Goal: Transaction & Acquisition: Purchase product/service

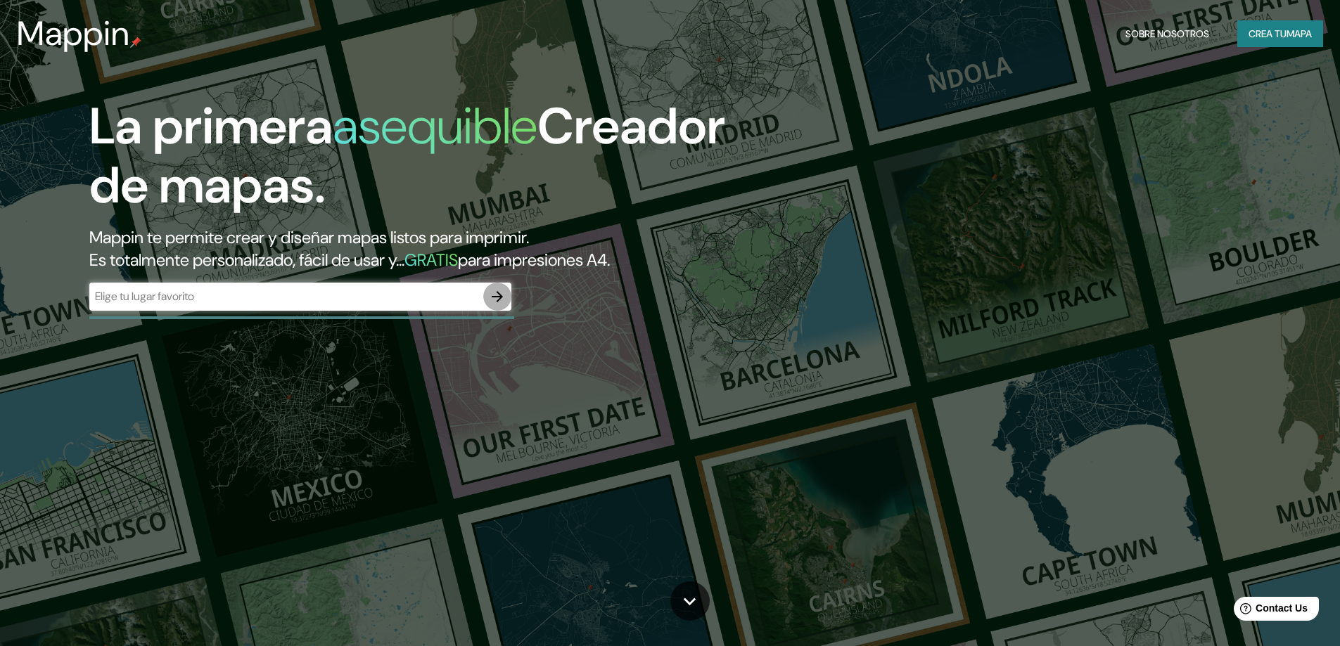
click at [497, 298] on icon "button" at bounding box center [497, 296] width 17 height 17
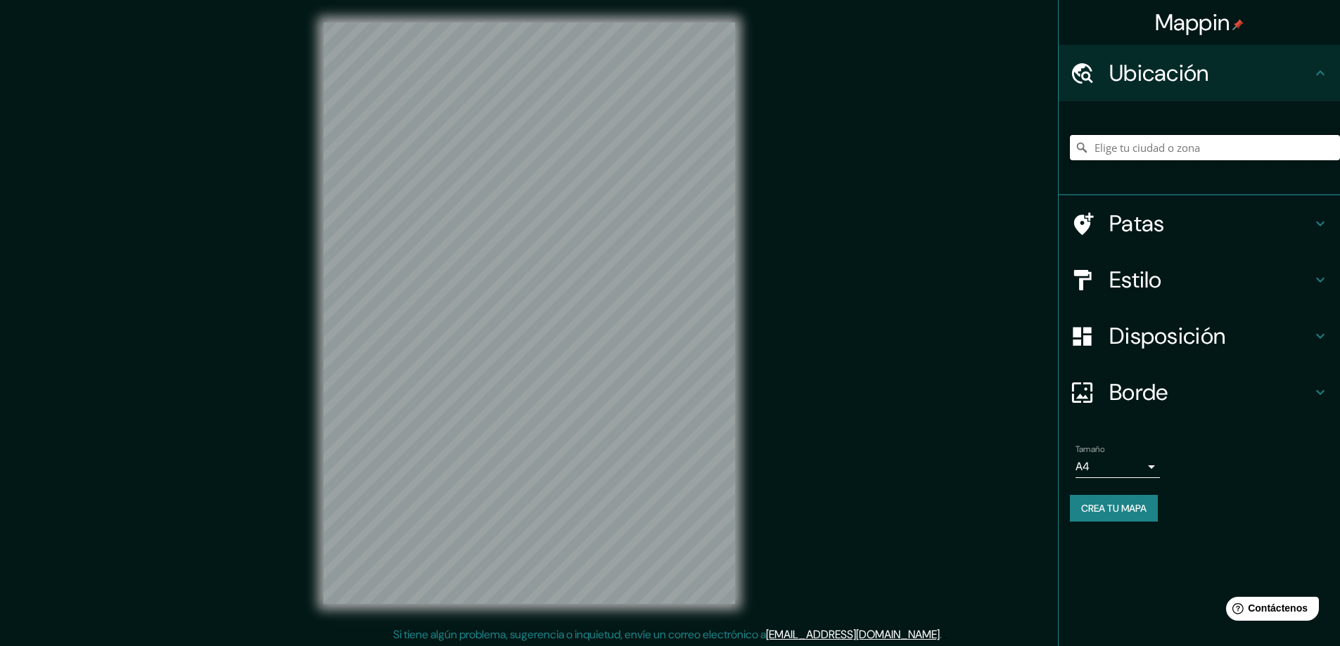
click at [1145, 143] on input "Elige tu ciudad o zona" at bounding box center [1205, 147] width 270 height 25
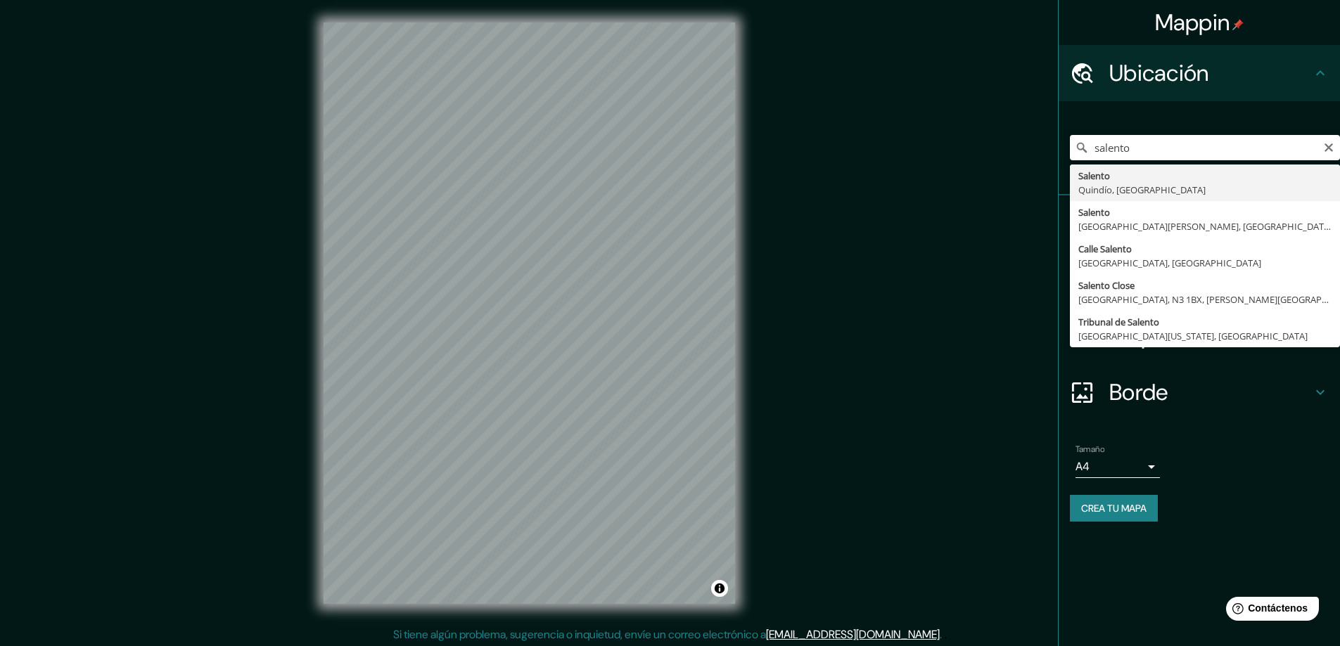
type input "Salento, [GEOGRAPHIC_DATA], [GEOGRAPHIC_DATA]"
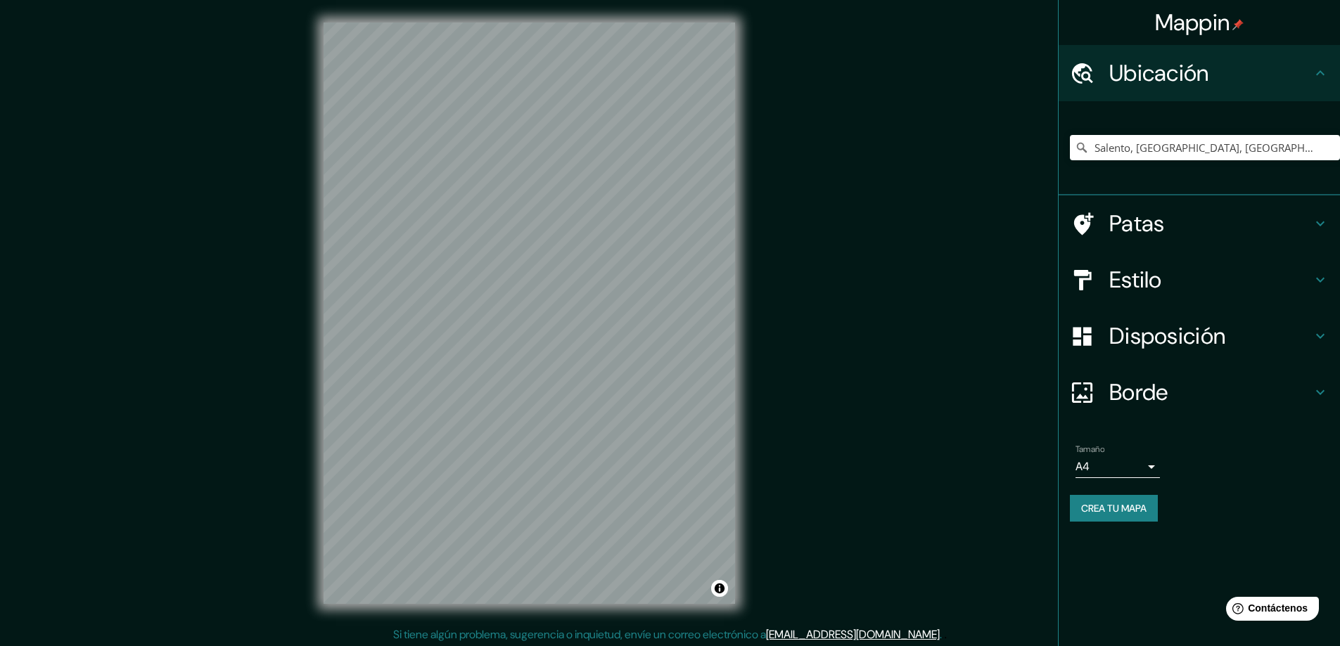
click at [1141, 463] on body "Mappin Ubicación Salento, Quindío, Colombia Patas Estilo Disposición Borde Elig…" at bounding box center [670, 323] width 1340 height 646
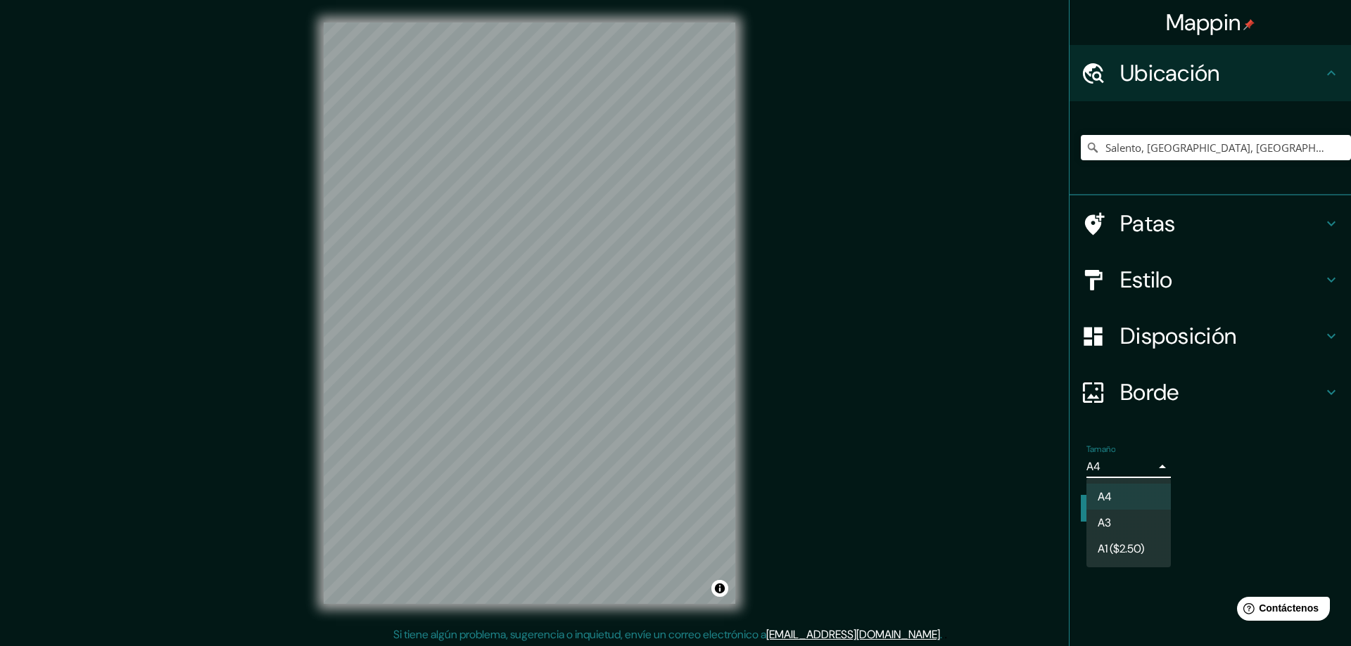
click at [1141, 463] on div at bounding box center [675, 323] width 1351 height 646
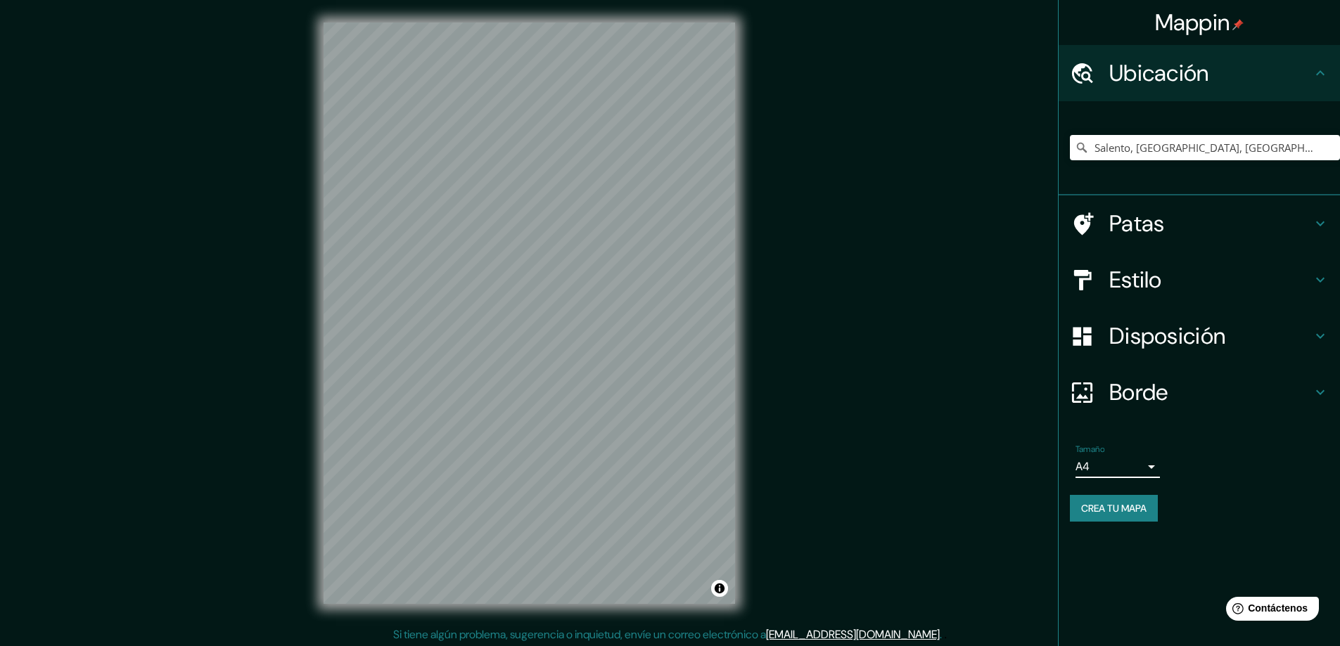
click at [1242, 191] on div "Salento, [GEOGRAPHIC_DATA], [GEOGRAPHIC_DATA]" at bounding box center [1199, 148] width 281 height 94
click at [1237, 210] on h4 "Patas" at bounding box center [1210, 224] width 203 height 28
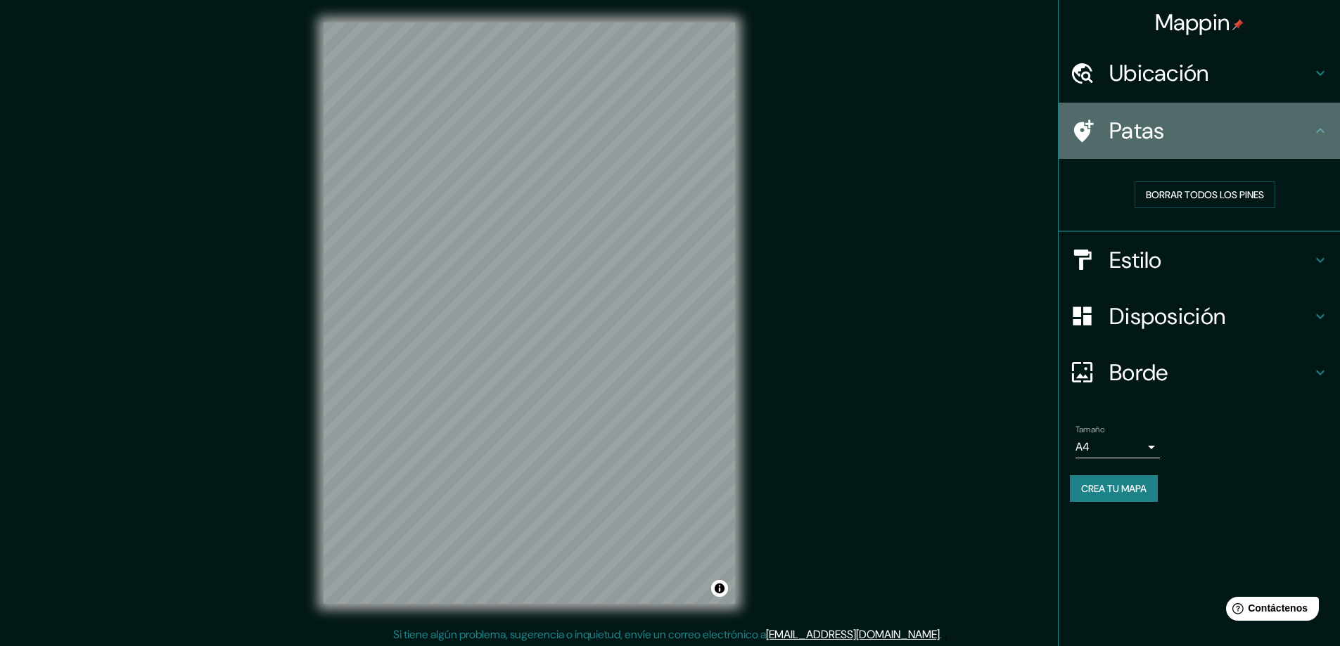
click at [1224, 137] on h4 "Patas" at bounding box center [1210, 131] width 203 height 28
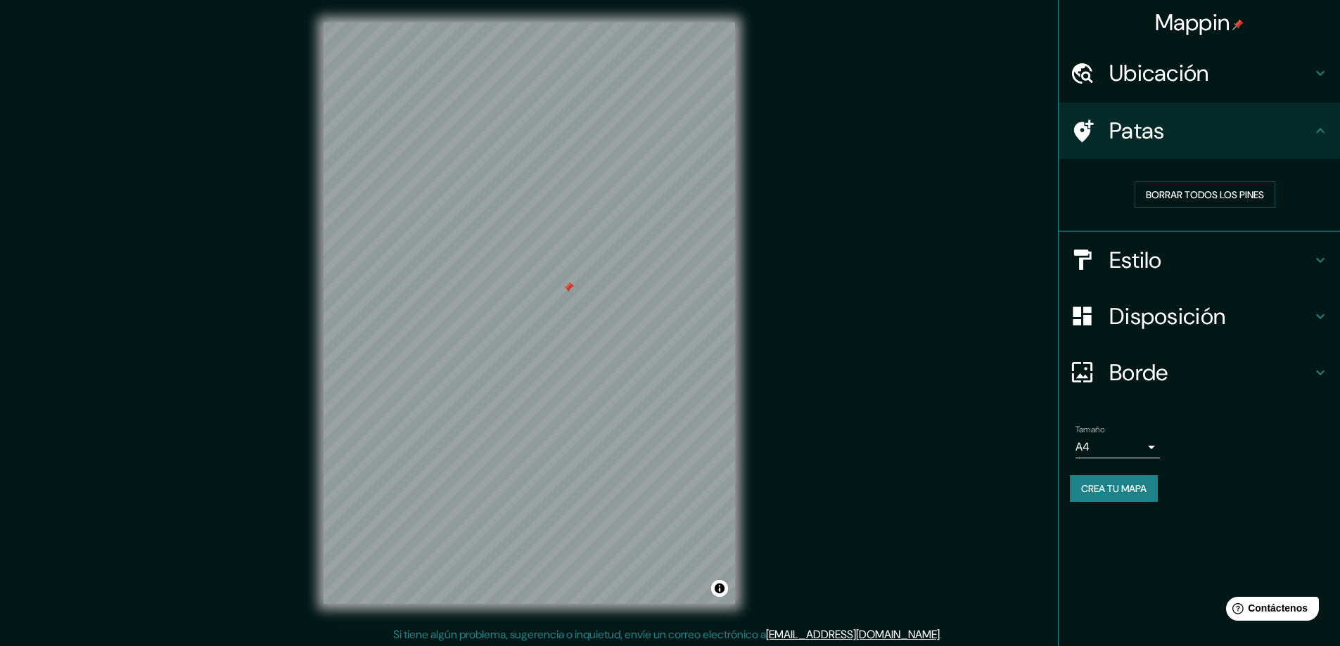
click at [569, 284] on div at bounding box center [568, 287] width 11 height 11
click at [1237, 325] on h4 "Disposición" at bounding box center [1210, 316] width 203 height 28
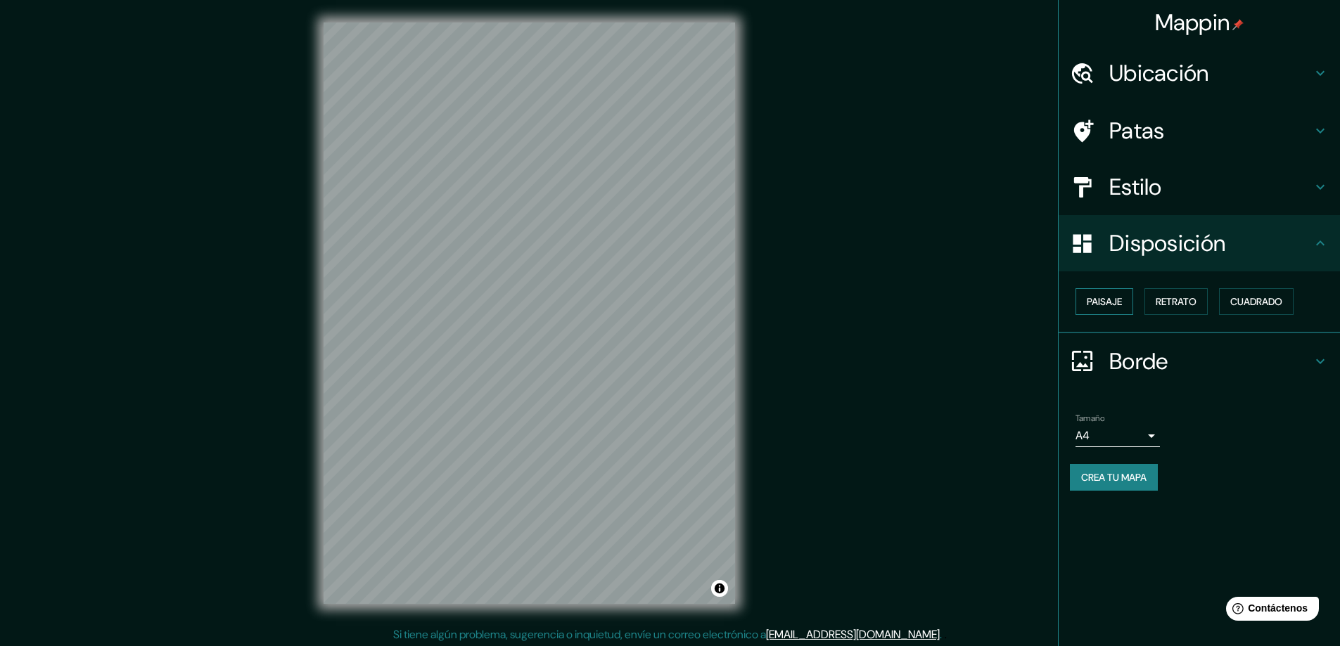
click at [1116, 307] on font "Paisaje" at bounding box center [1104, 301] width 35 height 13
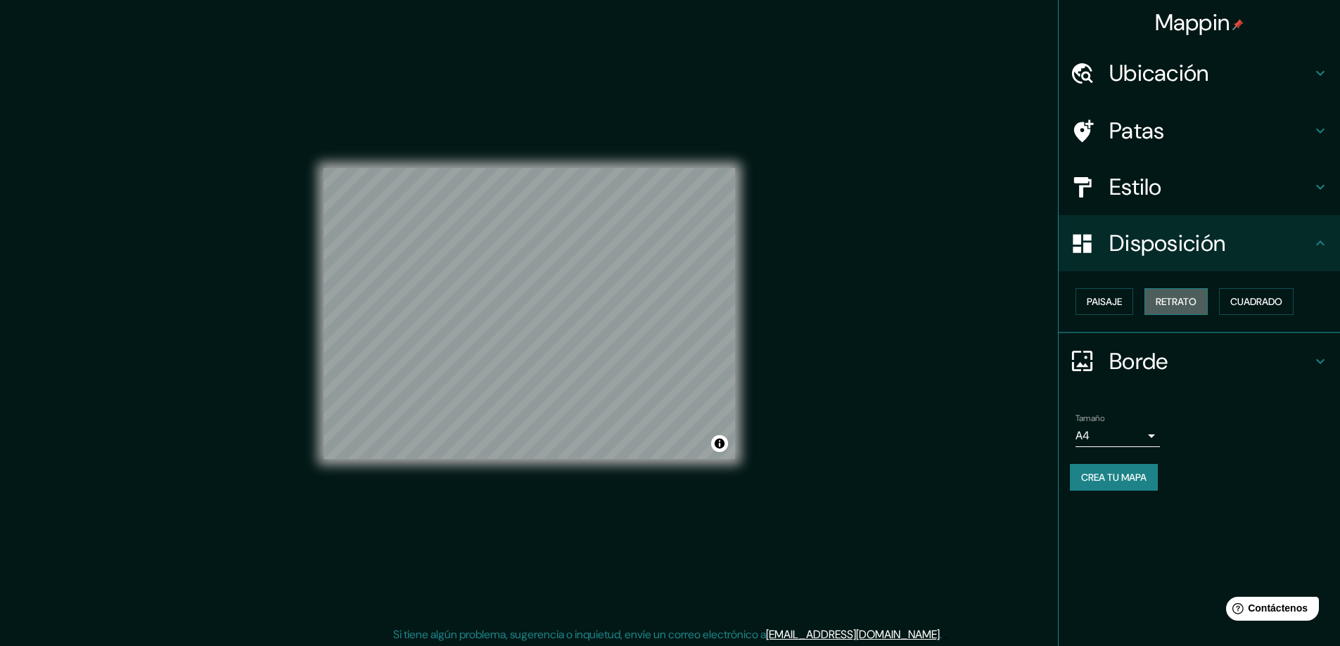
drag, startPoint x: 1173, startPoint y: 307, endPoint x: 1183, endPoint y: 305, distance: 9.4
click at [1175, 307] on font "Retrato" at bounding box center [1176, 301] width 41 height 13
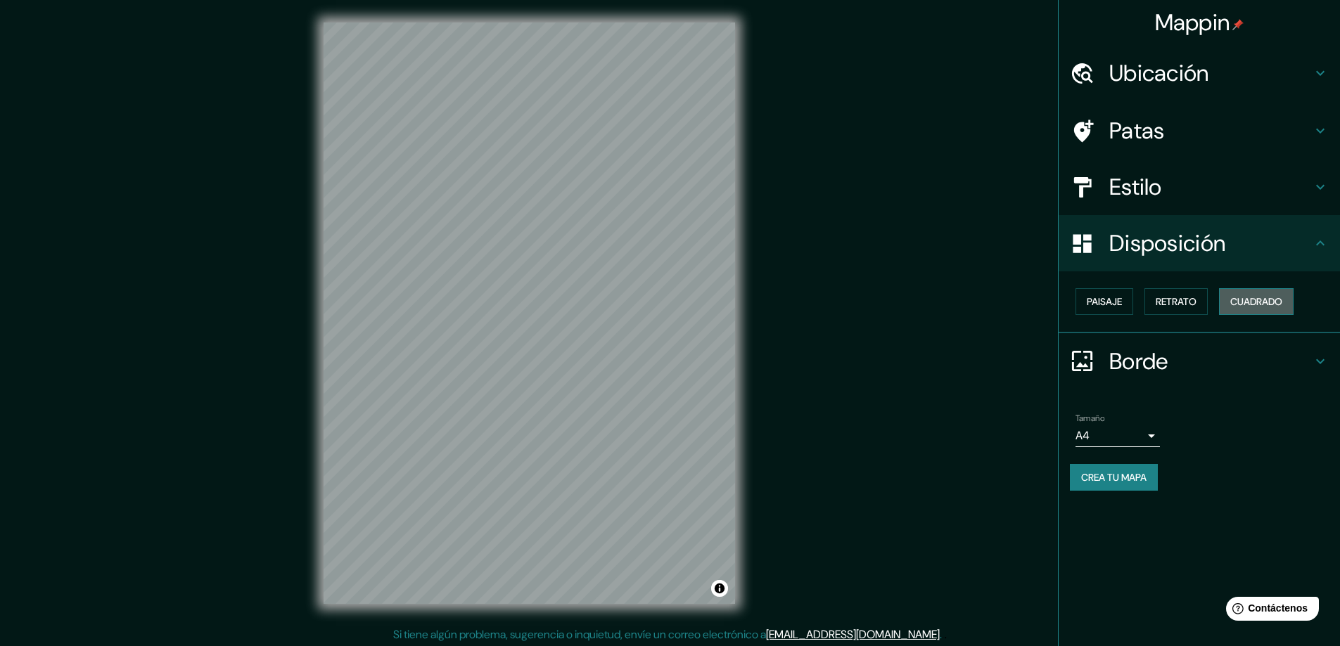
click at [1266, 305] on font "Cuadrado" at bounding box center [1256, 301] width 52 height 13
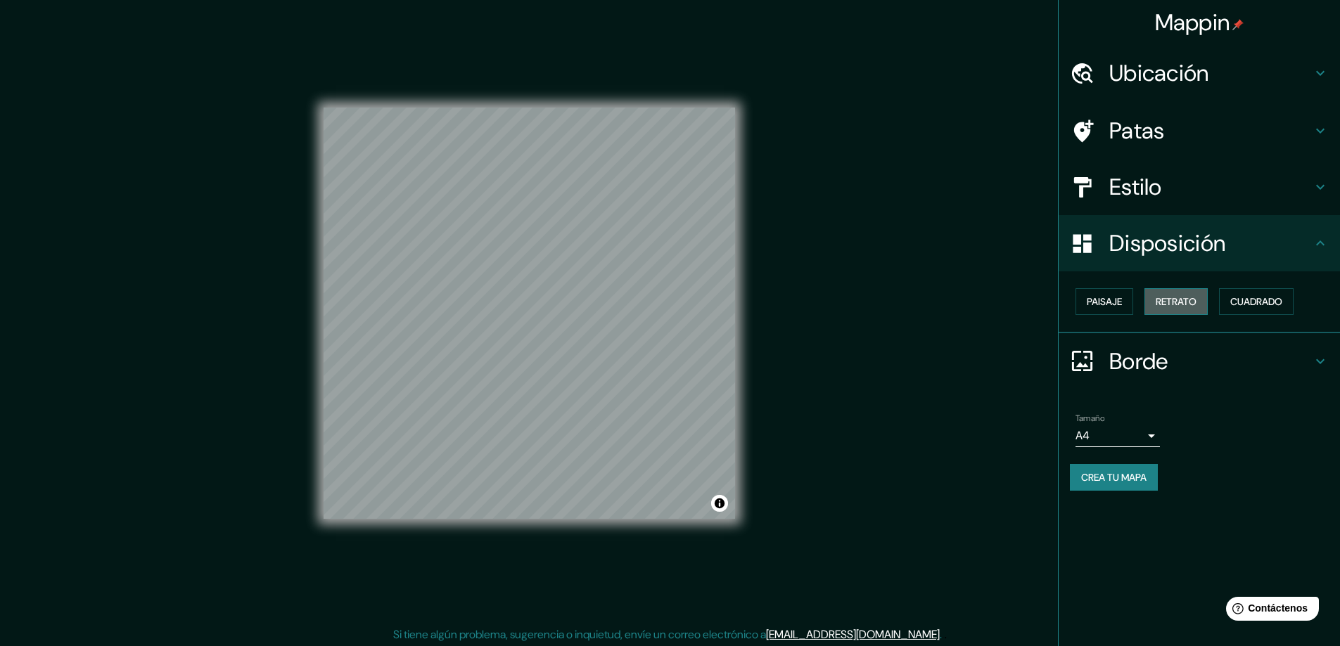
click at [1191, 307] on font "Retrato" at bounding box center [1176, 301] width 41 height 13
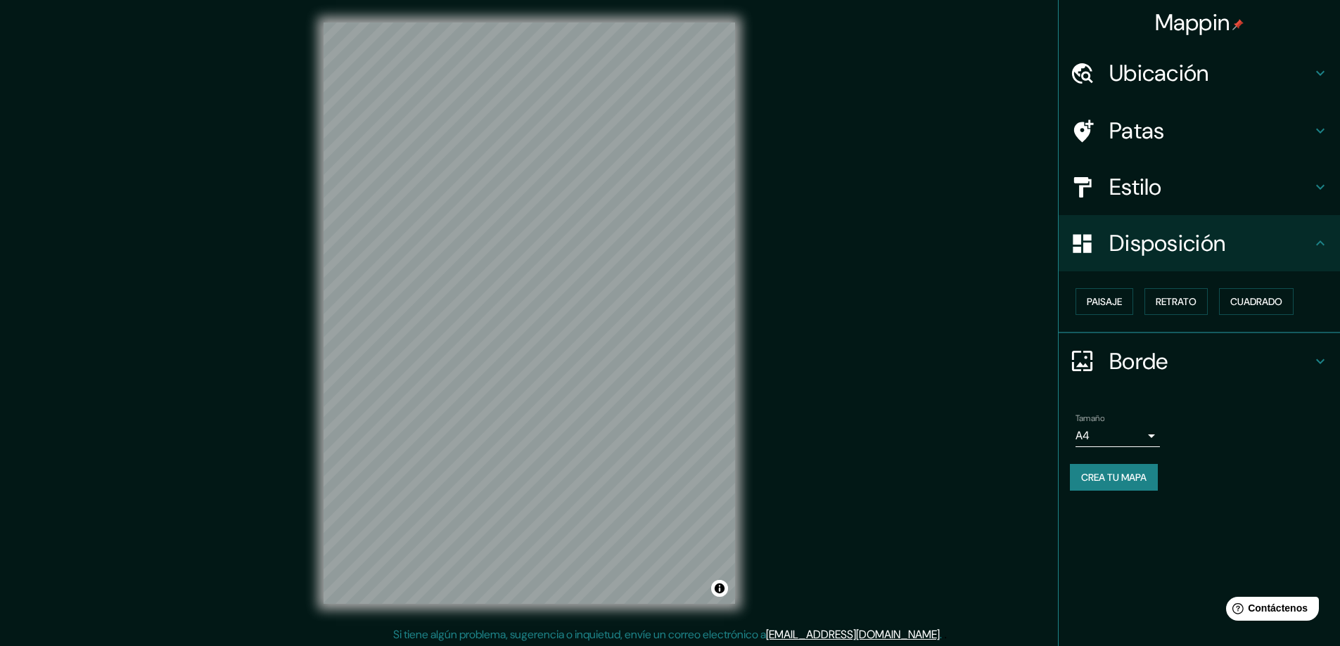
click at [1144, 366] on font "Borde" at bounding box center [1138, 362] width 59 height 30
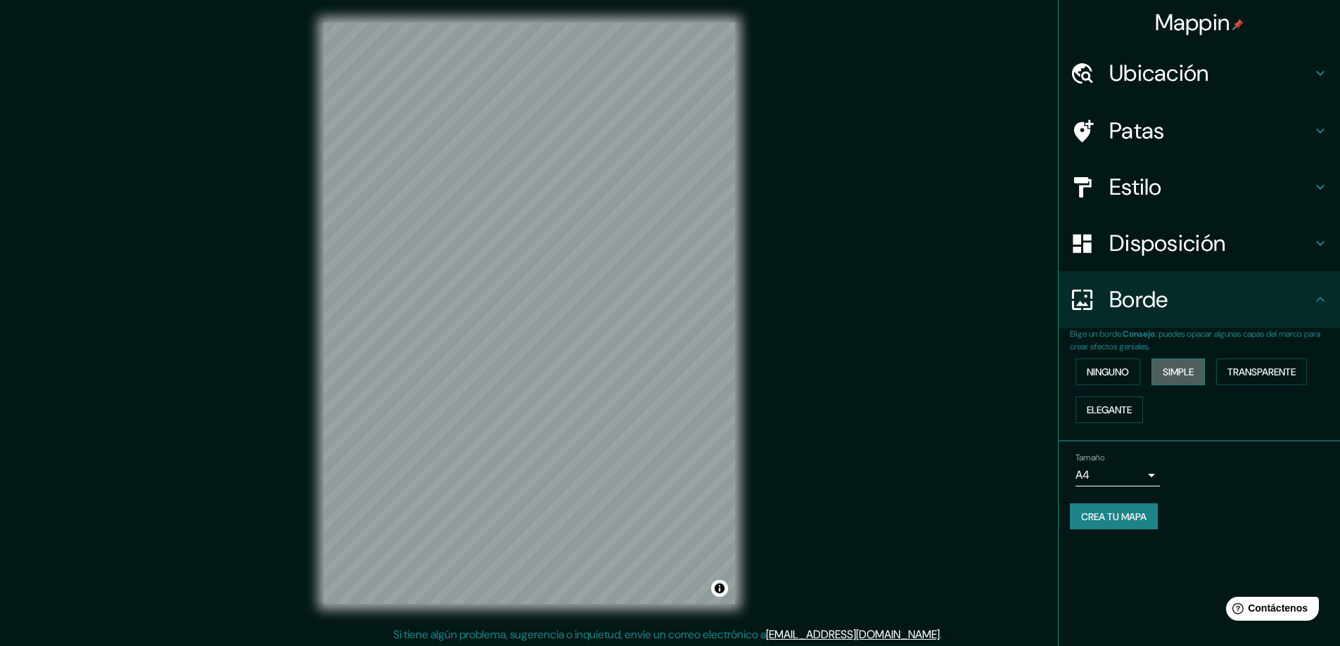
click at [1202, 366] on button "Simple" at bounding box center [1178, 372] width 53 height 27
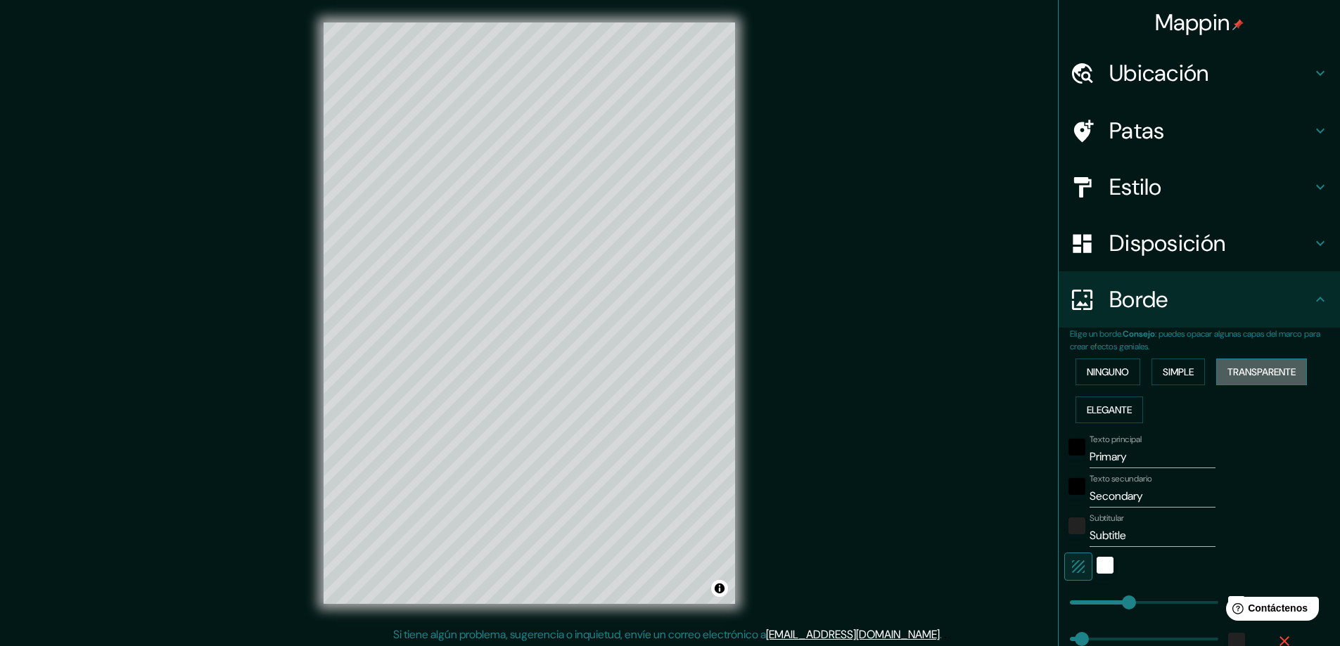
click at [1288, 375] on font "Transparente" at bounding box center [1262, 372] width 68 height 13
click at [1129, 407] on button "Elegante" at bounding box center [1110, 410] width 68 height 27
click at [1109, 385] on button "Ninguno" at bounding box center [1108, 372] width 65 height 27
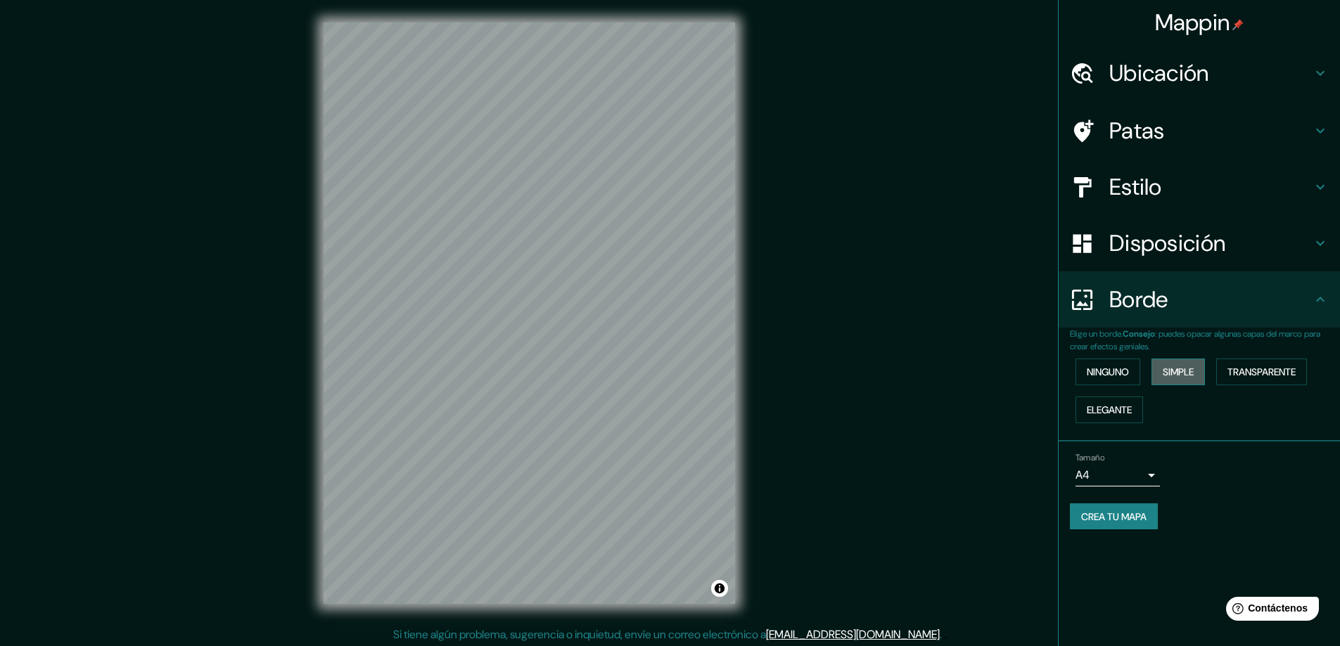
click at [1173, 381] on font "Simple" at bounding box center [1178, 372] width 31 height 18
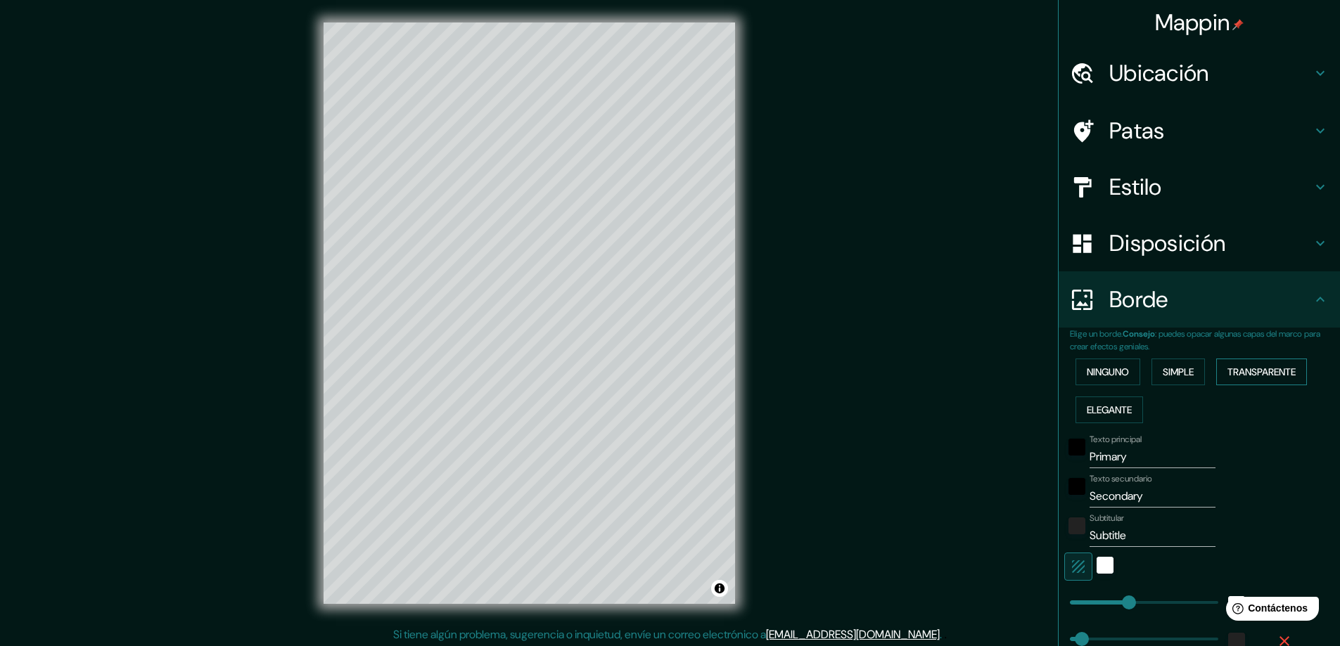
click at [1242, 378] on font "Transparente" at bounding box center [1262, 372] width 68 height 13
click at [1110, 373] on font "Ninguno" at bounding box center [1108, 372] width 42 height 13
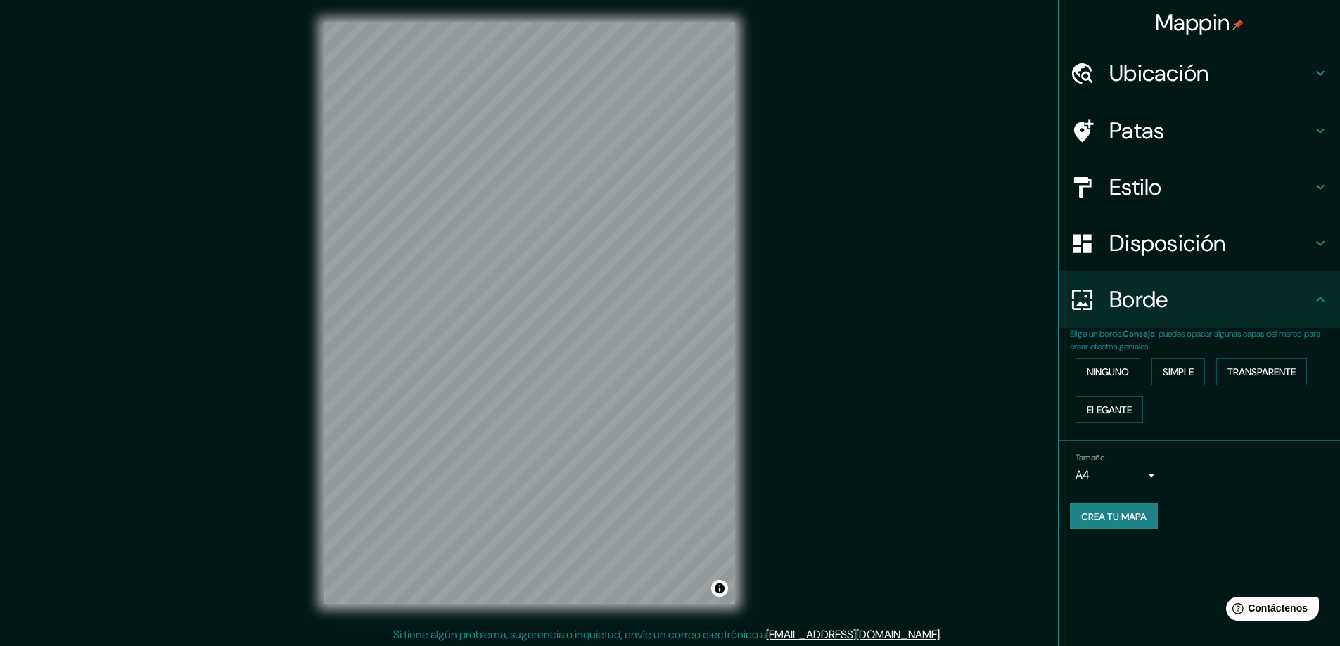
click at [1168, 238] on font "Disposición" at bounding box center [1167, 244] width 116 height 30
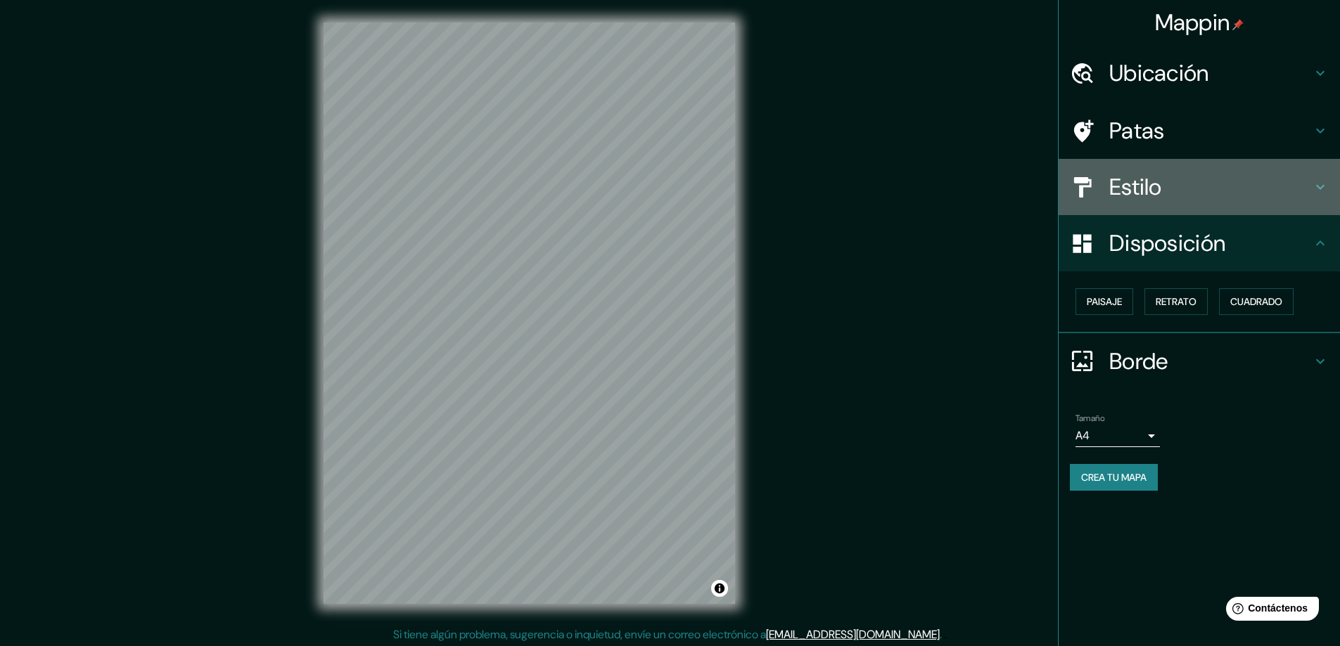
click at [1180, 191] on h4 "Estilo" at bounding box center [1210, 187] width 203 height 28
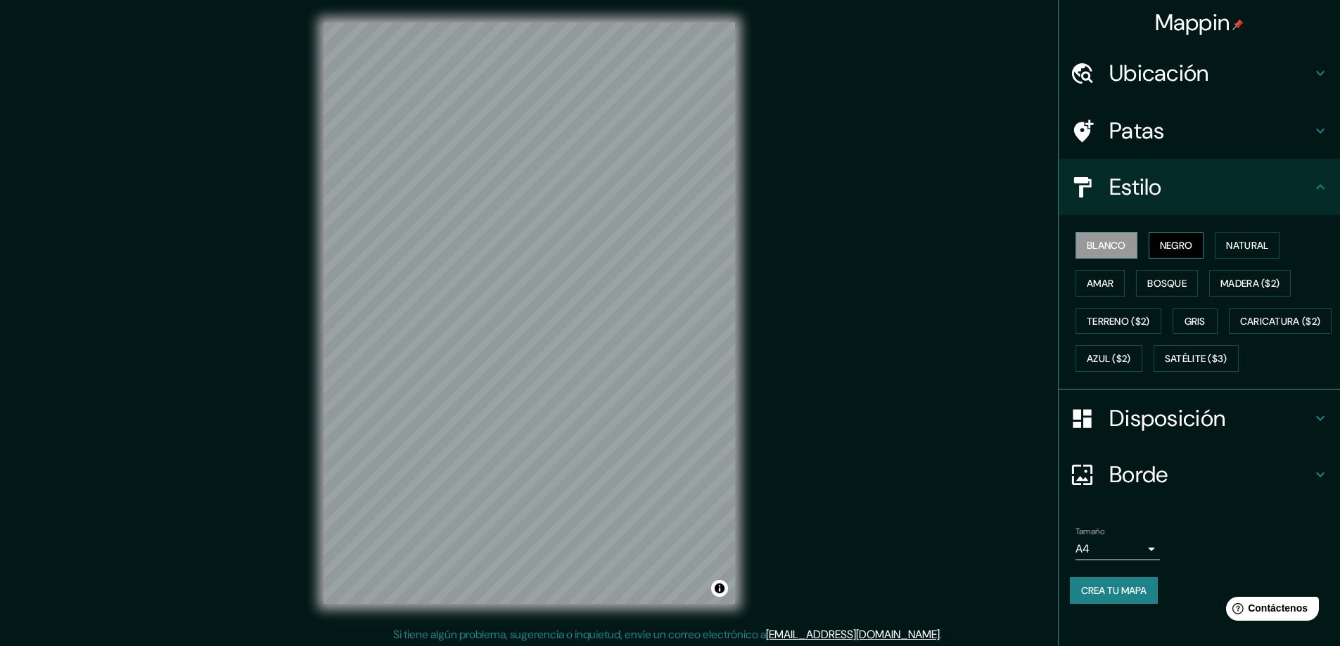
click at [1168, 246] on font "Negro" at bounding box center [1176, 245] width 33 height 13
click at [1237, 251] on font "Natural" at bounding box center [1247, 245] width 42 height 13
click at [1110, 278] on button "Amar" at bounding box center [1100, 283] width 49 height 27
click at [1177, 281] on font "Bosque" at bounding box center [1166, 283] width 39 height 13
click at [1252, 279] on font "Madera ($2)" at bounding box center [1249, 283] width 59 height 13
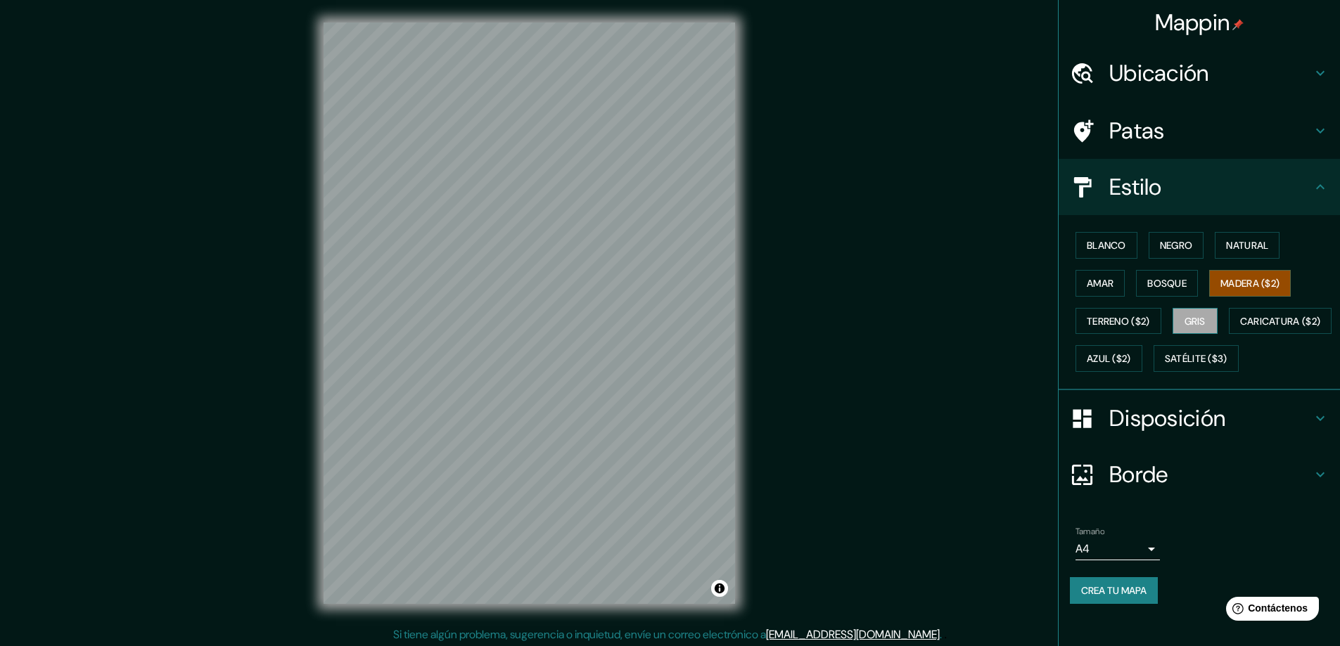
click at [1185, 318] on font "Gris" at bounding box center [1195, 321] width 21 height 13
click at [1122, 322] on font "Terreno ($2)" at bounding box center [1118, 321] width 63 height 13
click at [1202, 323] on button "Gris" at bounding box center [1195, 321] width 45 height 27
click at [1124, 317] on font "Terreno ($2)" at bounding box center [1118, 321] width 63 height 13
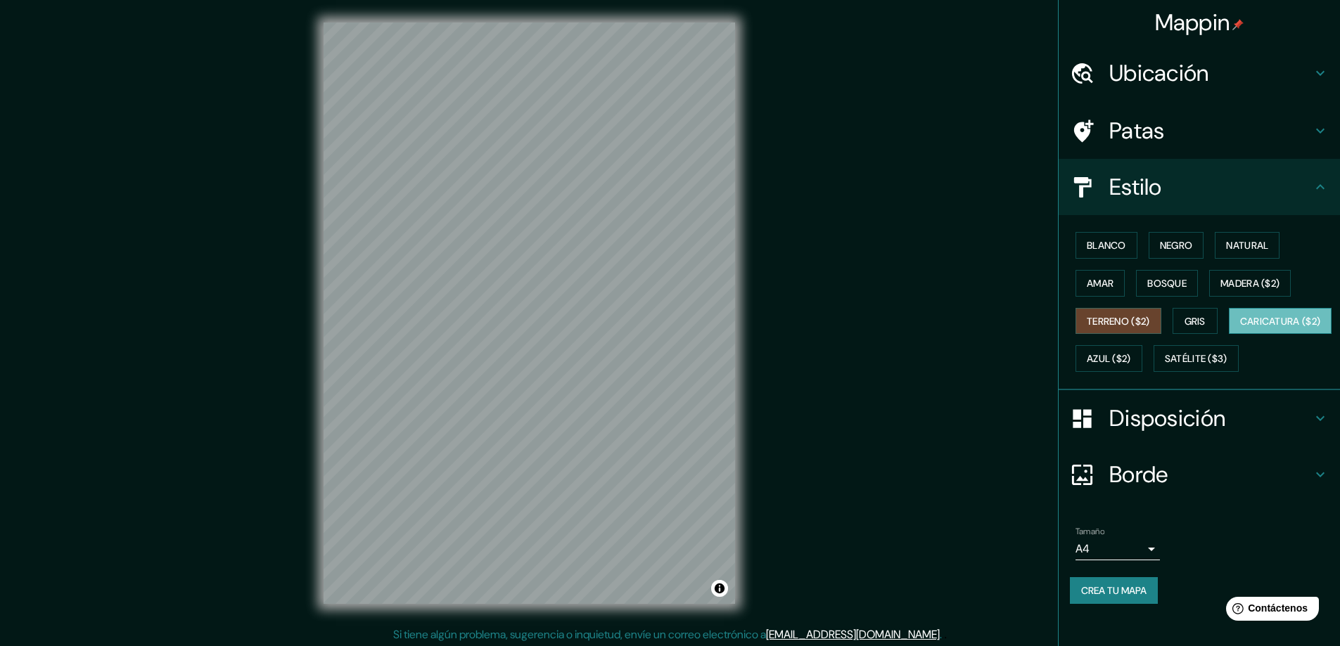
click at [1240, 331] on font "Caricatura ($2)" at bounding box center [1280, 321] width 81 height 18
click at [1142, 370] on button "Azul ($2)" at bounding box center [1109, 358] width 67 height 27
click at [1229, 335] on button "Caricatura ($2)" at bounding box center [1280, 321] width 103 height 27
click at [1165, 368] on font "Satélite ($3)" at bounding box center [1196, 359] width 63 height 18
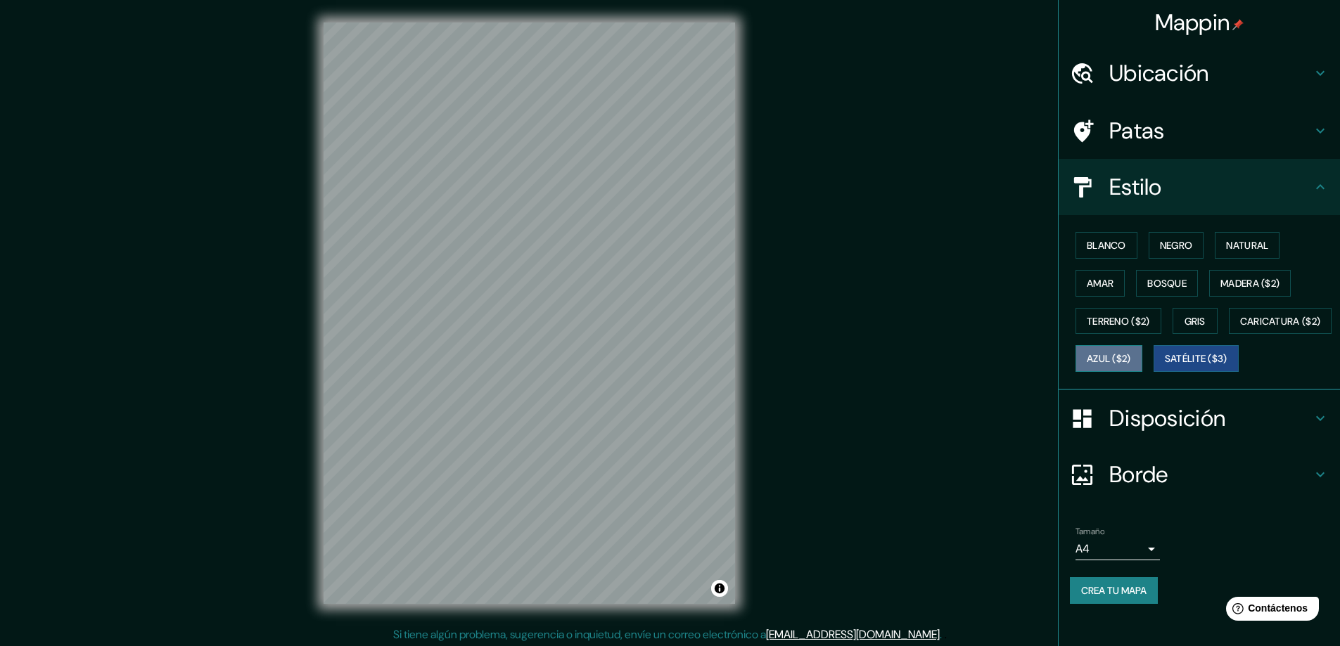
click at [1131, 357] on font "Azul ($2)" at bounding box center [1109, 359] width 44 height 13
click at [1108, 246] on font "Blanco" at bounding box center [1106, 245] width 39 height 13
click at [1174, 249] on font "Negro" at bounding box center [1176, 245] width 33 height 13
click at [1226, 241] on font "Natural" at bounding box center [1247, 245] width 42 height 13
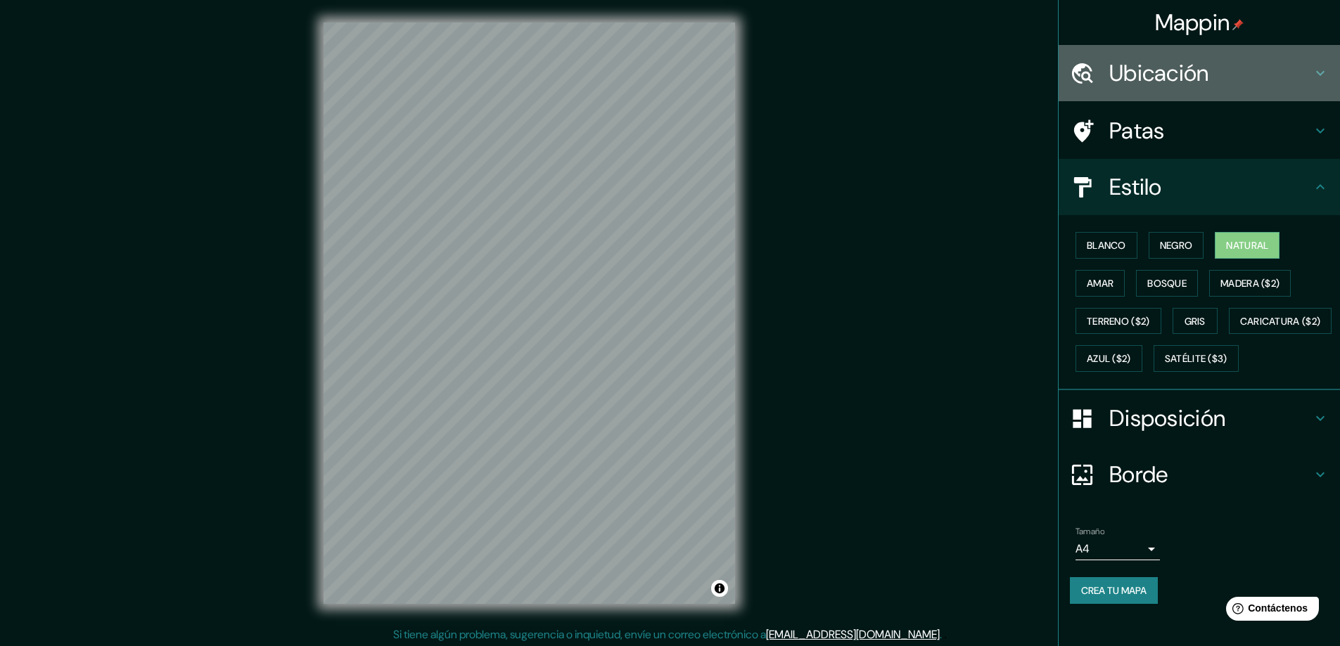
click at [1173, 68] on font "Ubicación" at bounding box center [1159, 73] width 100 height 30
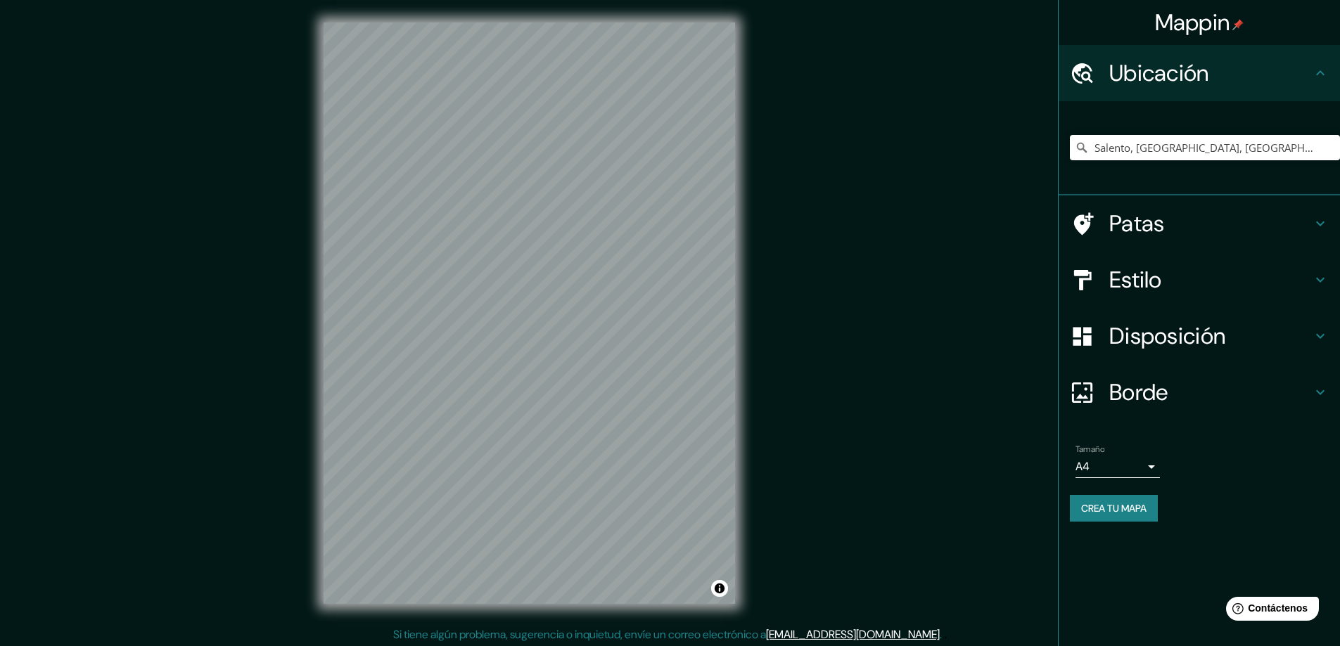
click at [1165, 230] on h4 "Patas" at bounding box center [1210, 224] width 203 height 28
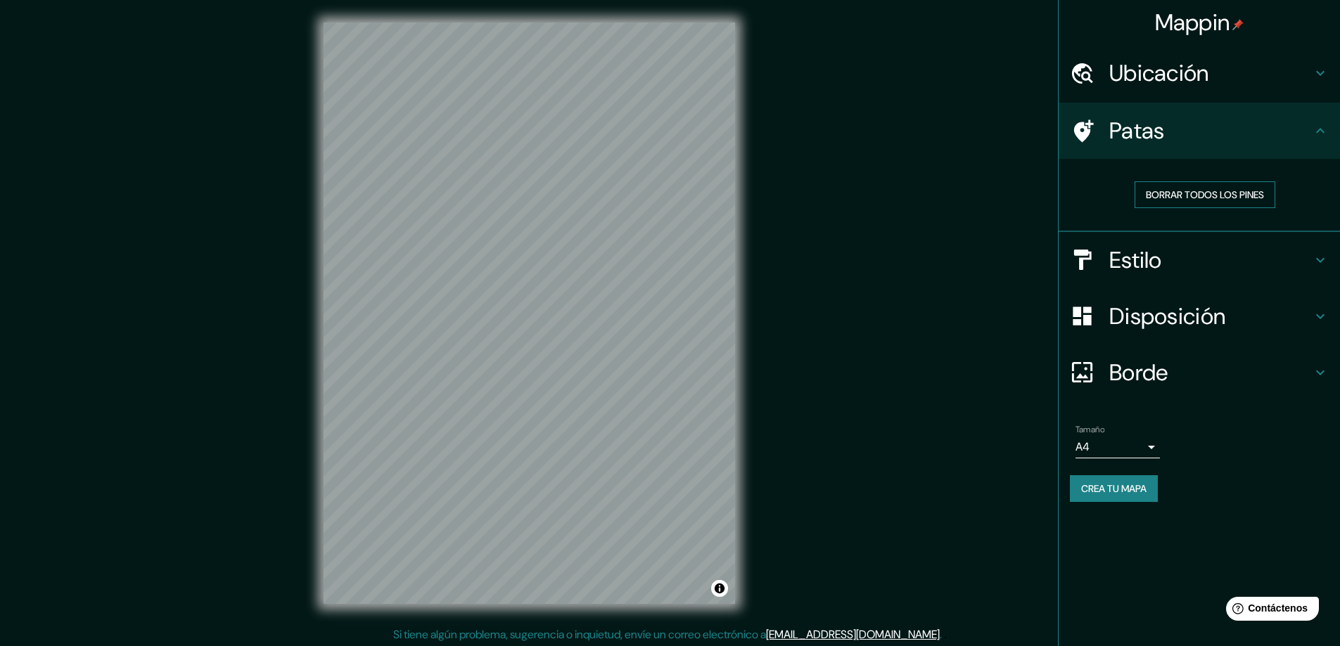
click at [1180, 197] on font "Borrar todos los pines" at bounding box center [1205, 195] width 118 height 13
click at [1196, 246] on h4 "Estilo" at bounding box center [1210, 260] width 203 height 28
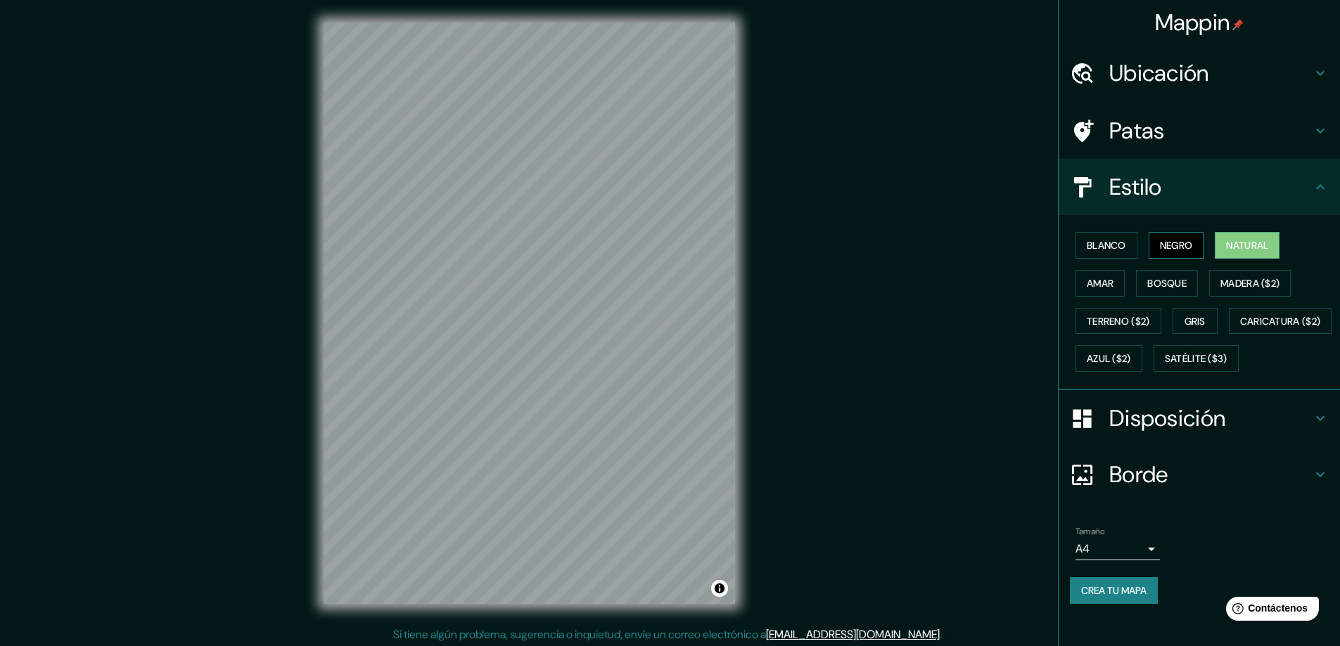
click at [1160, 245] on font "Negro" at bounding box center [1176, 245] width 33 height 13
click at [1226, 255] on button "Natural" at bounding box center [1247, 245] width 65 height 27
click at [1236, 291] on font "Madera ($2)" at bounding box center [1249, 283] width 59 height 18
click at [1173, 283] on font "Bosque" at bounding box center [1166, 283] width 39 height 13
click at [1247, 280] on font "Madera ($2)" at bounding box center [1249, 283] width 59 height 13
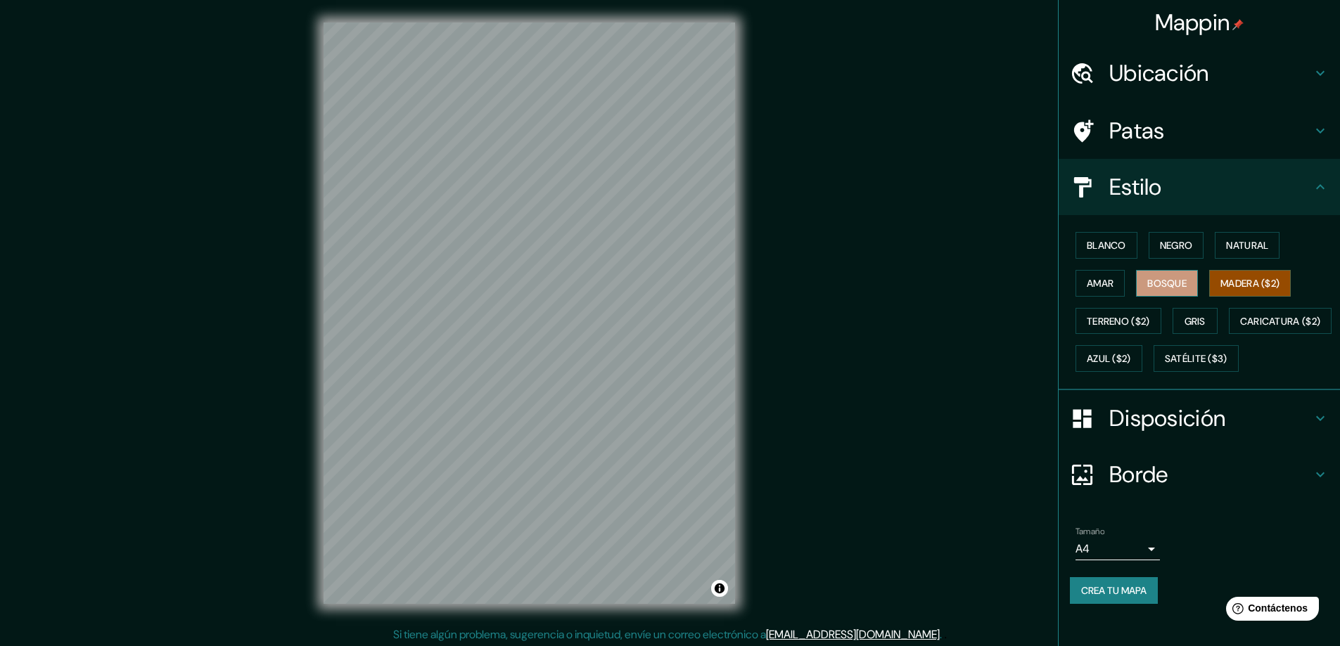
click at [1158, 290] on font "Bosque" at bounding box center [1166, 283] width 39 height 18
click at [1157, 257] on button "Negro" at bounding box center [1177, 245] width 56 height 27
click at [1251, 253] on font "Natural" at bounding box center [1247, 245] width 42 height 18
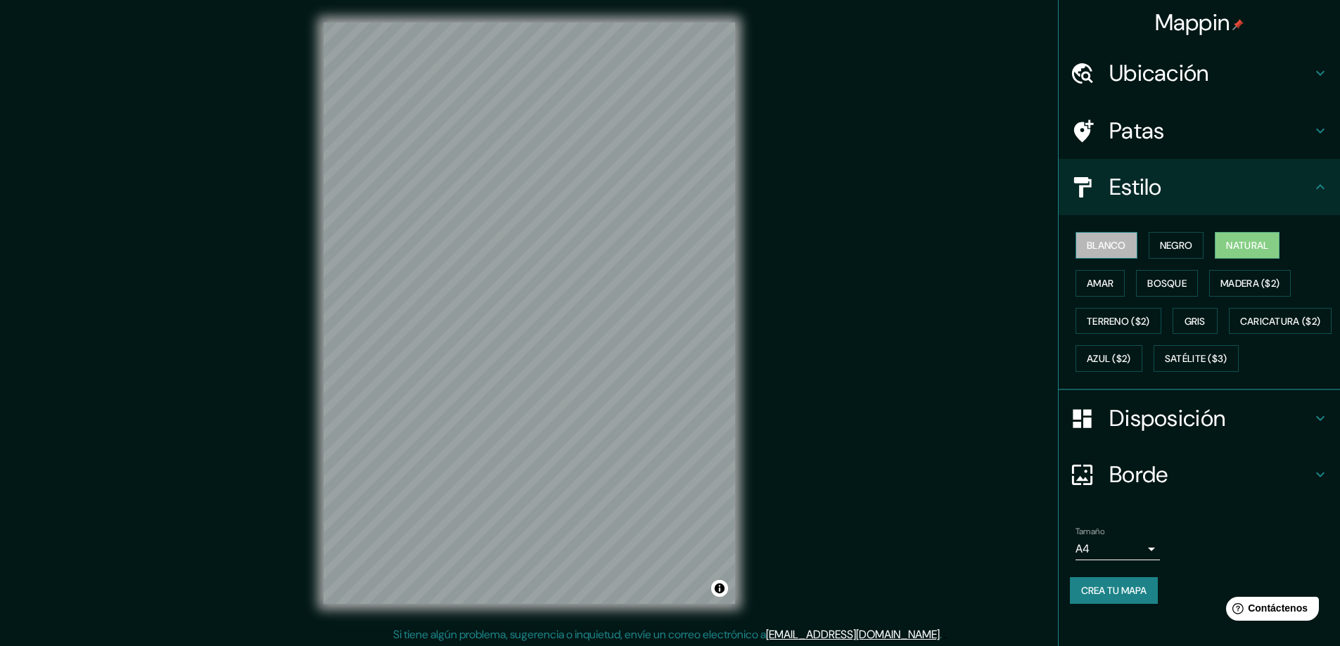
click at [1099, 248] on font "Blanco" at bounding box center [1106, 245] width 39 height 13
click at [1087, 288] on font "Amar" at bounding box center [1100, 283] width 27 height 13
click at [1172, 295] on button "Bosque" at bounding box center [1167, 283] width 62 height 27
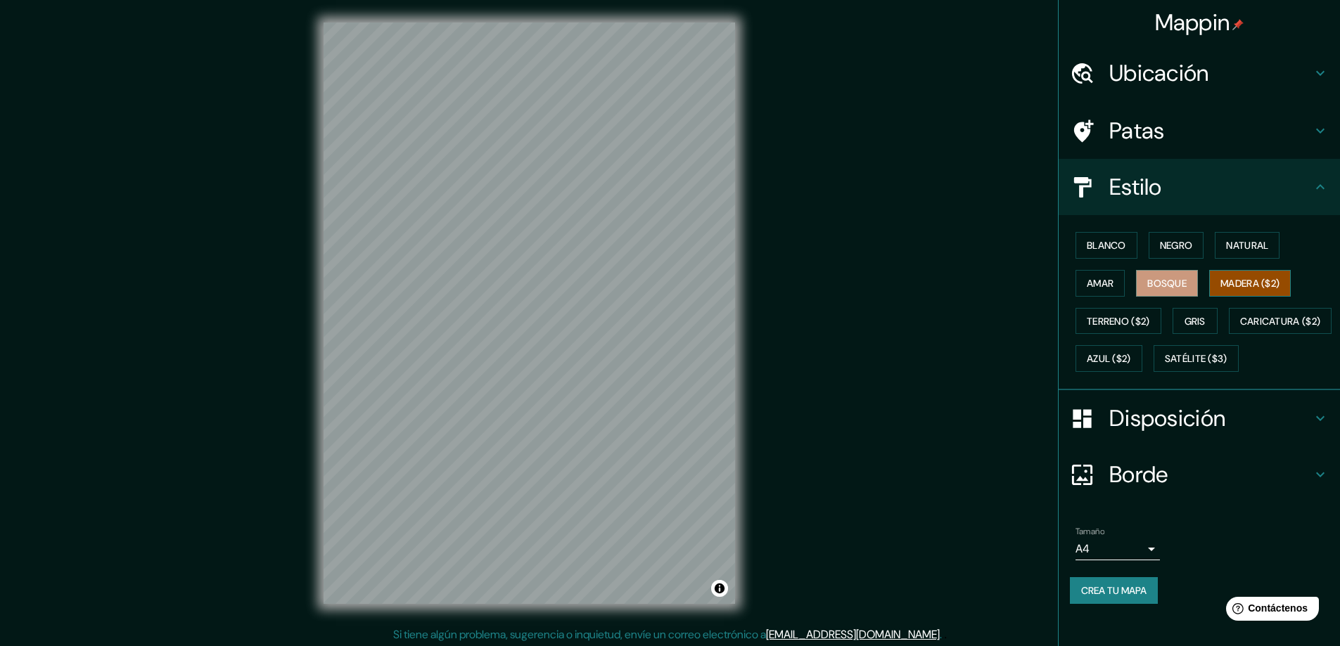
click at [1230, 286] on font "Madera ($2)" at bounding box center [1249, 283] width 59 height 13
click at [1190, 315] on font "Gris" at bounding box center [1195, 321] width 21 height 13
click at [1133, 321] on font "Terreno ($2)" at bounding box center [1118, 321] width 63 height 13
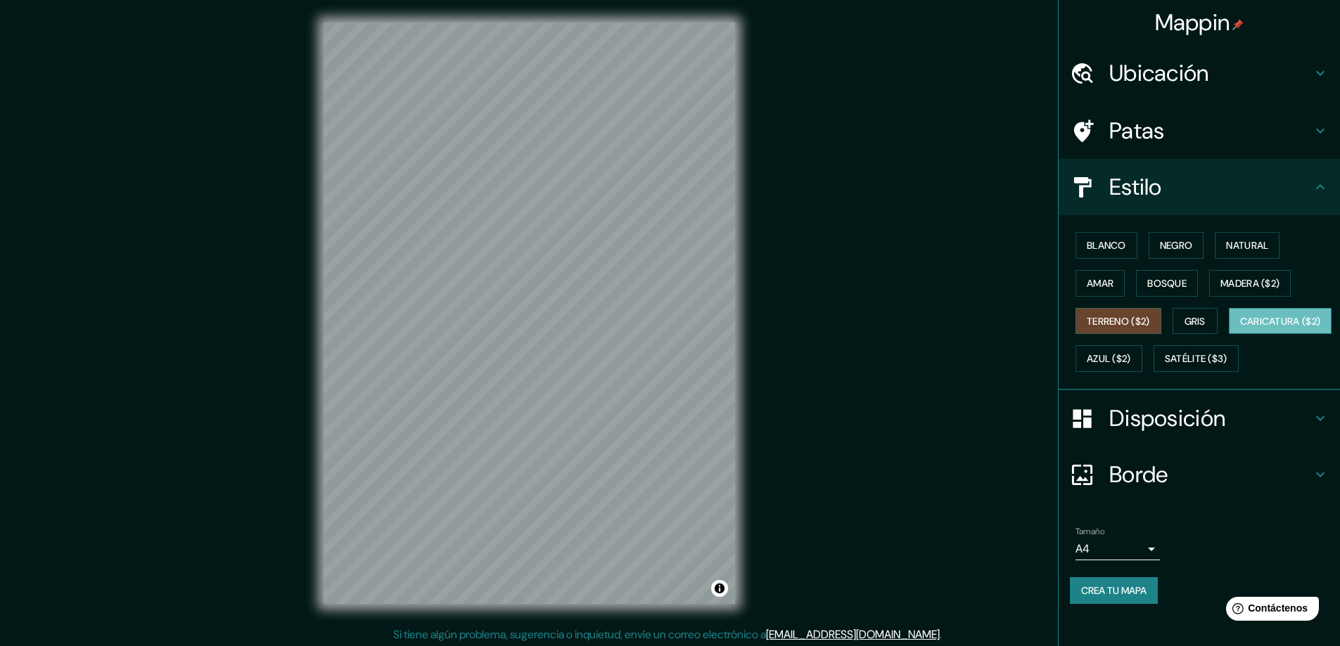
click at [1229, 335] on button "Caricatura ($2)" at bounding box center [1280, 321] width 103 height 27
click at [1131, 364] on font "Azul ($2)" at bounding box center [1109, 359] width 44 height 13
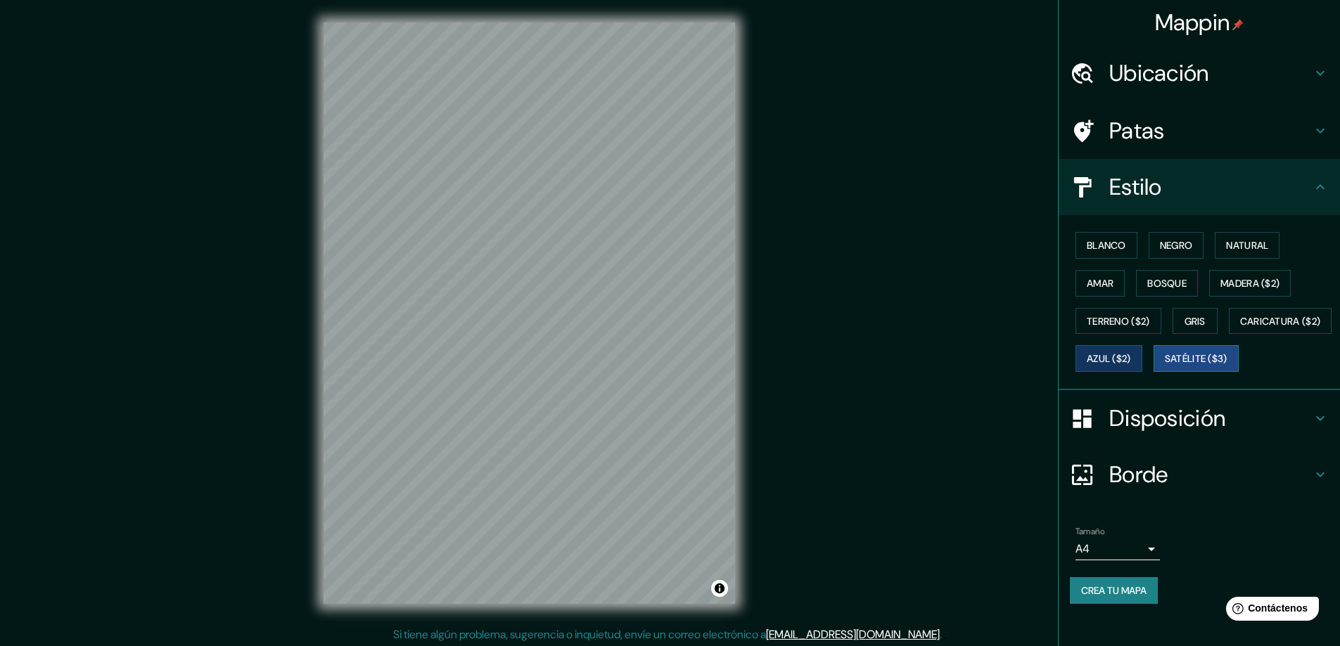
click at [1165, 366] on font "Satélite ($3)" at bounding box center [1196, 359] width 63 height 13
click at [1186, 246] on button "Negro" at bounding box center [1177, 245] width 56 height 27
click at [1236, 255] on button "Natural" at bounding box center [1247, 245] width 65 height 27
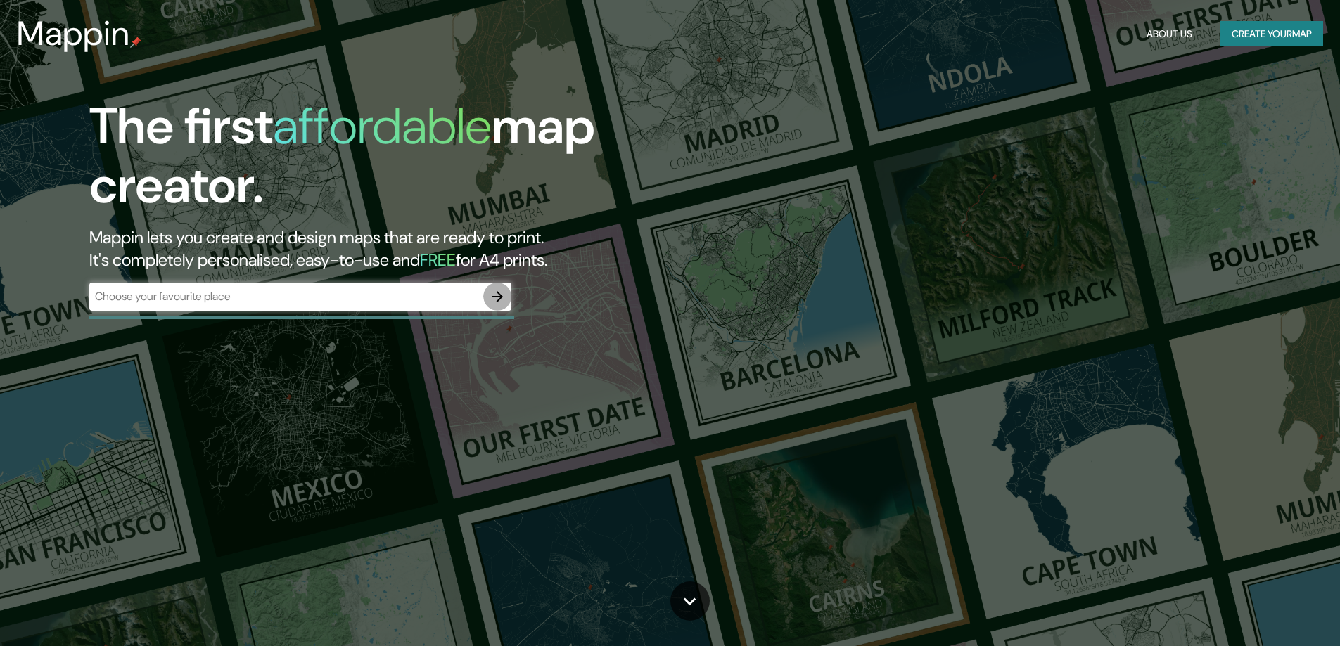
click at [496, 294] on icon "button" at bounding box center [497, 296] width 17 height 17
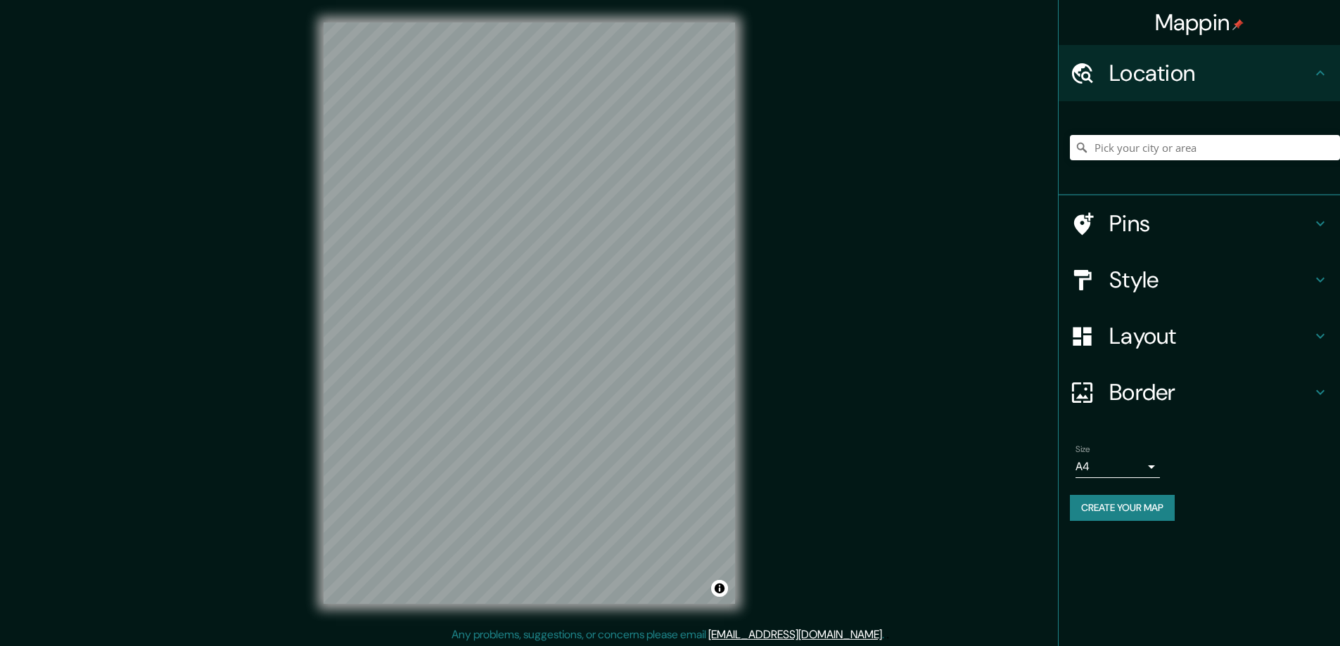
click at [1225, 281] on h4 "Style" at bounding box center [1210, 280] width 203 height 28
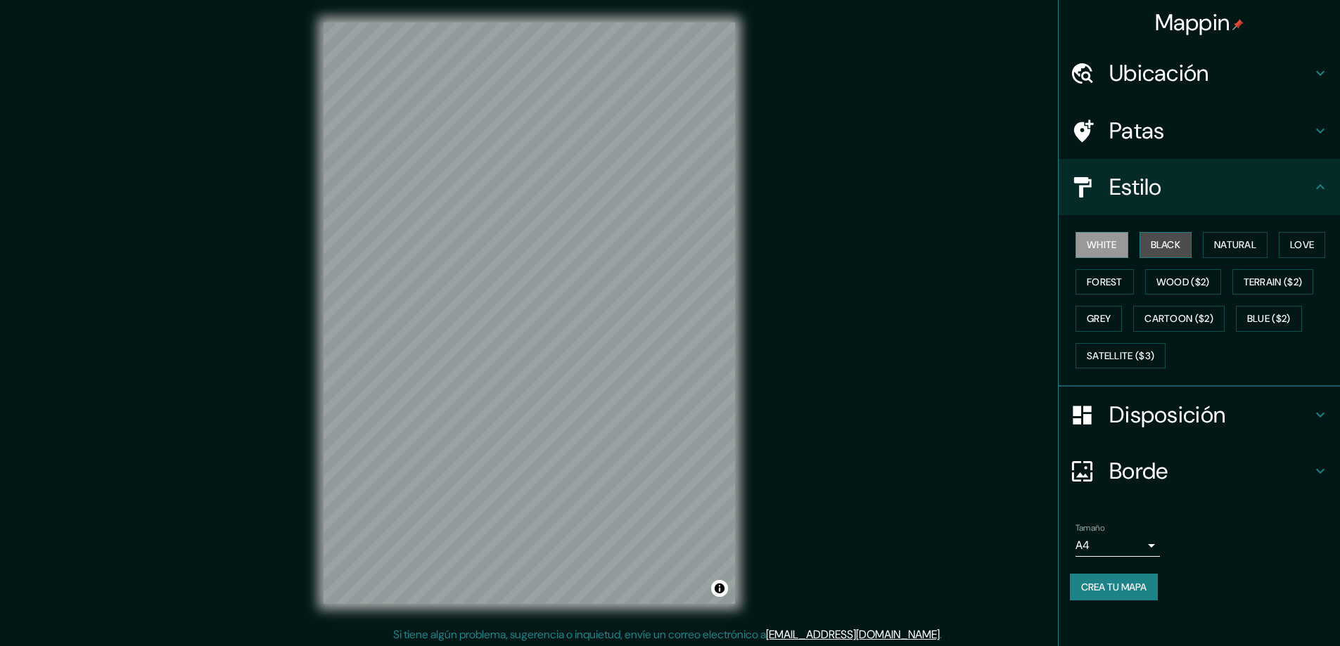
click at [1185, 237] on button "Black" at bounding box center [1166, 245] width 53 height 26
click at [1236, 244] on button "Natural" at bounding box center [1235, 245] width 65 height 26
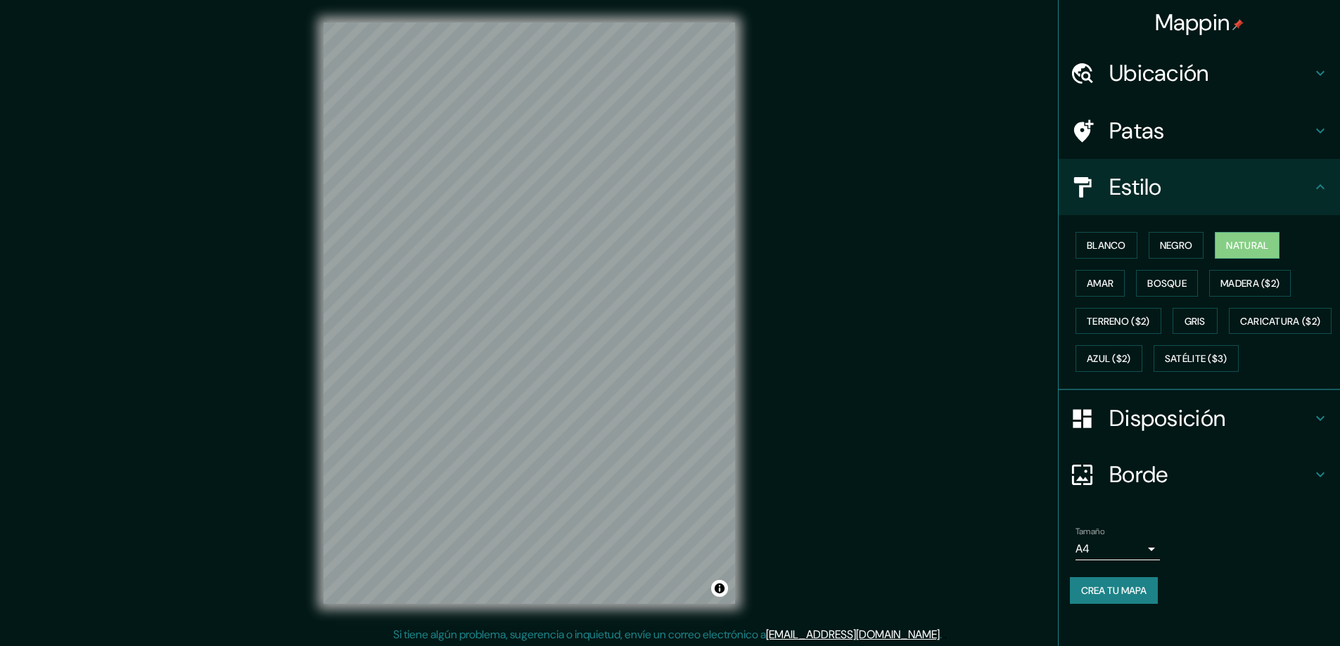
click at [1318, 260] on div "Blanco Negro Natural Amar Bosque Madera ($2) Terreno ($2) Gris Caricatura ($2) …" at bounding box center [1205, 302] width 270 height 151
click at [1090, 288] on font "Amar" at bounding box center [1100, 283] width 27 height 13
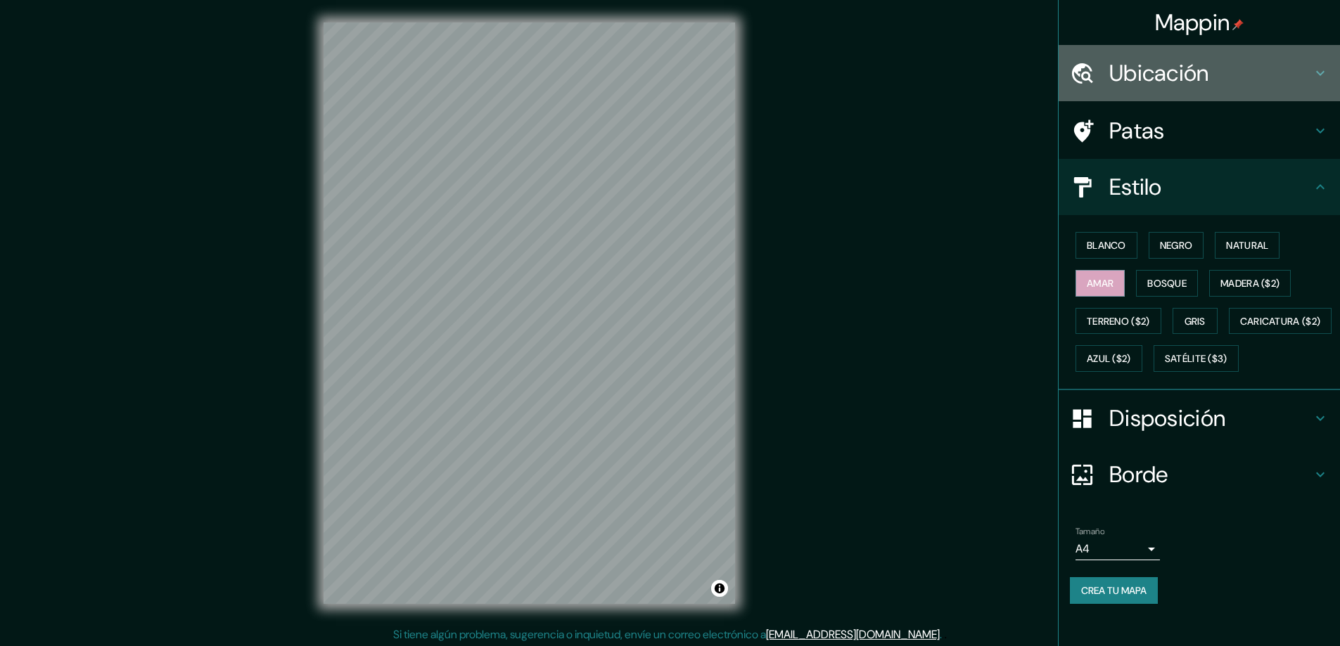
click at [1218, 78] on h4 "Ubicación" at bounding box center [1210, 73] width 203 height 28
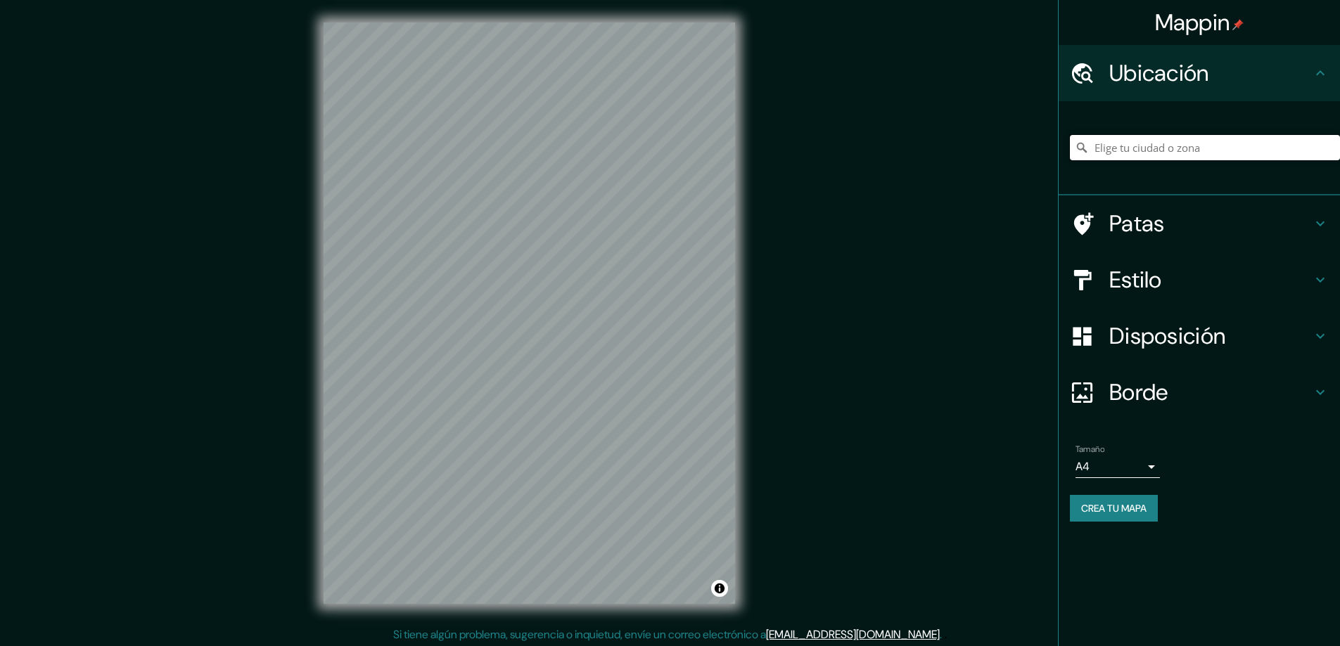
click at [1197, 146] on input "Elige tu ciudad o zona" at bounding box center [1205, 147] width 270 height 25
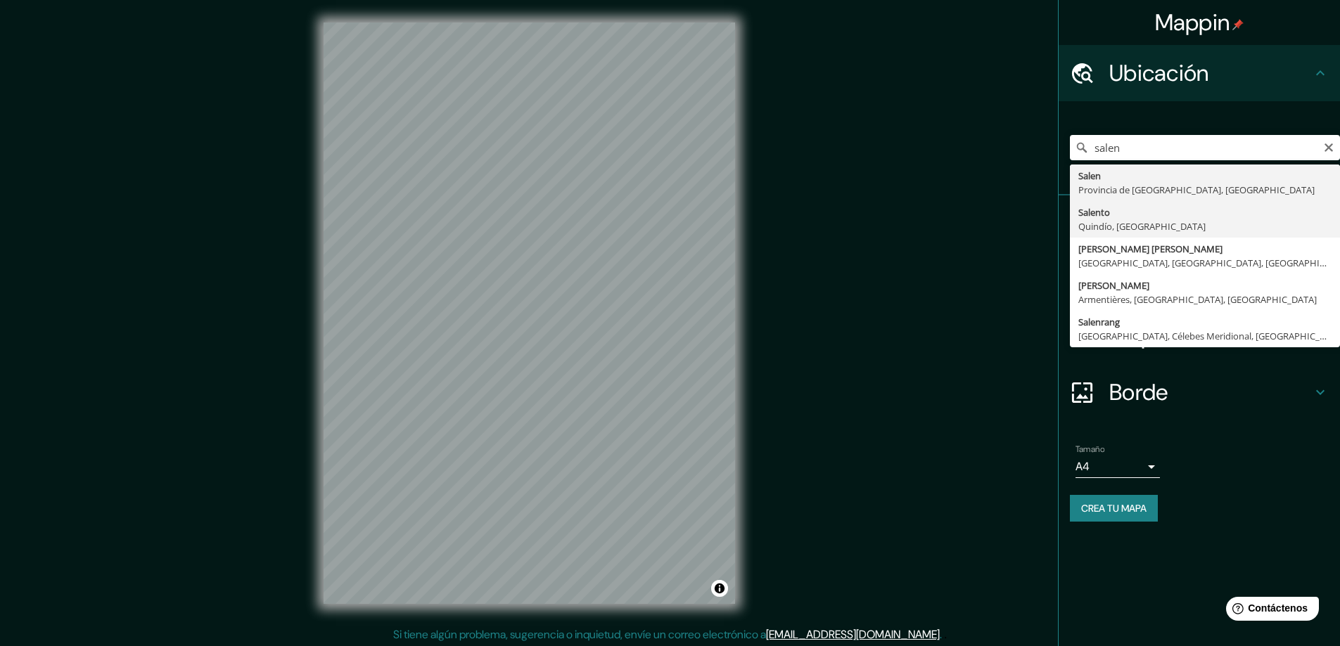
type input "Salento, [GEOGRAPHIC_DATA], [GEOGRAPHIC_DATA]"
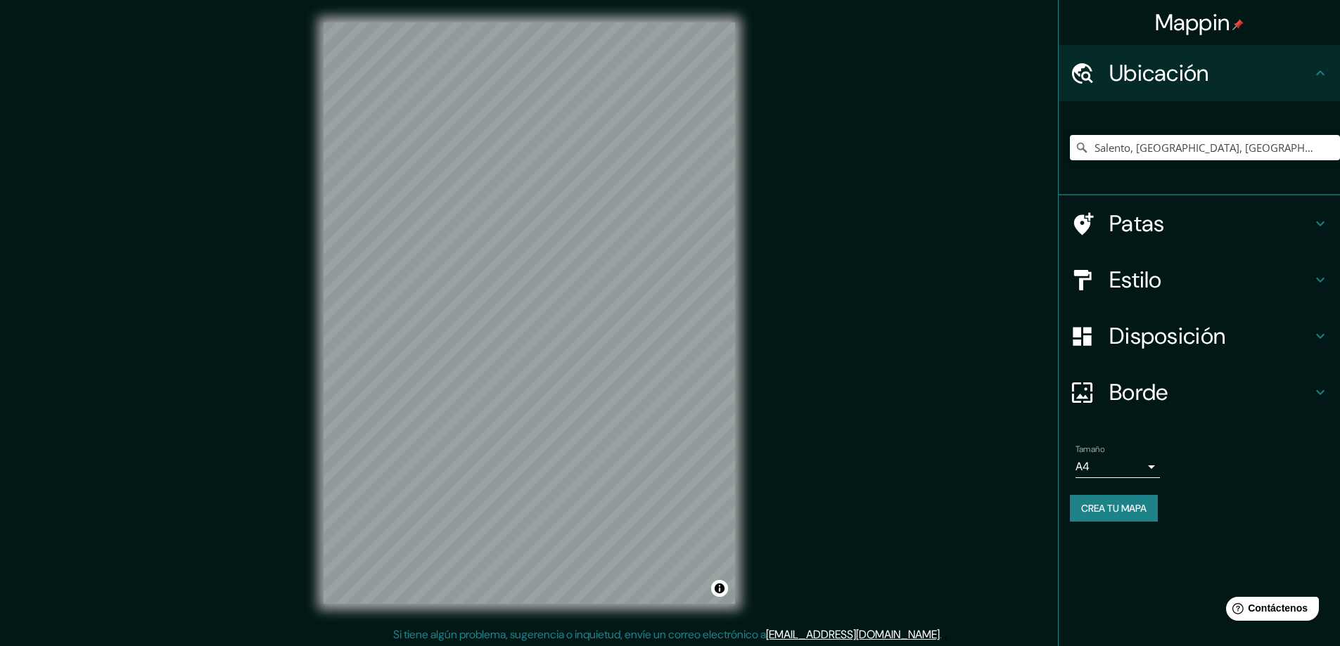
click at [1196, 273] on h4 "Estilo" at bounding box center [1210, 280] width 203 height 28
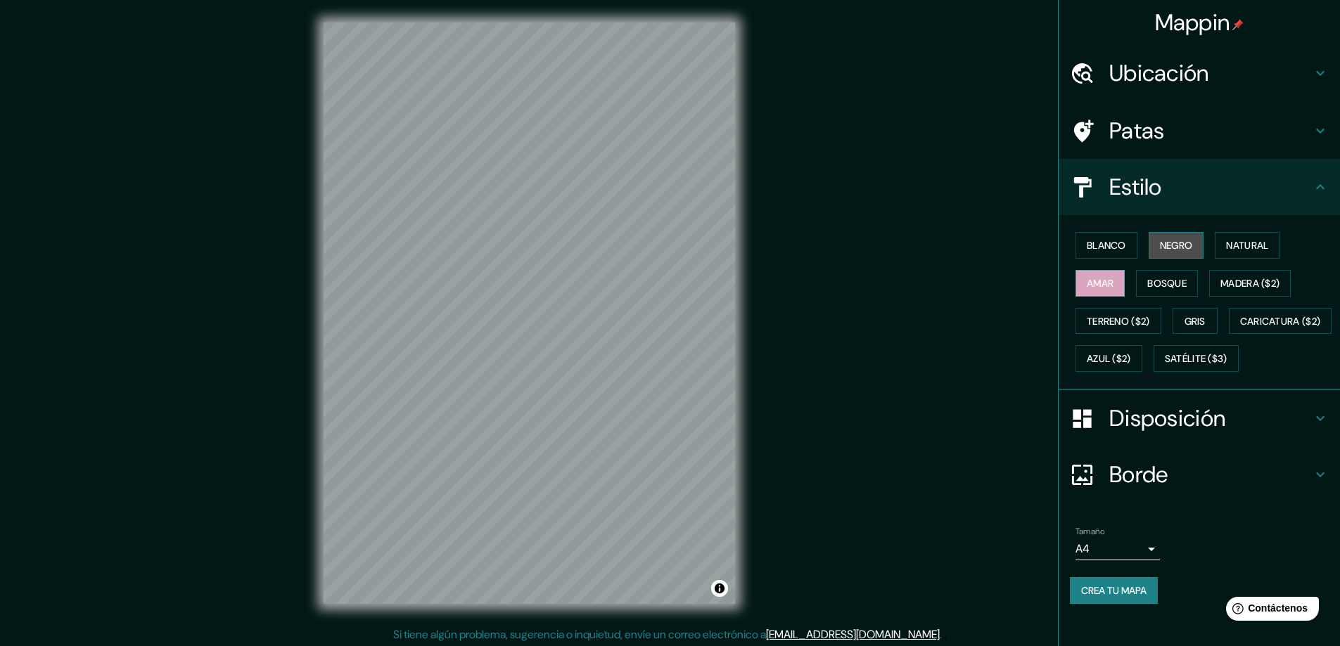
click at [1164, 248] on font "Negro" at bounding box center [1176, 245] width 33 height 13
click at [1226, 243] on font "Natural" at bounding box center [1247, 245] width 42 height 13
click at [1076, 251] on button "Blanco" at bounding box center [1107, 245] width 62 height 27
drag, startPoint x: 1154, startPoint y: 285, endPoint x: 1216, endPoint y: 272, distance: 62.6
click at [1155, 285] on font "Bosque" at bounding box center [1166, 283] width 39 height 13
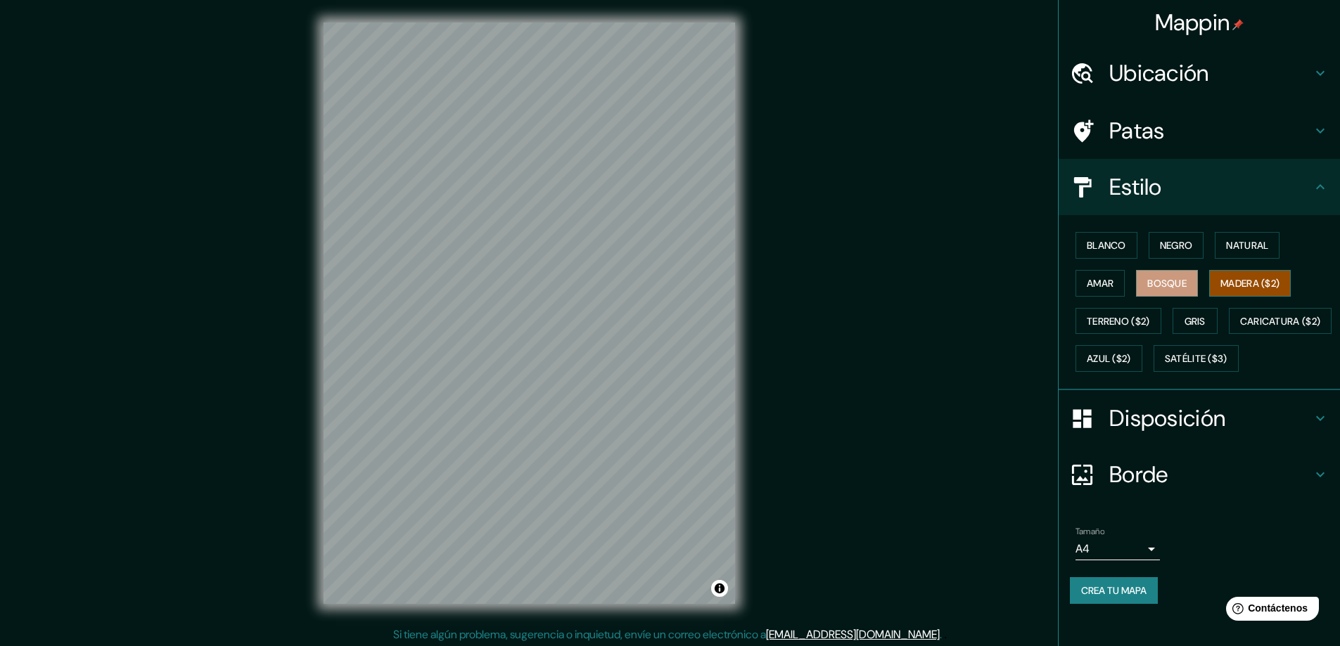
click at [1250, 279] on font "Madera ($2)" at bounding box center [1249, 283] width 59 height 13
click at [1094, 321] on font "Terreno ($2)" at bounding box center [1118, 321] width 63 height 13
click at [1176, 317] on button "Gris" at bounding box center [1195, 321] width 45 height 27
click at [1131, 364] on font "Azul ($2)" at bounding box center [1109, 359] width 44 height 13
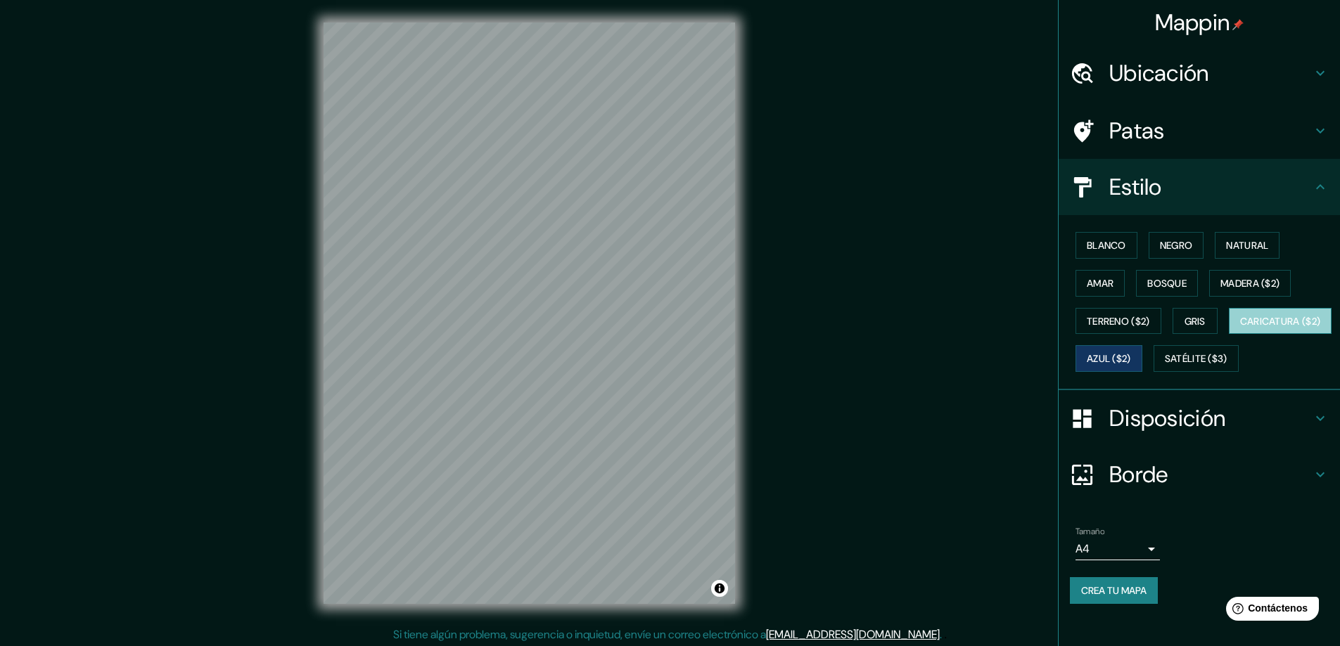
click at [1240, 328] on font "Caricatura ($2)" at bounding box center [1280, 321] width 81 height 13
click at [1235, 281] on font "Madera ($2)" at bounding box center [1249, 283] width 59 height 13
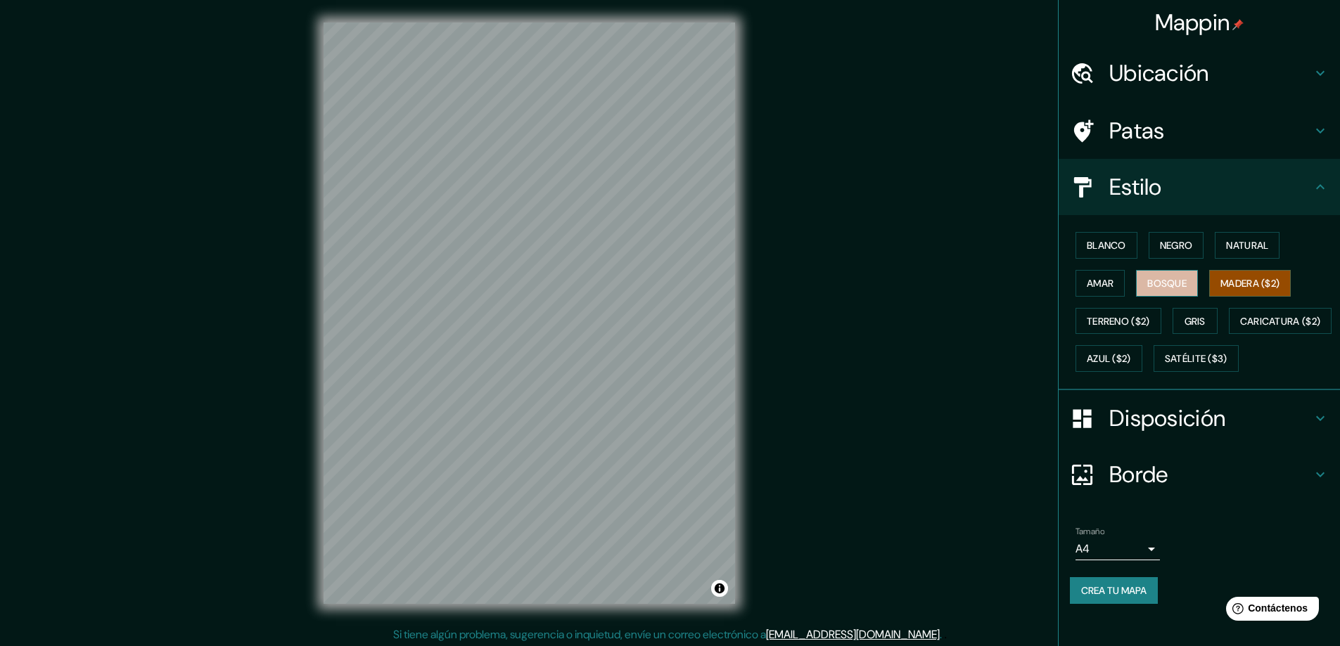
click at [1173, 291] on font "Bosque" at bounding box center [1166, 283] width 39 height 18
click at [1104, 286] on font "Amar" at bounding box center [1100, 283] width 27 height 13
click at [1160, 246] on font "Negro" at bounding box center [1176, 245] width 33 height 13
click at [1225, 228] on div "Blanco Negro Natural Amar Bosque Madera ($2) Terreno ($2) Gris Caricatura ($2) …" at bounding box center [1205, 302] width 270 height 151
click at [1234, 242] on font "Natural" at bounding box center [1247, 245] width 42 height 13
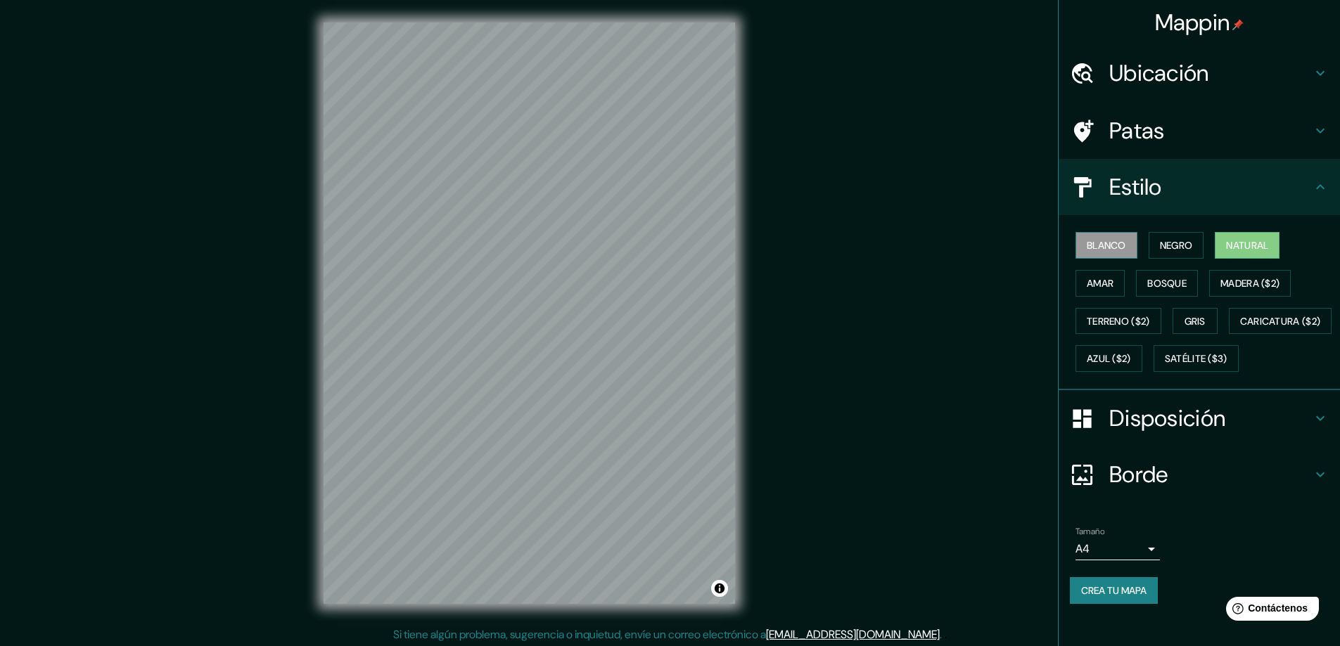
click at [1087, 246] on font "Blanco" at bounding box center [1106, 245] width 39 height 13
click at [1195, 321] on font "Gris" at bounding box center [1195, 321] width 21 height 13
click at [1131, 362] on font "Azul ($2)" at bounding box center [1109, 359] width 44 height 13
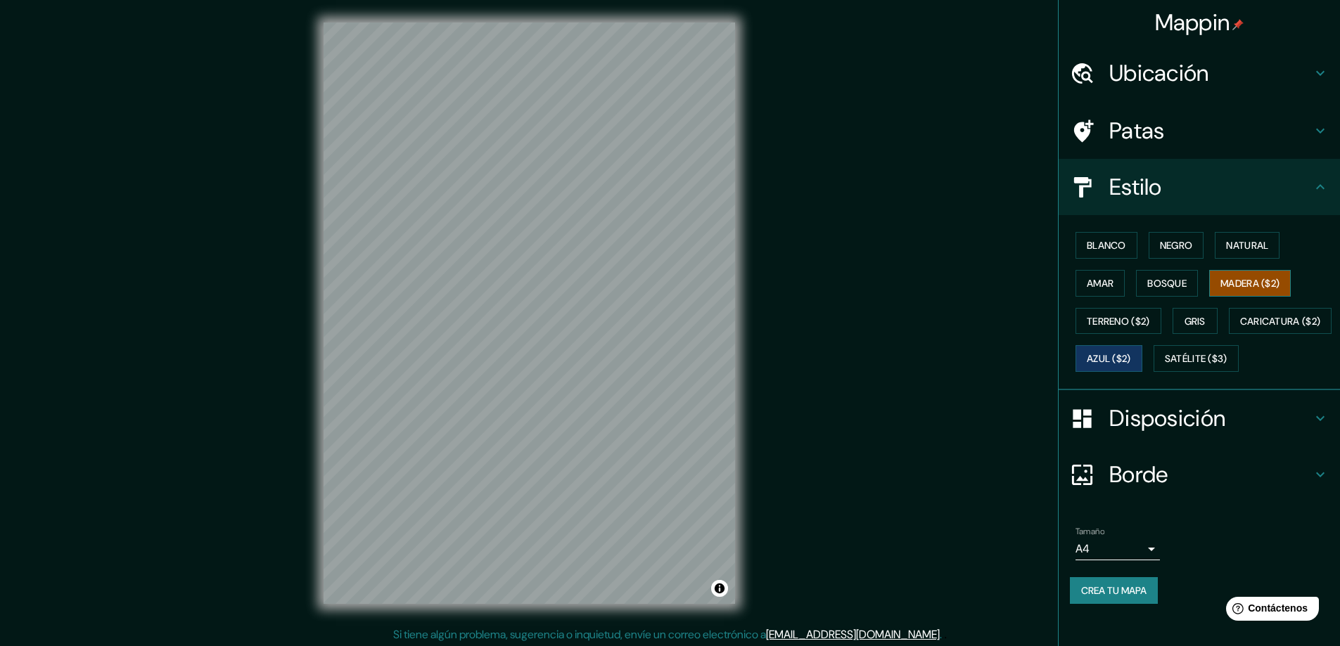
click at [1252, 281] on font "Madera ($2)" at bounding box center [1249, 283] width 59 height 13
click at [1161, 433] on font "Disposición" at bounding box center [1167, 419] width 116 height 30
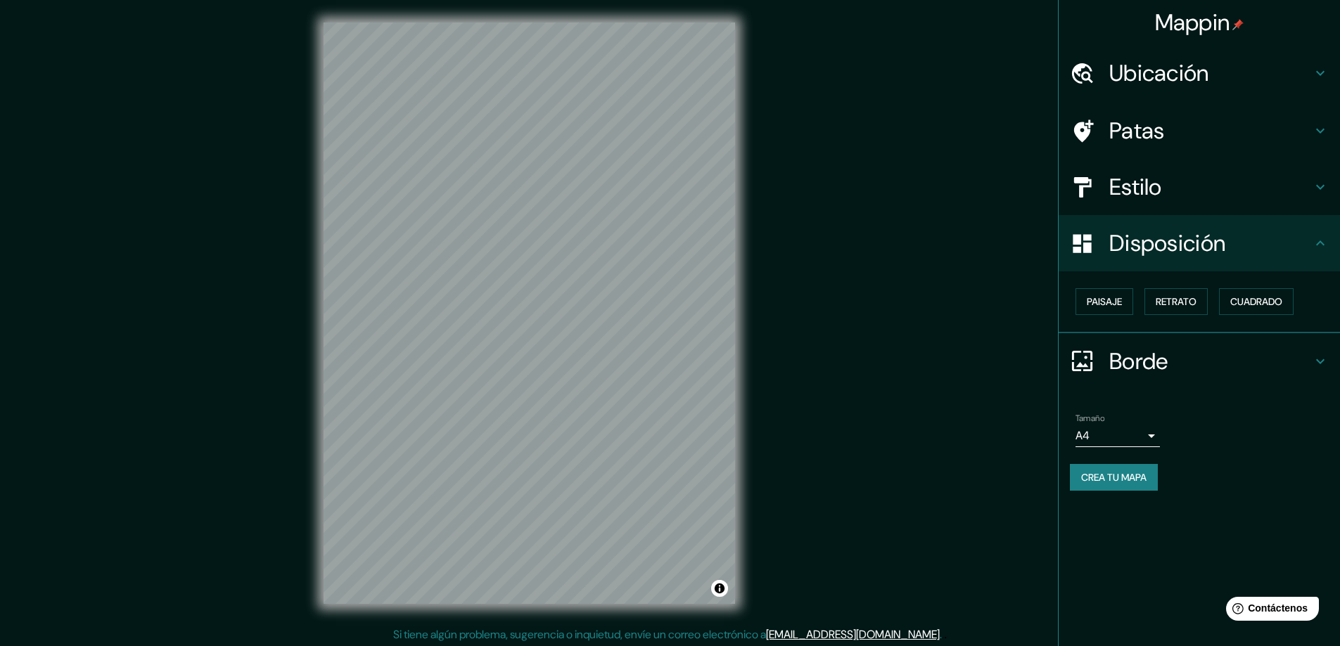
click at [1219, 248] on font "Disposición" at bounding box center [1167, 244] width 116 height 30
click at [1328, 244] on icon at bounding box center [1320, 243] width 17 height 17
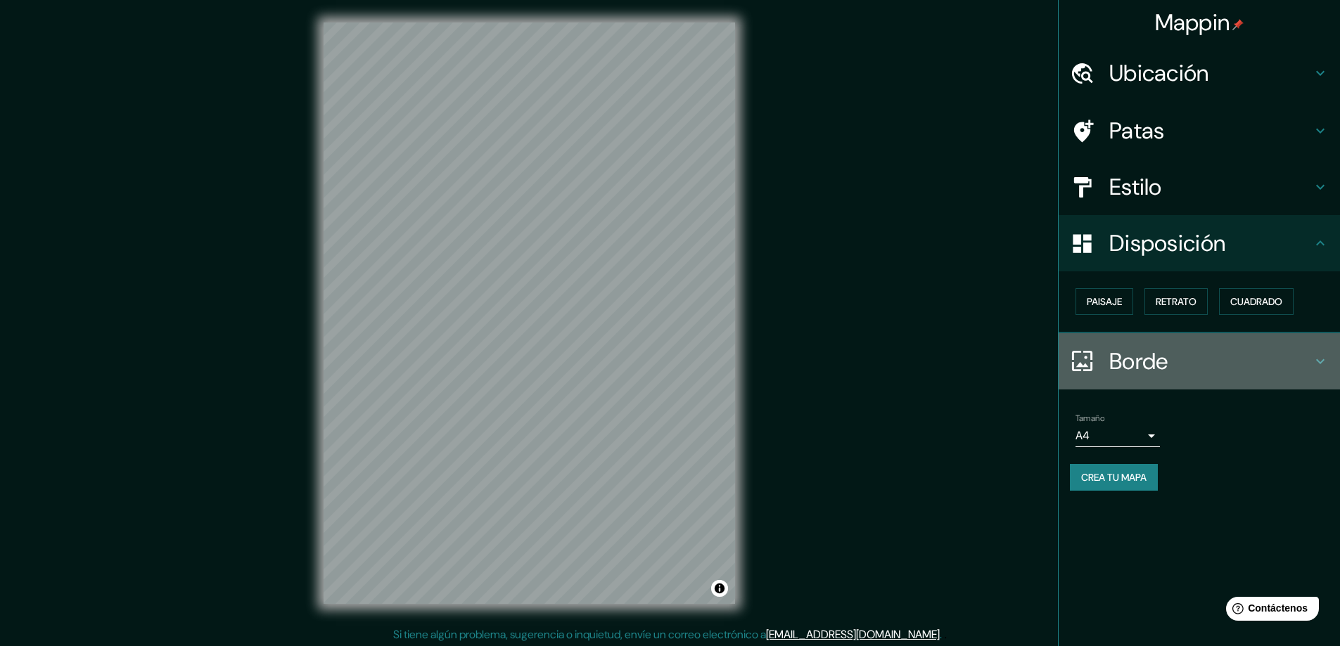
click at [1151, 364] on font "Borde" at bounding box center [1138, 362] width 59 height 30
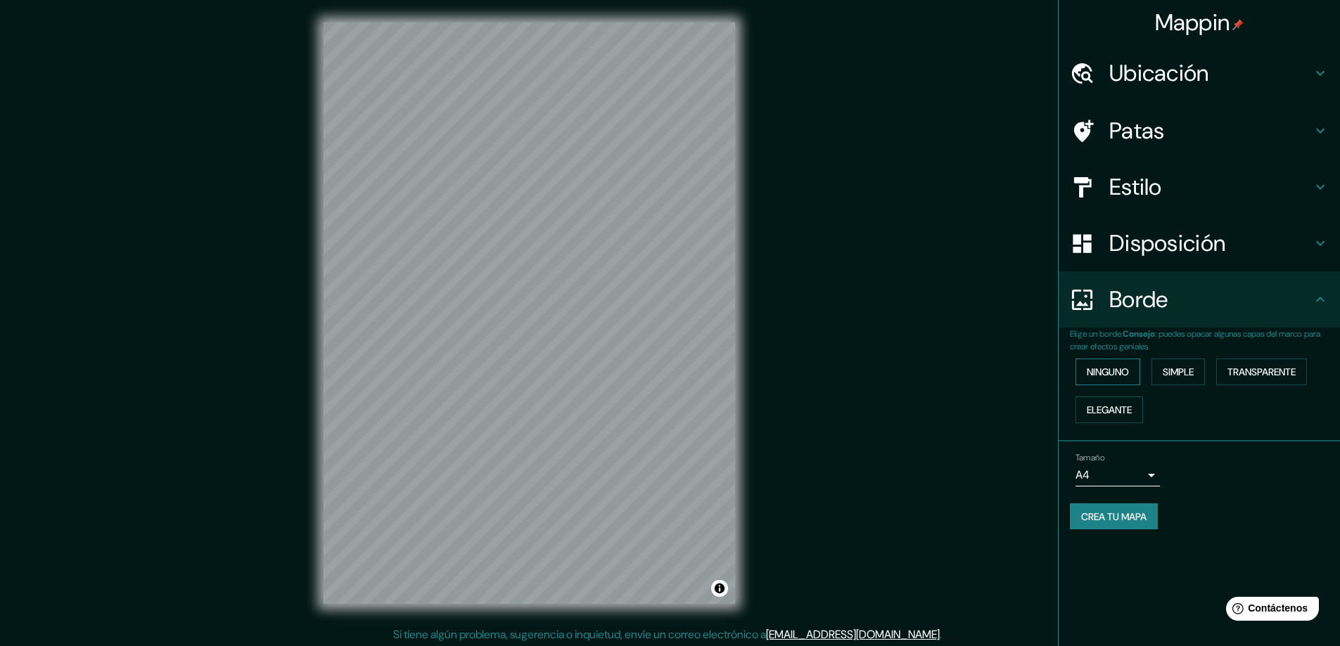
click at [1119, 378] on font "Ninguno" at bounding box center [1108, 372] width 42 height 13
click at [1194, 380] on font "Simple" at bounding box center [1178, 372] width 31 height 18
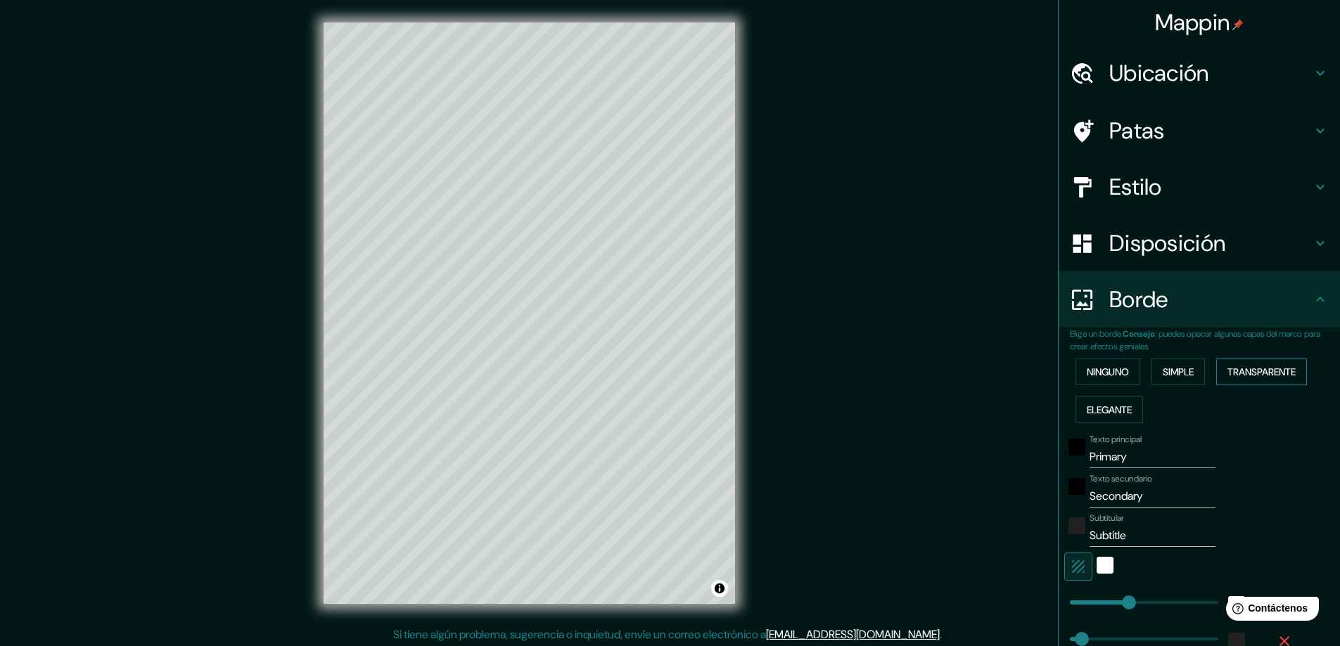
click at [1249, 376] on font "Transparente" at bounding box center [1262, 372] width 68 height 13
click at [642, 253] on div at bounding box center [638, 249] width 11 height 11
click at [632, 246] on div at bounding box center [632, 249] width 11 height 11
click at [568, 502] on div at bounding box center [568, 505] width 11 height 11
click at [1092, 469] on div "Texto principal Primary Texto secundario Secondary Subtitular Subtitle Añadir c…" at bounding box center [1182, 557] width 225 height 257
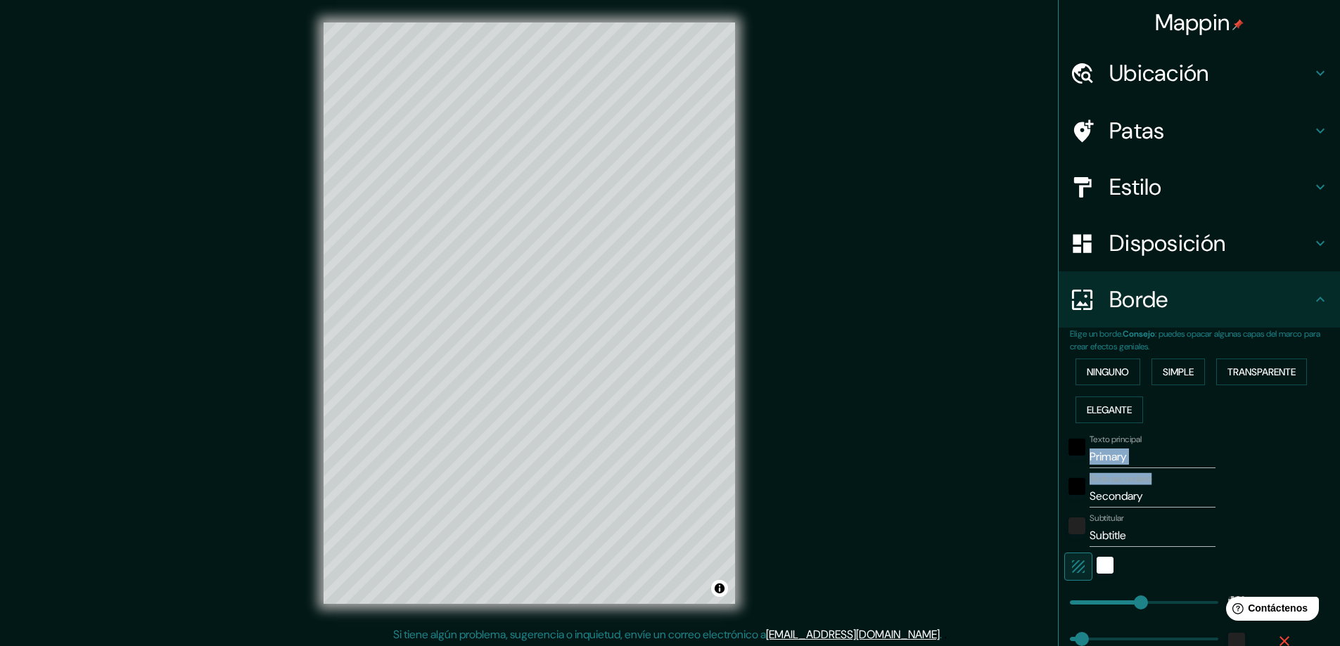
drag, startPoint x: 1092, startPoint y: 469, endPoint x: 1170, endPoint y: 473, distance: 77.5
click at [1170, 473] on div "Texto principal Primary Texto secundario Secondary Subtitular Subtitle Añadir c…" at bounding box center [1182, 557] width 225 height 257
click at [1071, 486] on div "negro" at bounding box center [1077, 486] width 17 height 17
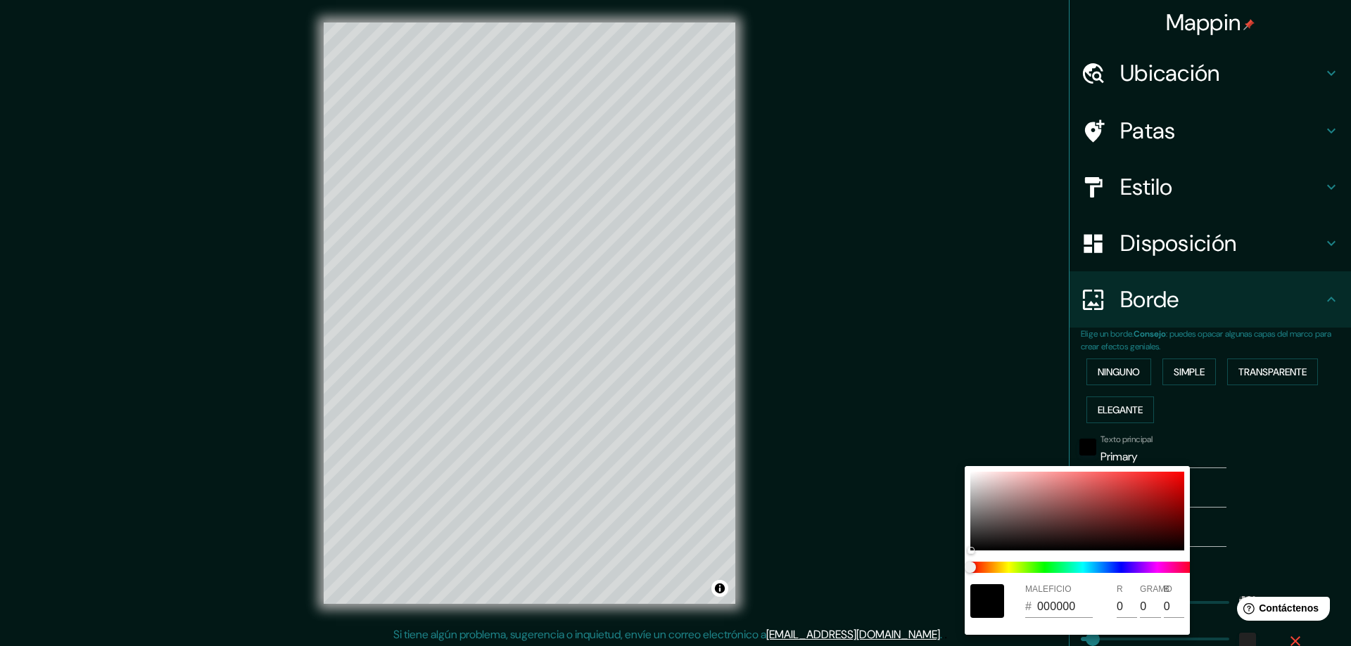
drag, startPoint x: 1083, startPoint y: 553, endPoint x: 1076, endPoint y: 531, distance: 23.1
click at [1082, 548] on div "MALEFICIO # 000000 R 0 GRAMO 0 B 0" at bounding box center [1076, 550] width 225 height 169
type input "281"
type input "47"
type input "070303"
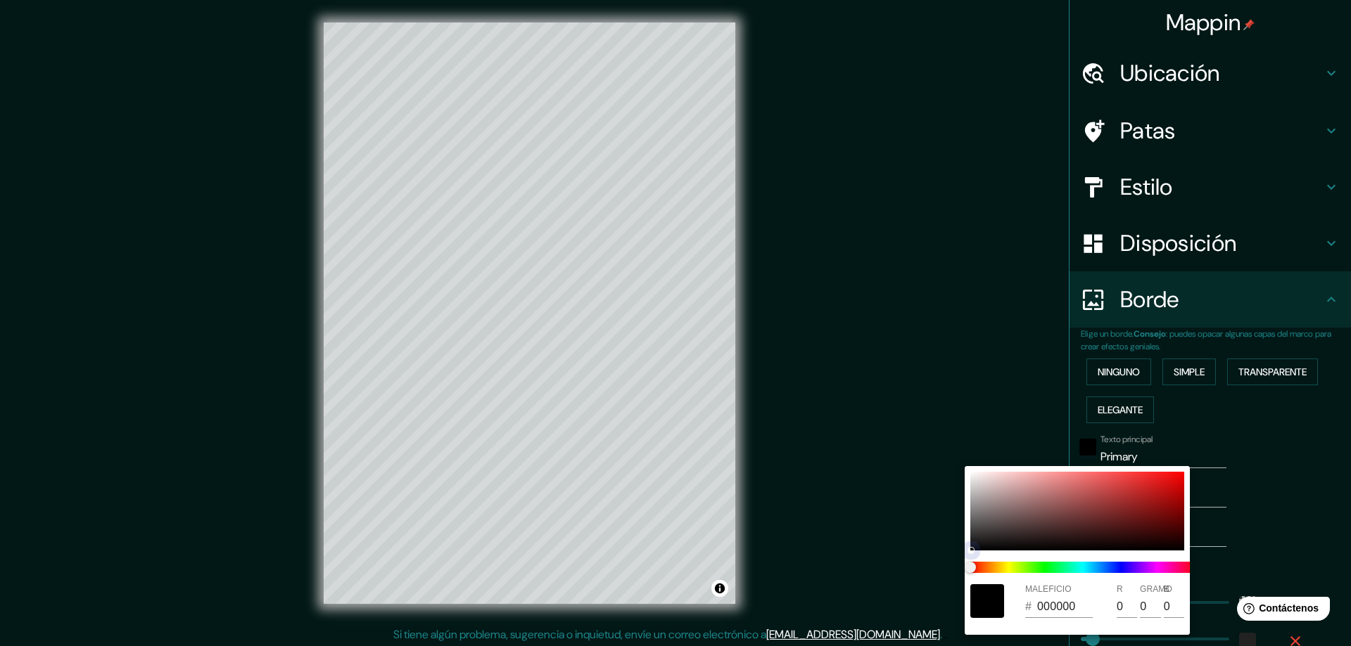
type input "7"
type input "3"
type input "281"
type input "47"
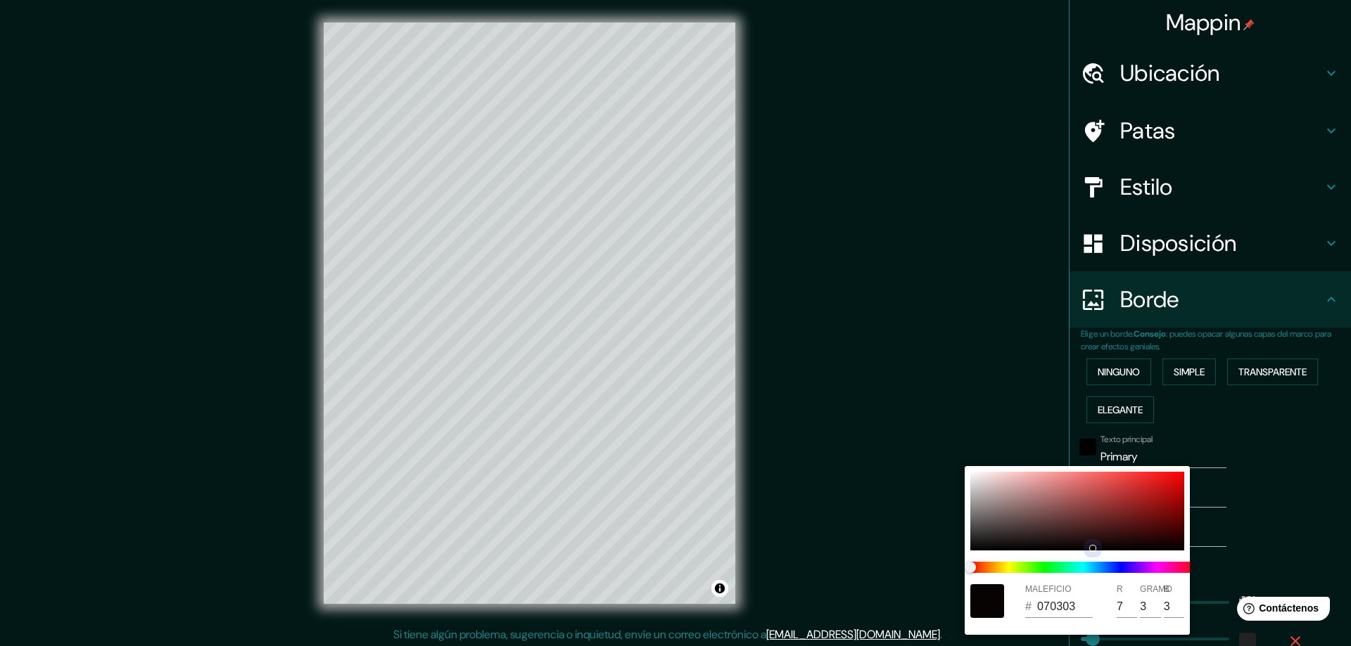
type input "532626"
type input "83"
type input "38"
type input "281"
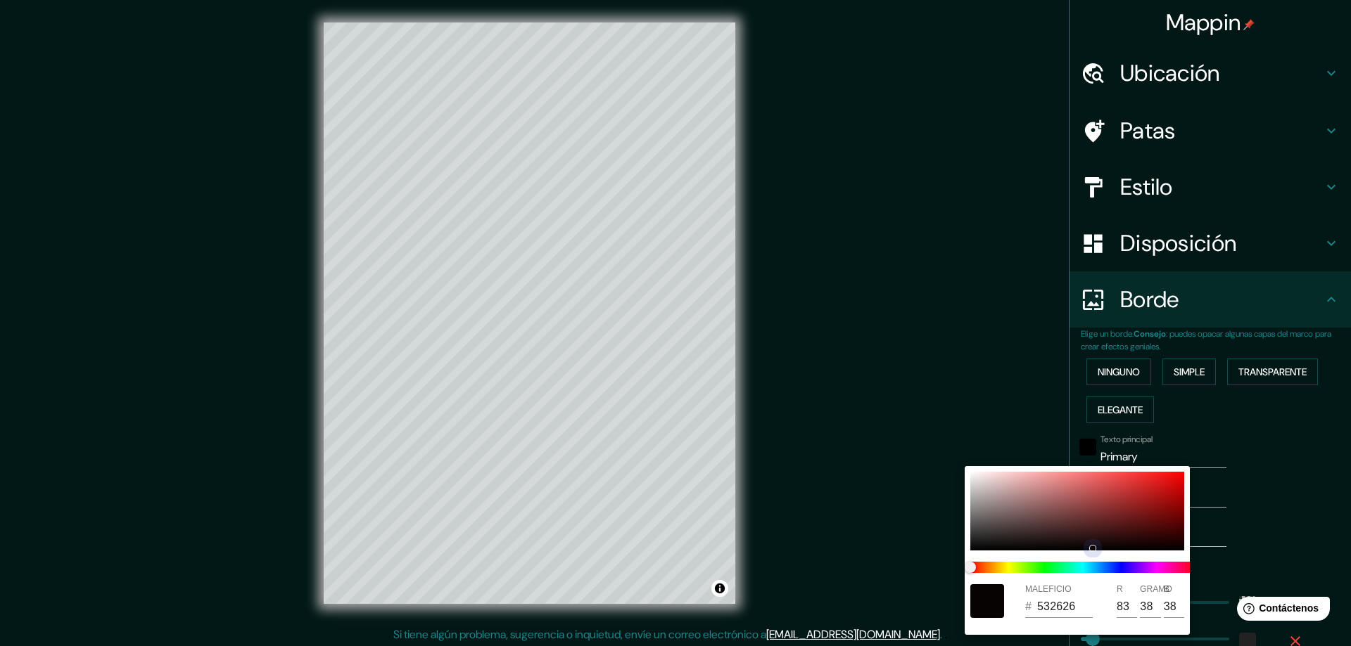
type input "47"
type input "5A2727"
type input "90"
type input "39"
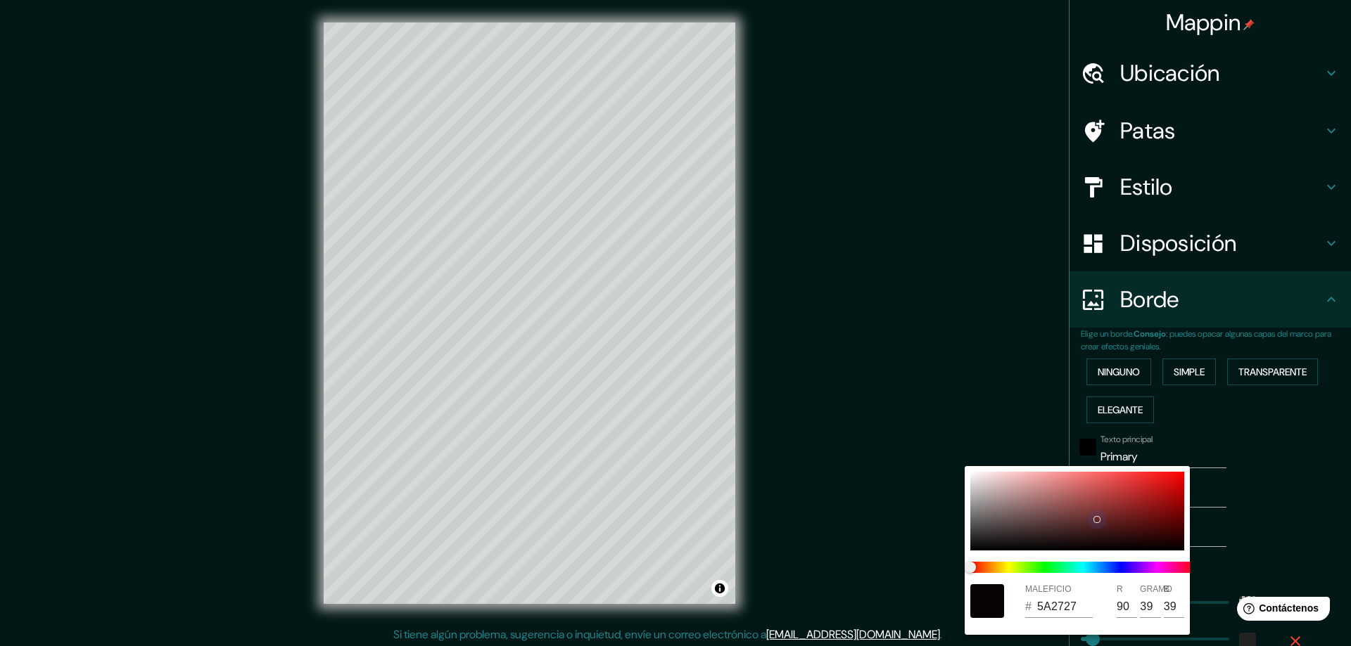
type input "281"
type input "47"
type input "652929"
type input "101"
type input "41"
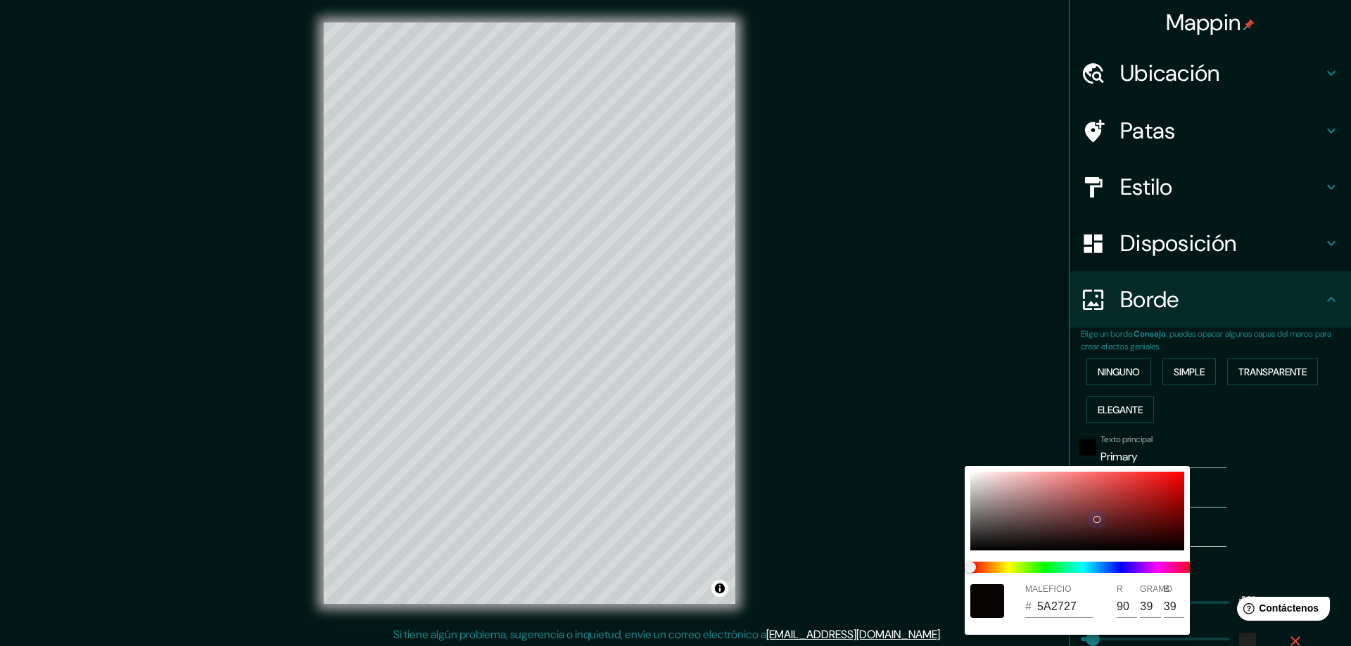
type input "41"
type input "281"
type input "47"
type input "732A2A"
type input "115"
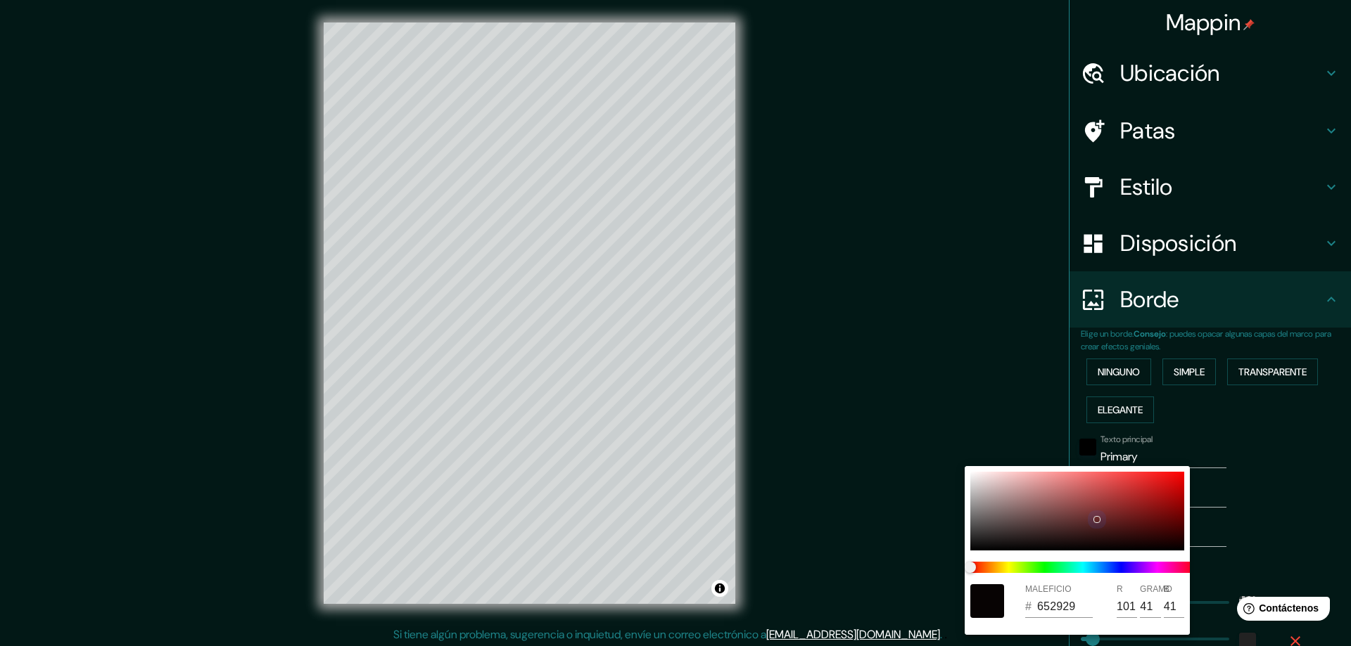
type input "42"
type input "281"
type input "47"
type input "7C2929"
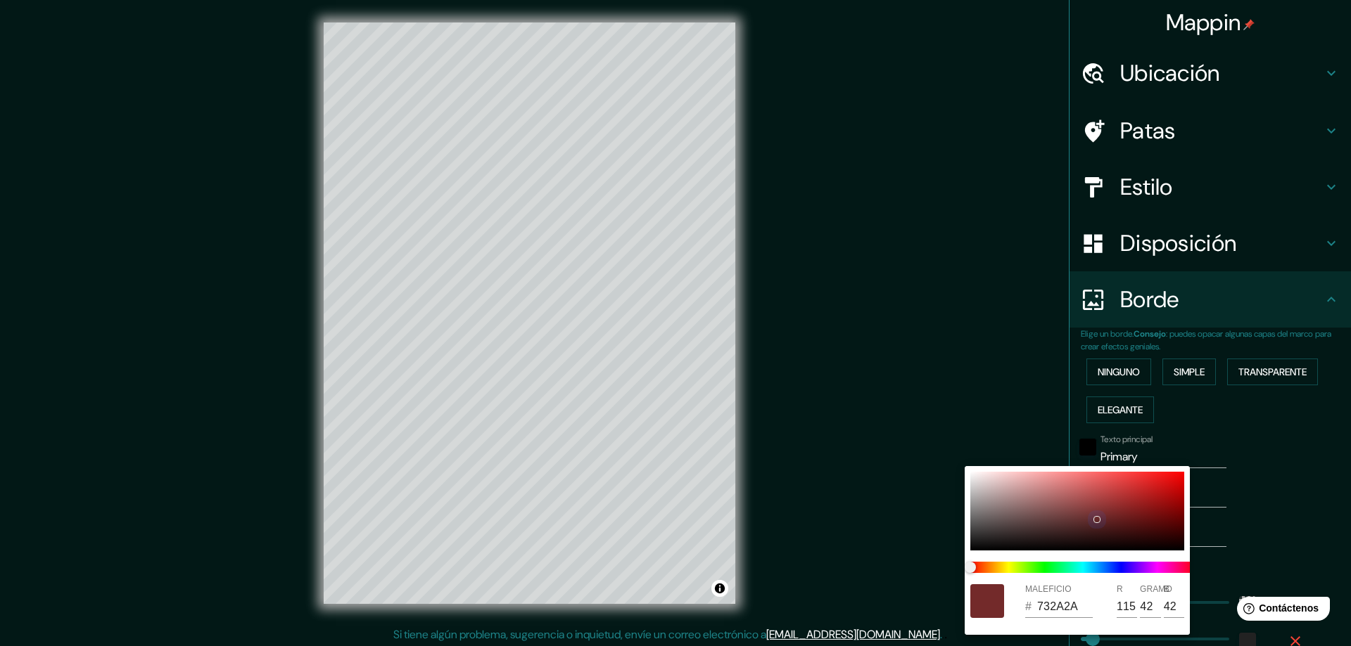
type input "124"
type input "41"
type input "281"
type input "47"
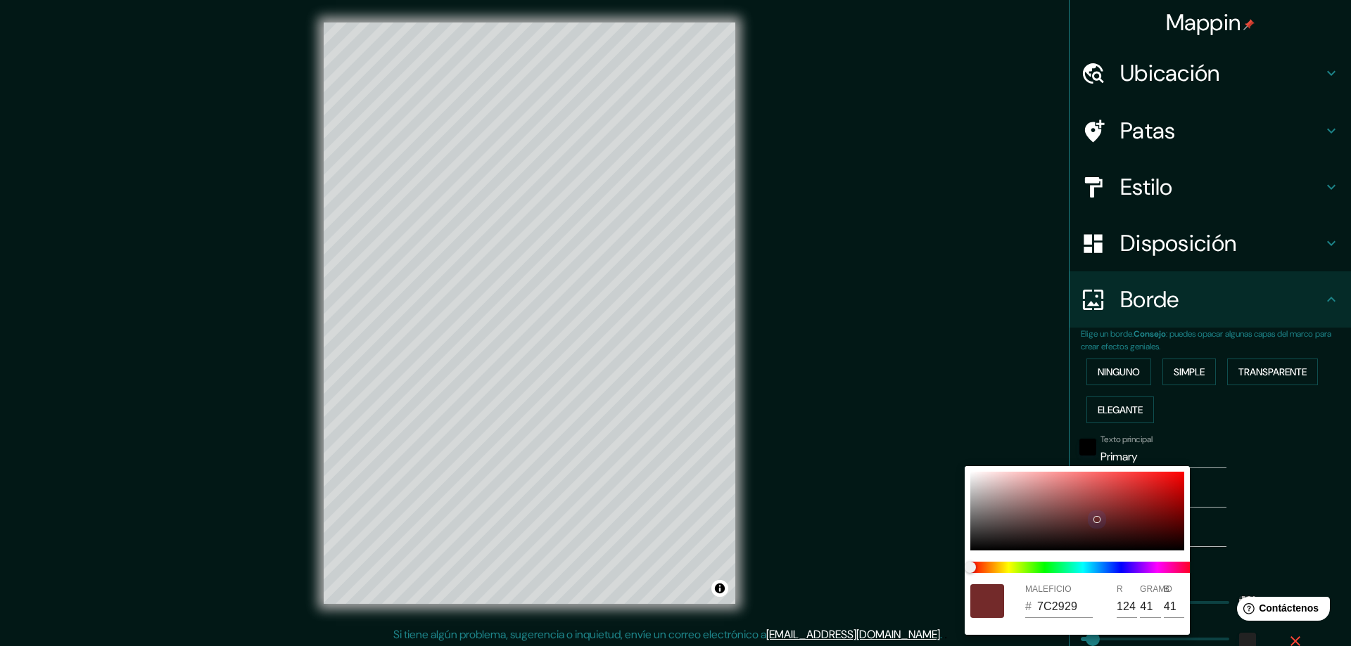
type input "812727"
type input "129"
type input "39"
type input "281"
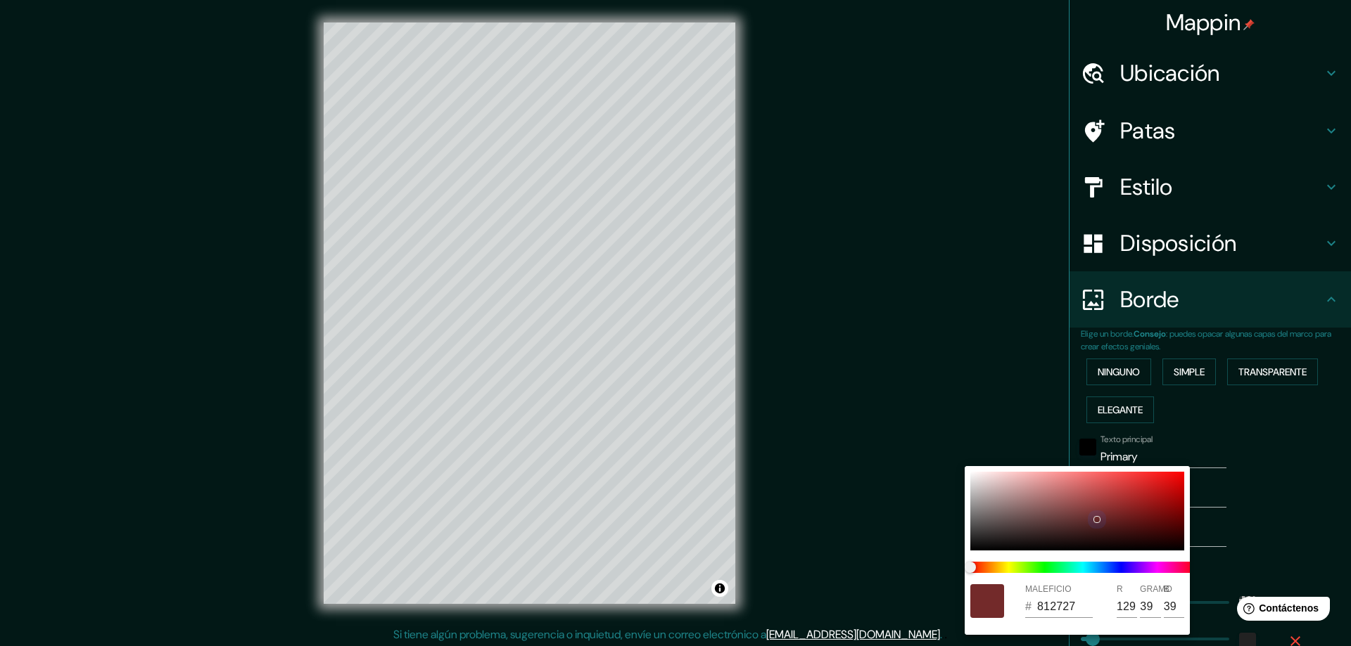
type input "47"
type input "8A2525"
type input "138"
type input "37"
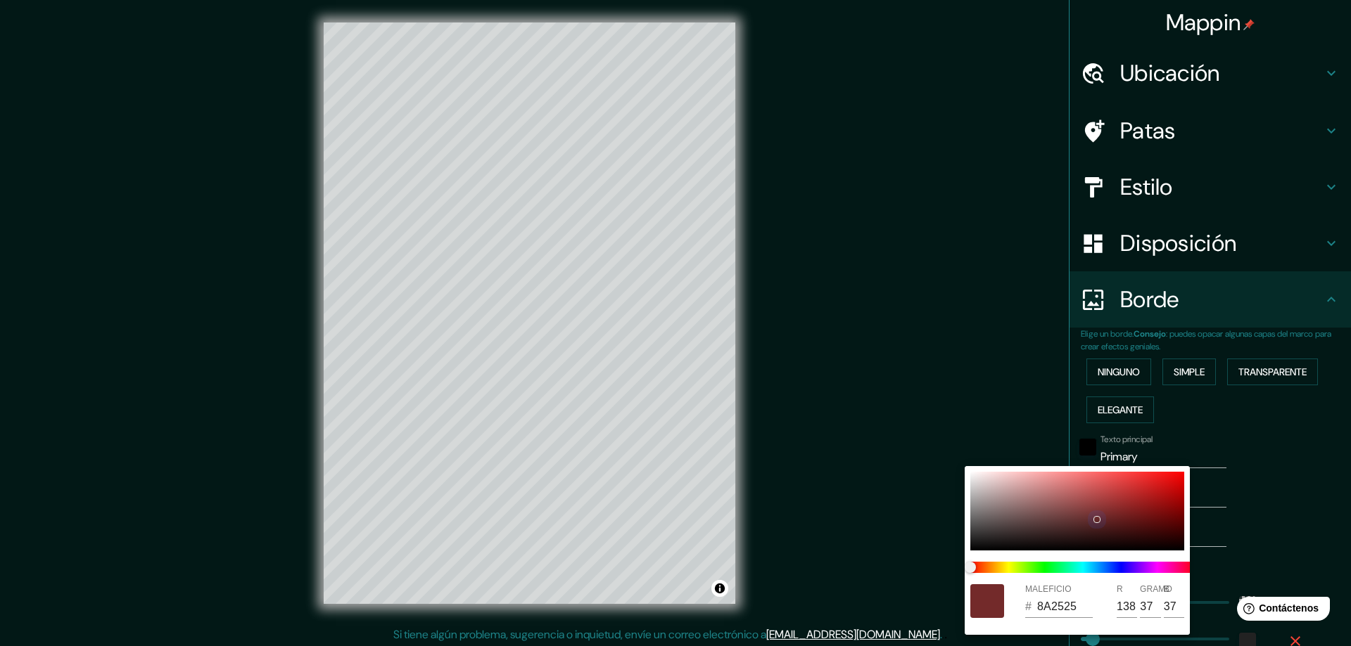
type input "281"
type input "47"
type input "912323"
type input "145"
type input "35"
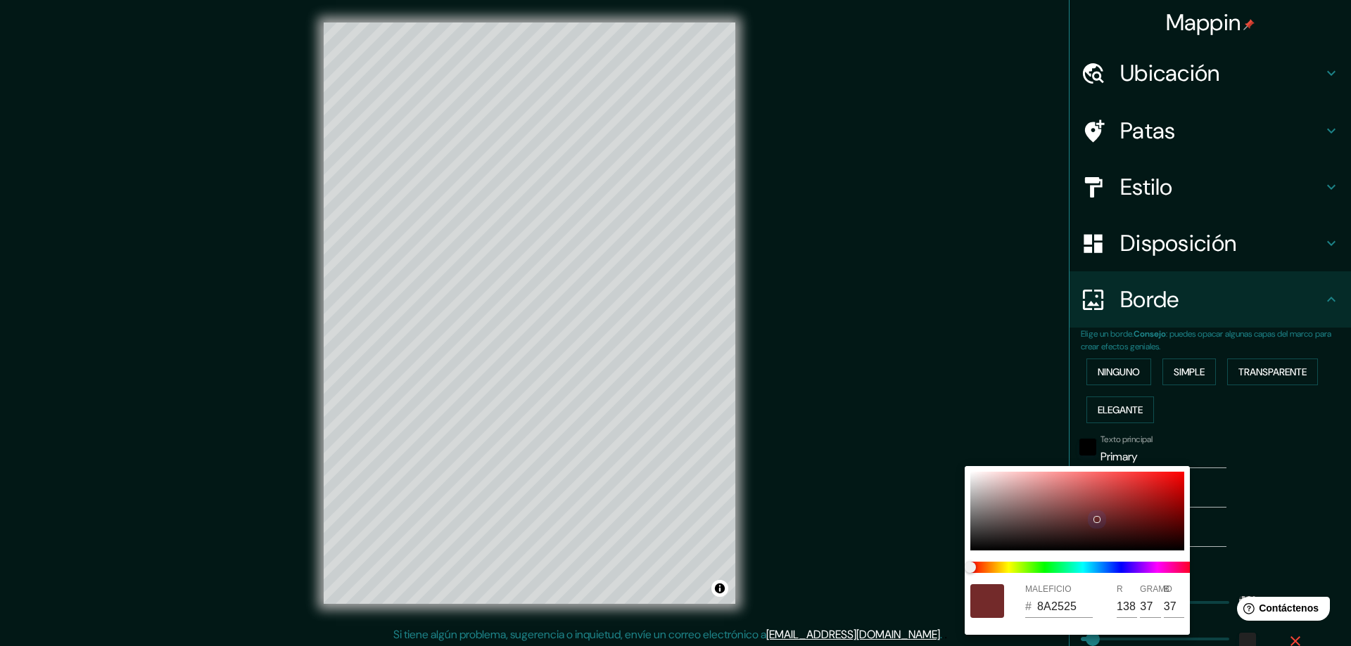
type input "35"
type input "281"
type input "47"
type input "982222"
type input "152"
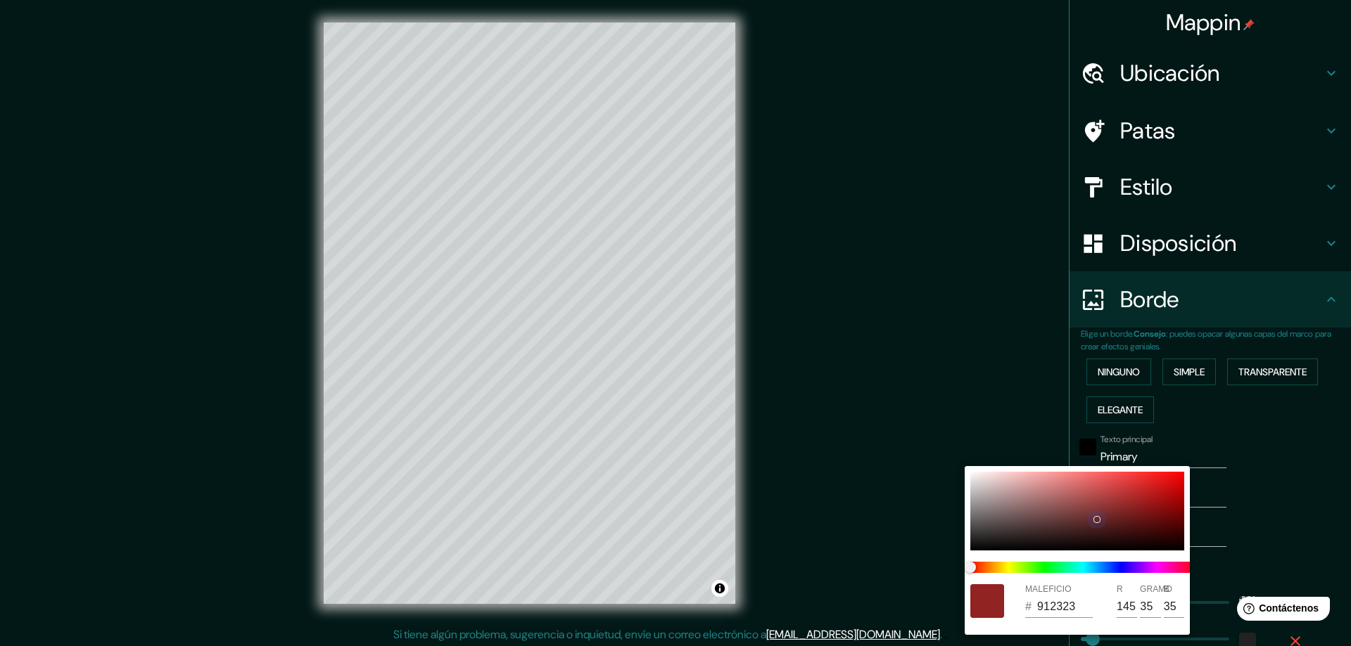
type input "34"
type input "281"
type input "47"
type input "9A1F1F"
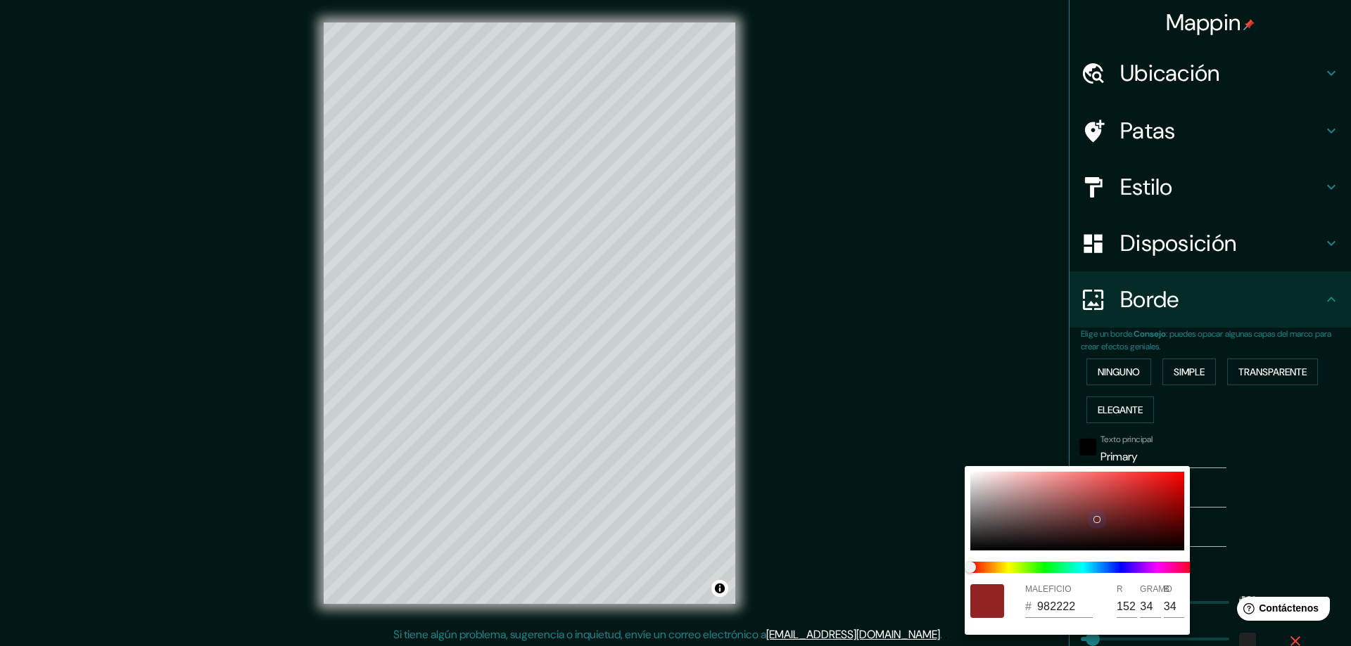
type input "154"
type input "31"
type input "281"
type input "47"
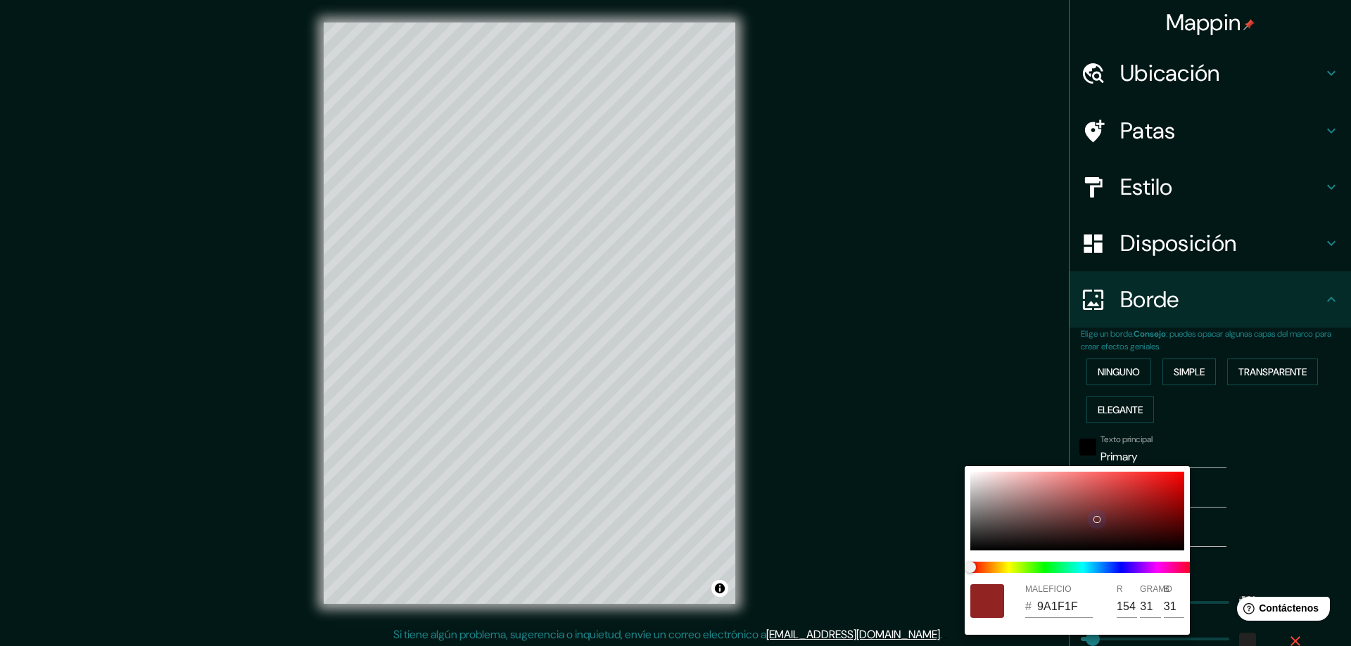
type input "9F2020"
type input "159"
type input "32"
type input "281"
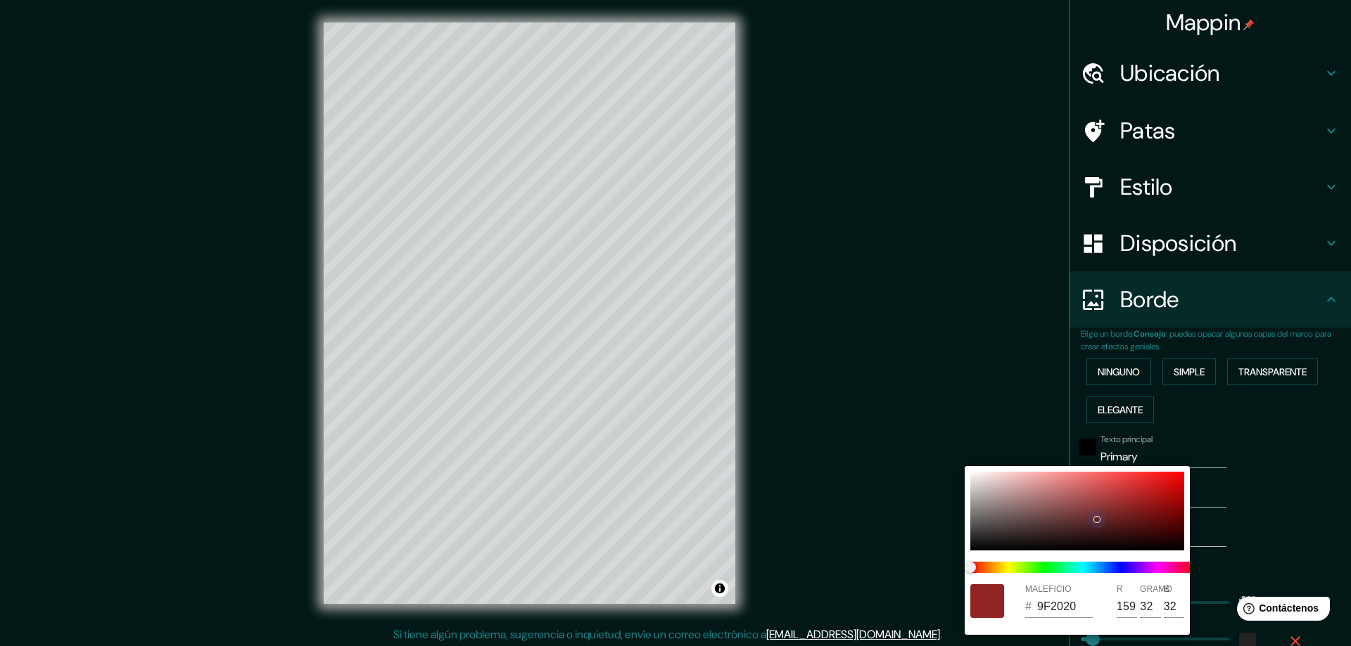
type input "47"
type input "9F1F1F"
type input "31"
drag, startPoint x: 1075, startPoint y: 530, endPoint x: 1141, endPoint y: 502, distance: 71.9
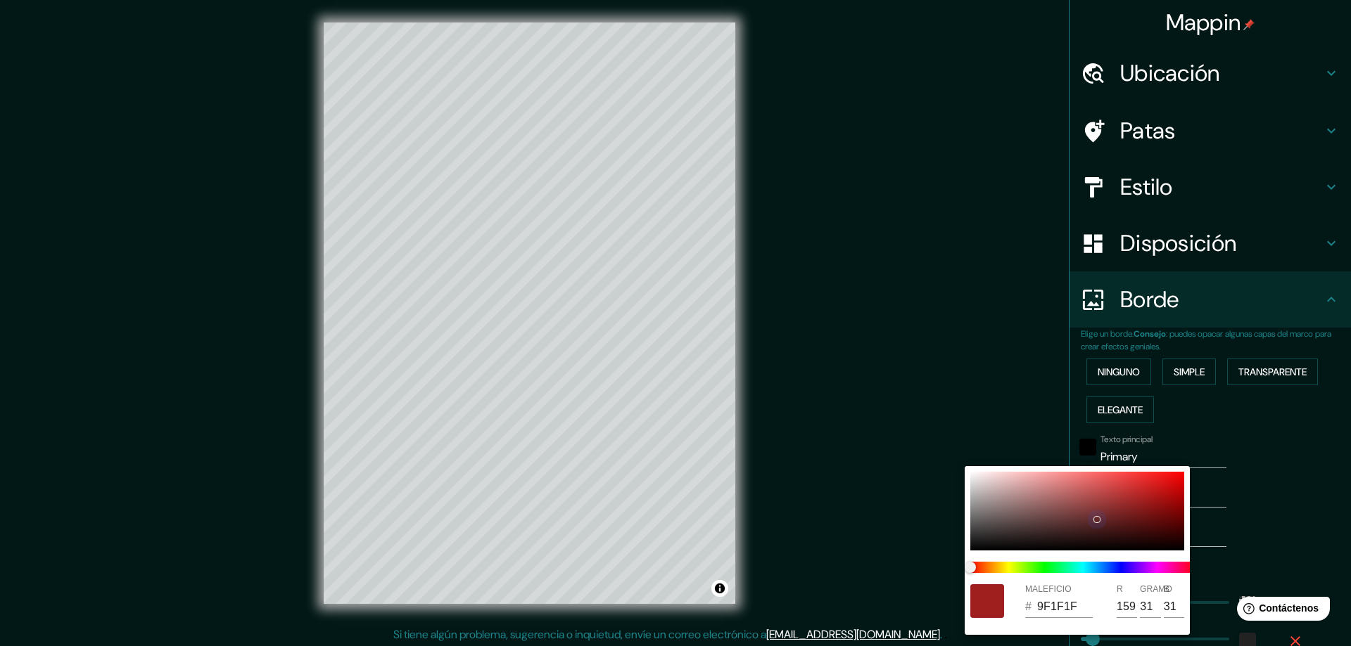
click at [1141, 502] on div at bounding box center [1077, 511] width 214 height 79
type input "281"
type input "47"
type input "281"
type input "47"
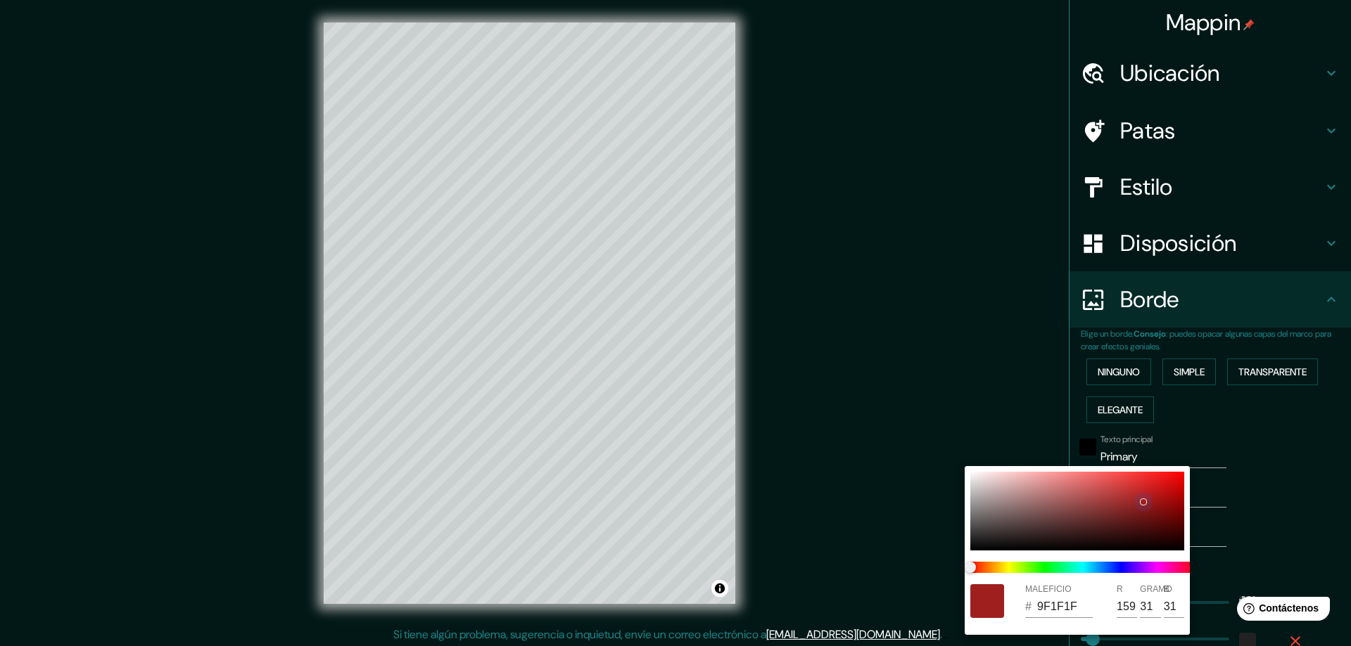
type input "653131"
type input "101"
type input "49"
type input "281"
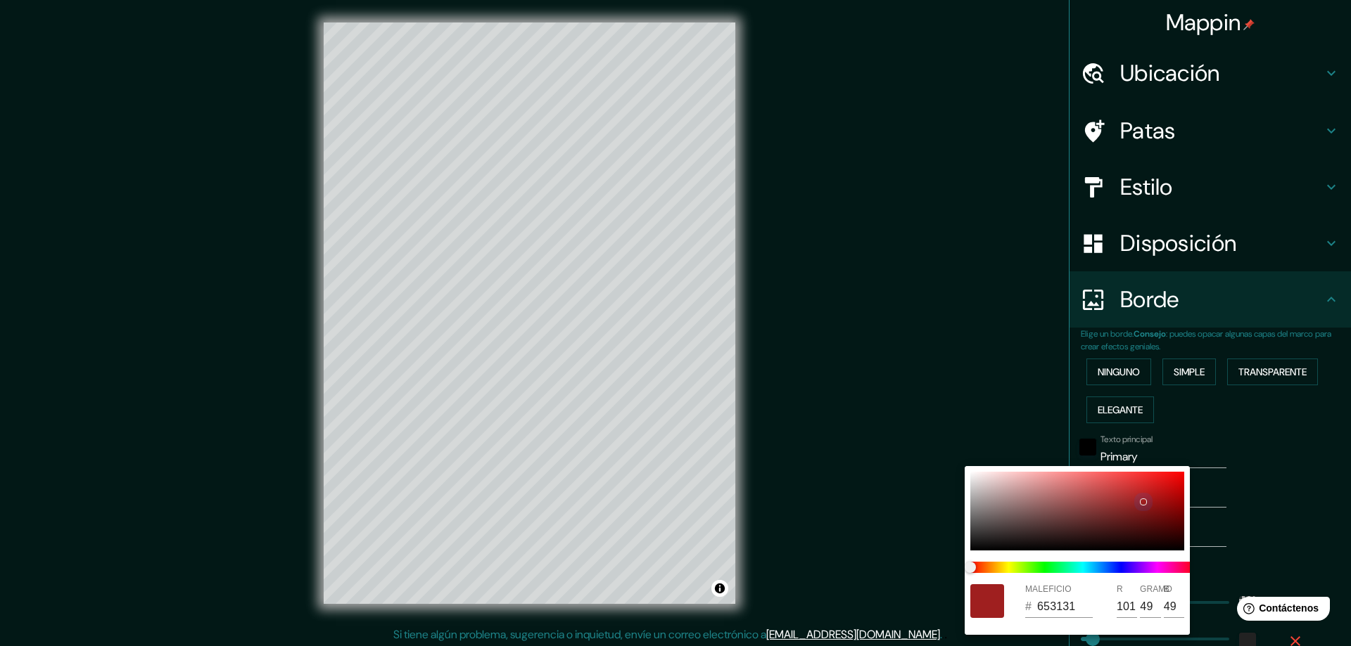
type input "47"
type input "633232"
type input "99"
type input "50"
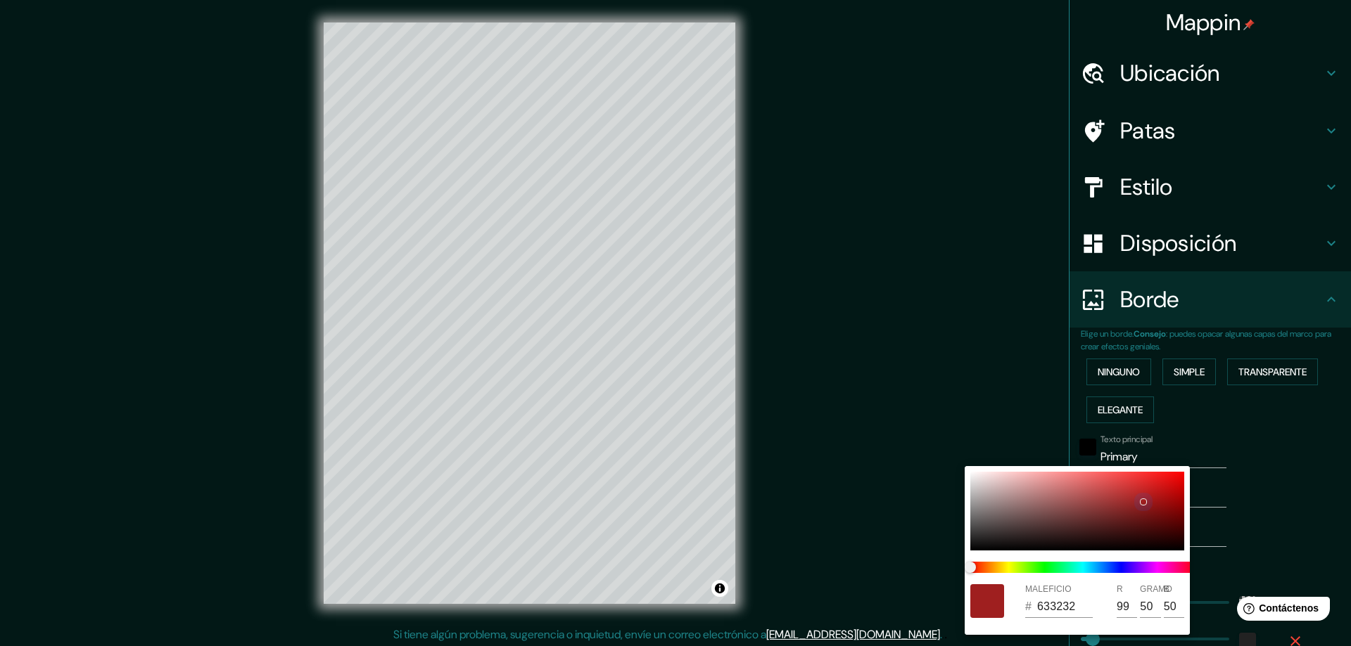
type input "281"
type input "47"
type input "603535"
type input "96"
type input "53"
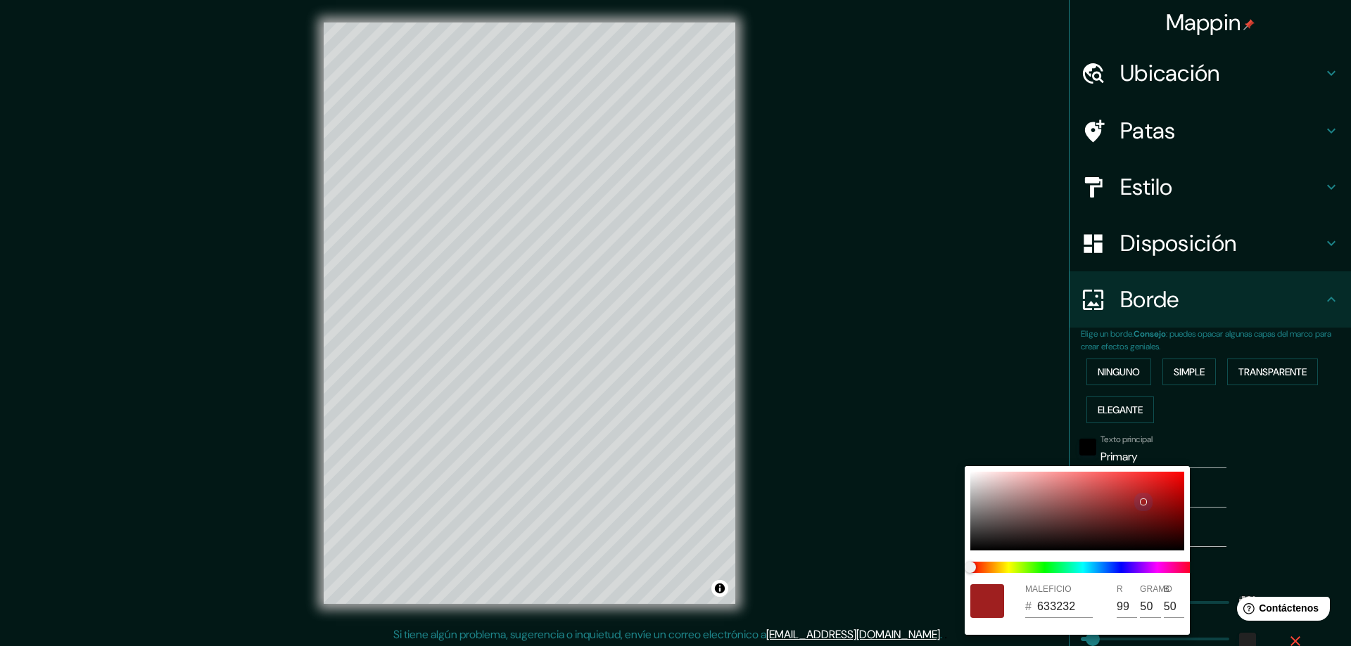
type input "53"
type input "281"
type input "47"
type input "603636"
type input "54"
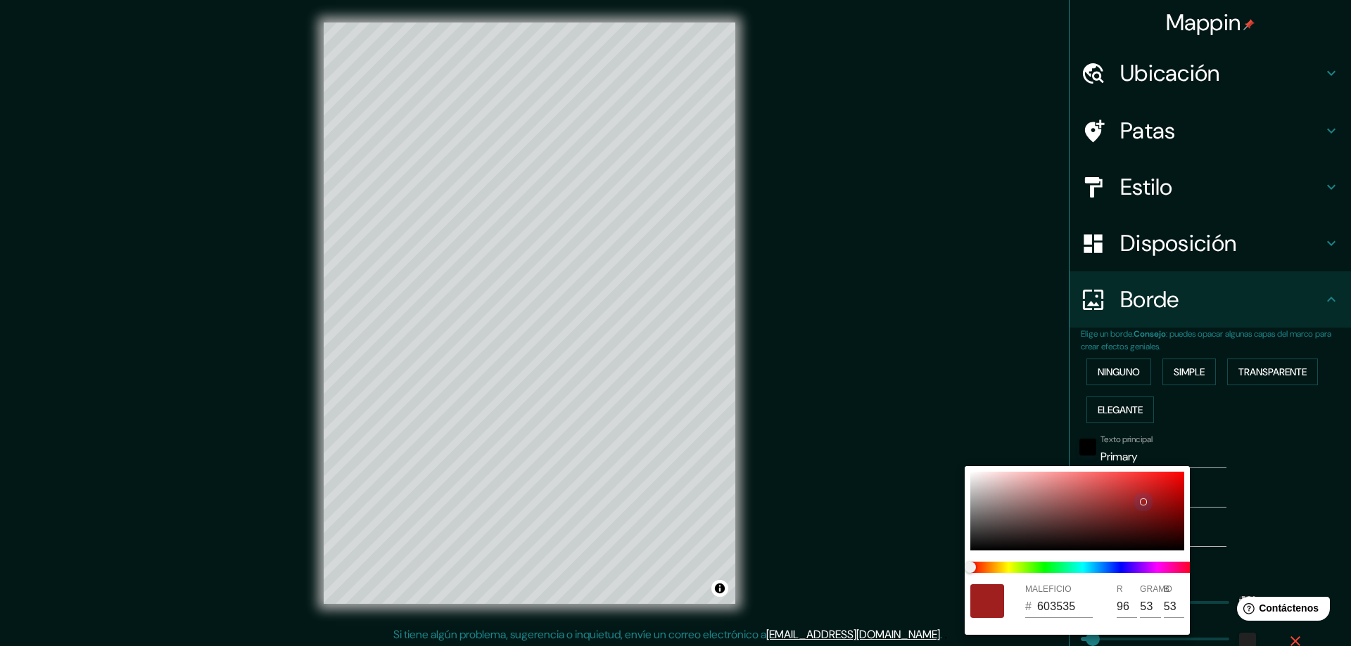
type input "54"
type input "281"
type input "47"
type input "603D3D"
type input "61"
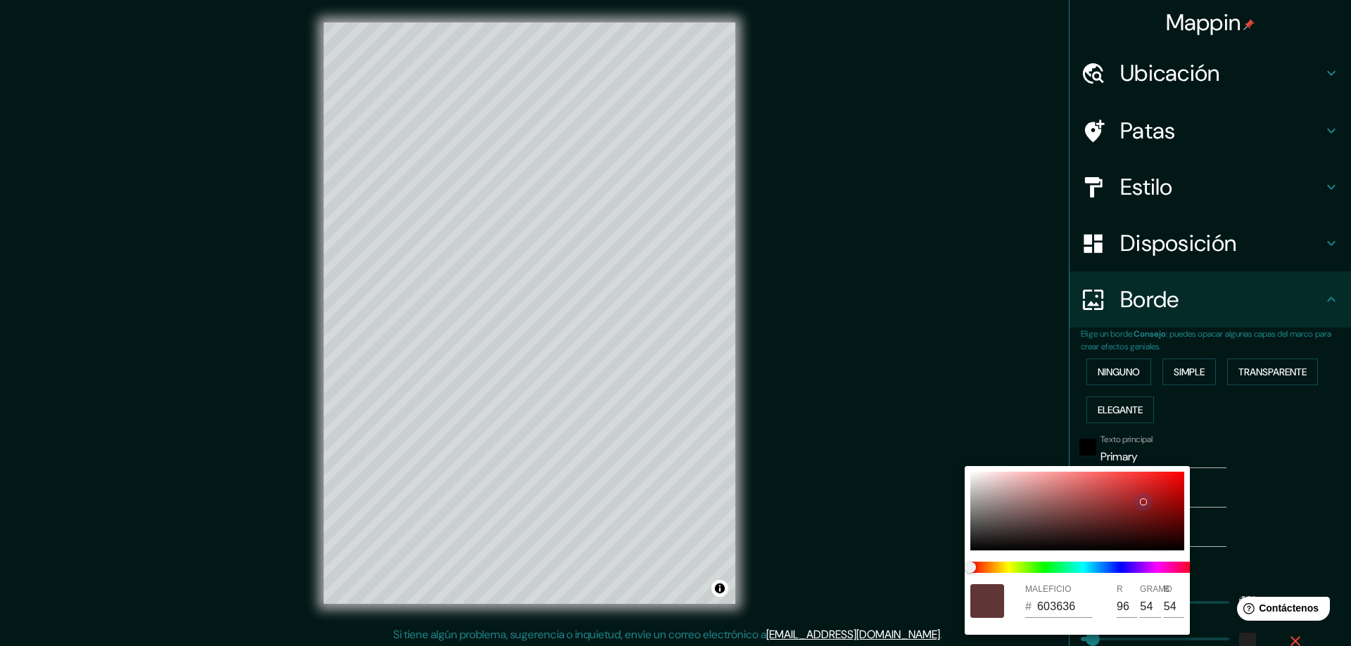
type input "61"
type input "281"
type input "47"
type input "604141"
type input "65"
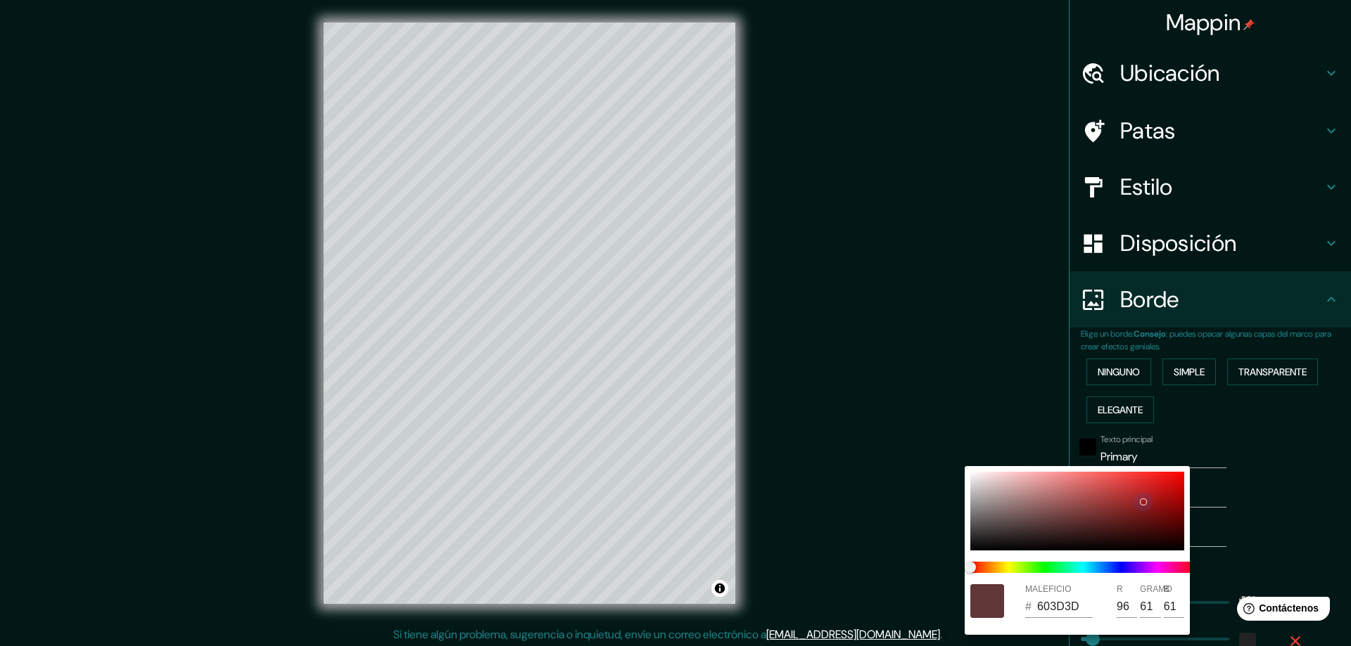
type input "65"
type input "281"
type input "47"
type input "654848"
type input "101"
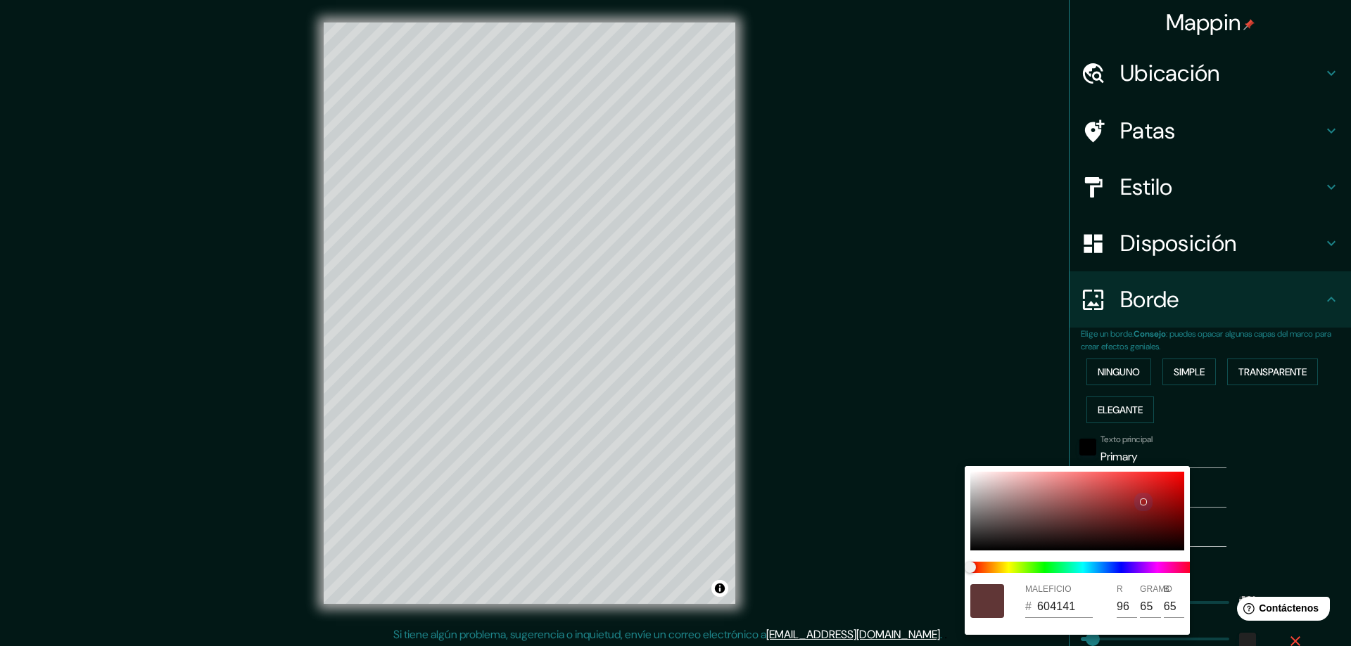
type input "72"
type input "281"
type input "47"
type input "6A4F4F"
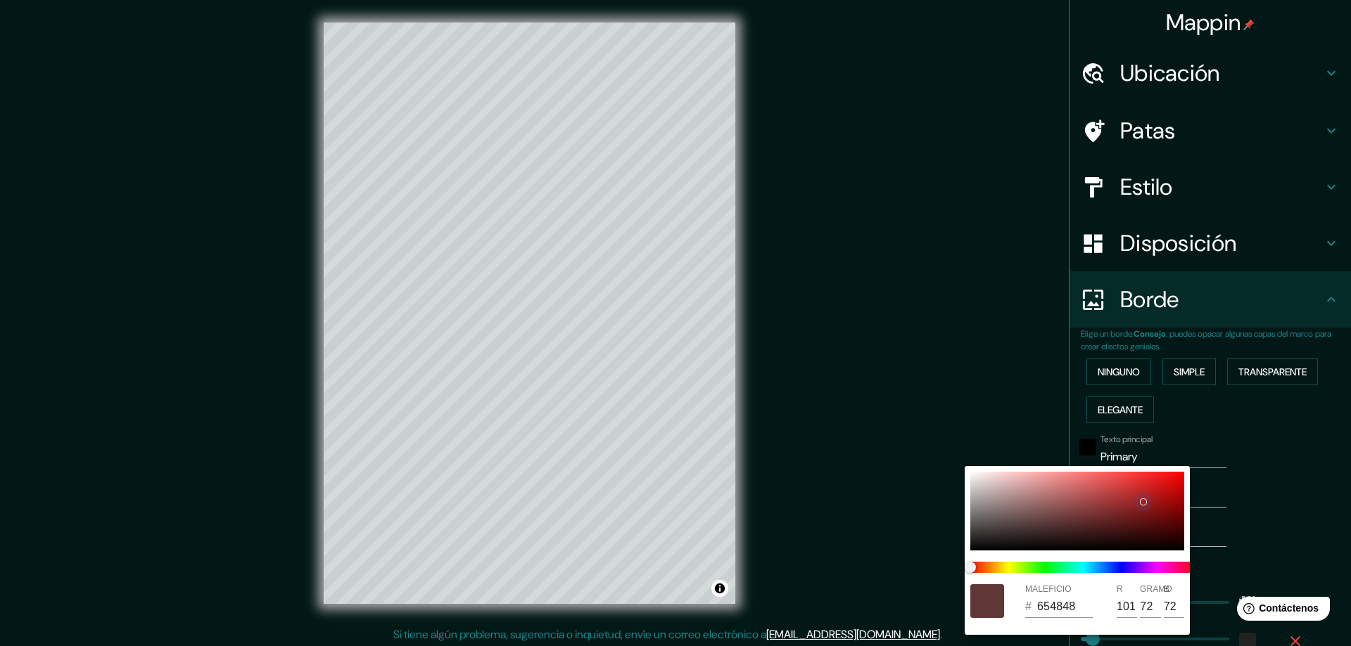
type input "106"
type input "79"
type input "281"
type input "47"
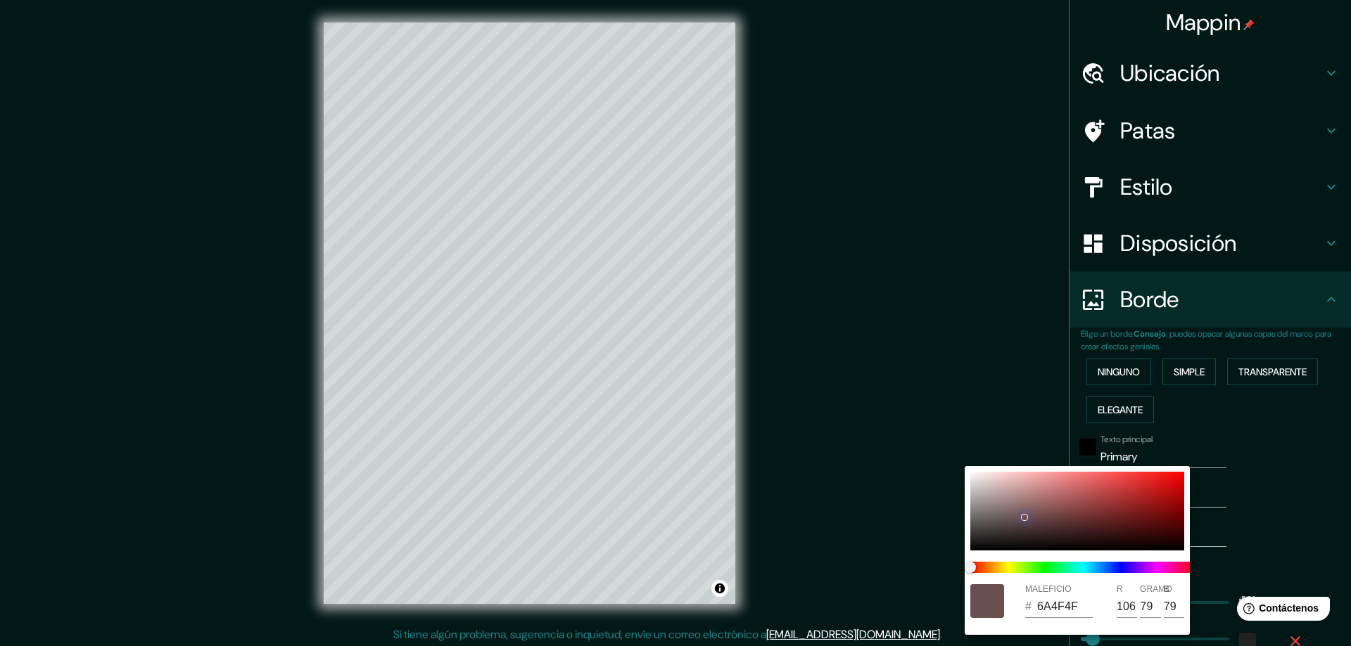
type input "715757"
type input "113"
type input "87"
type input "281"
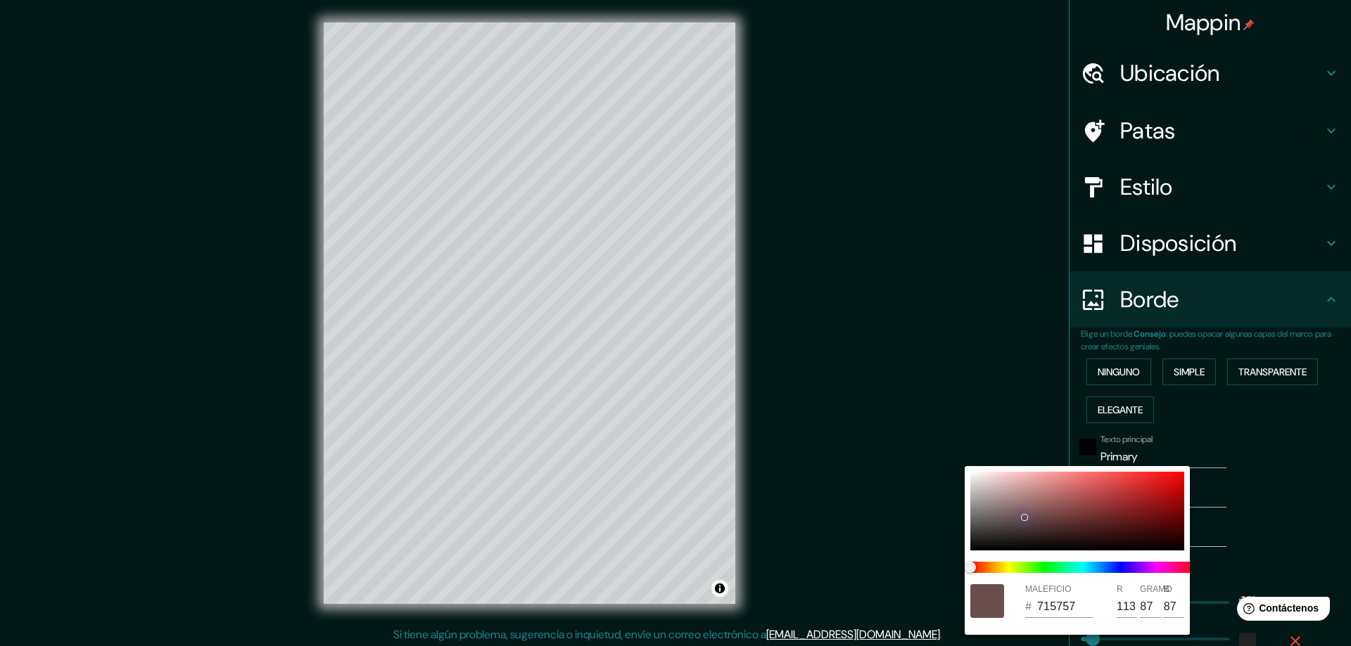
type input "47"
type input "735A5A"
type input "115"
type input "90"
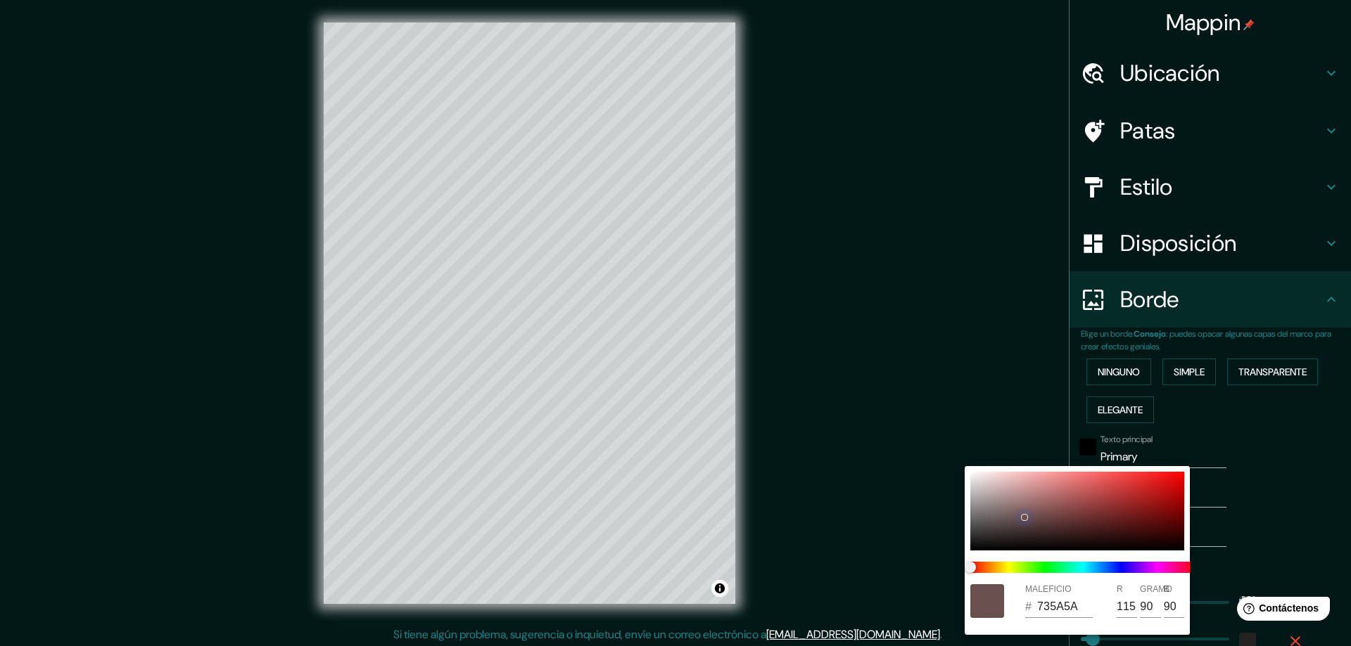
type input "281"
type input "47"
type input "755C5C"
type input "117"
type input "92"
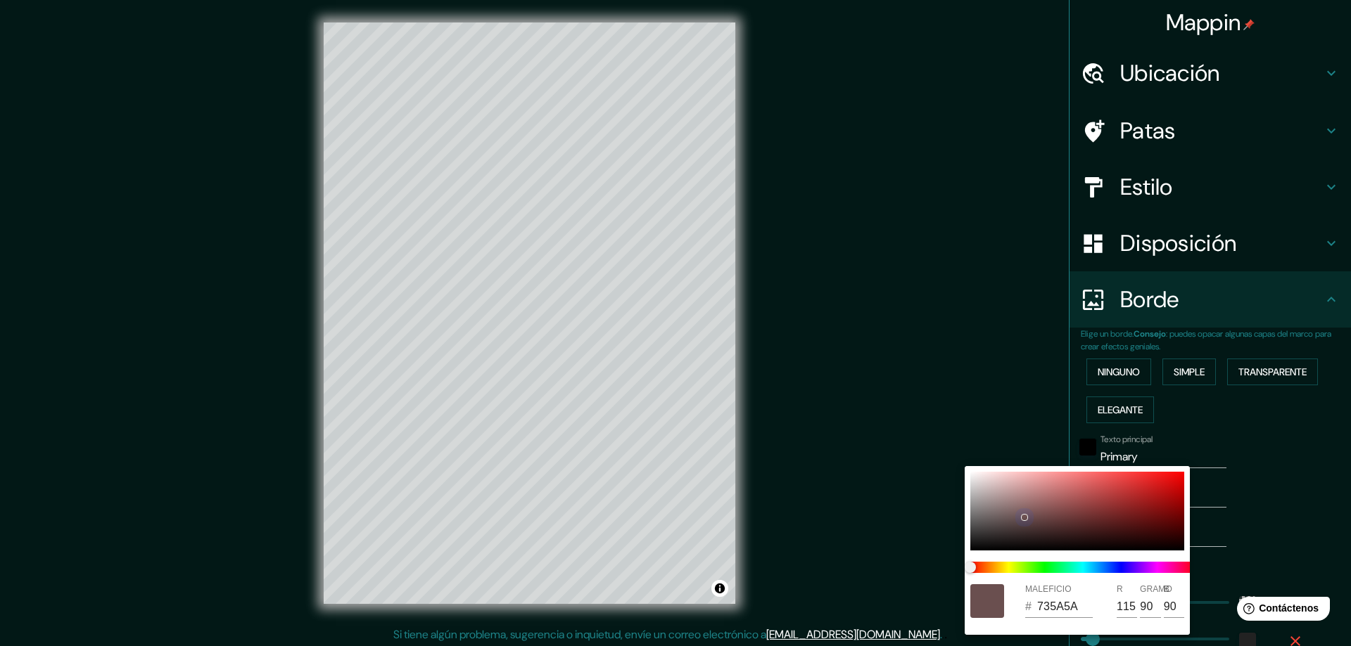
type input "92"
type input "281"
type input "47"
type input "755D5D"
type input "93"
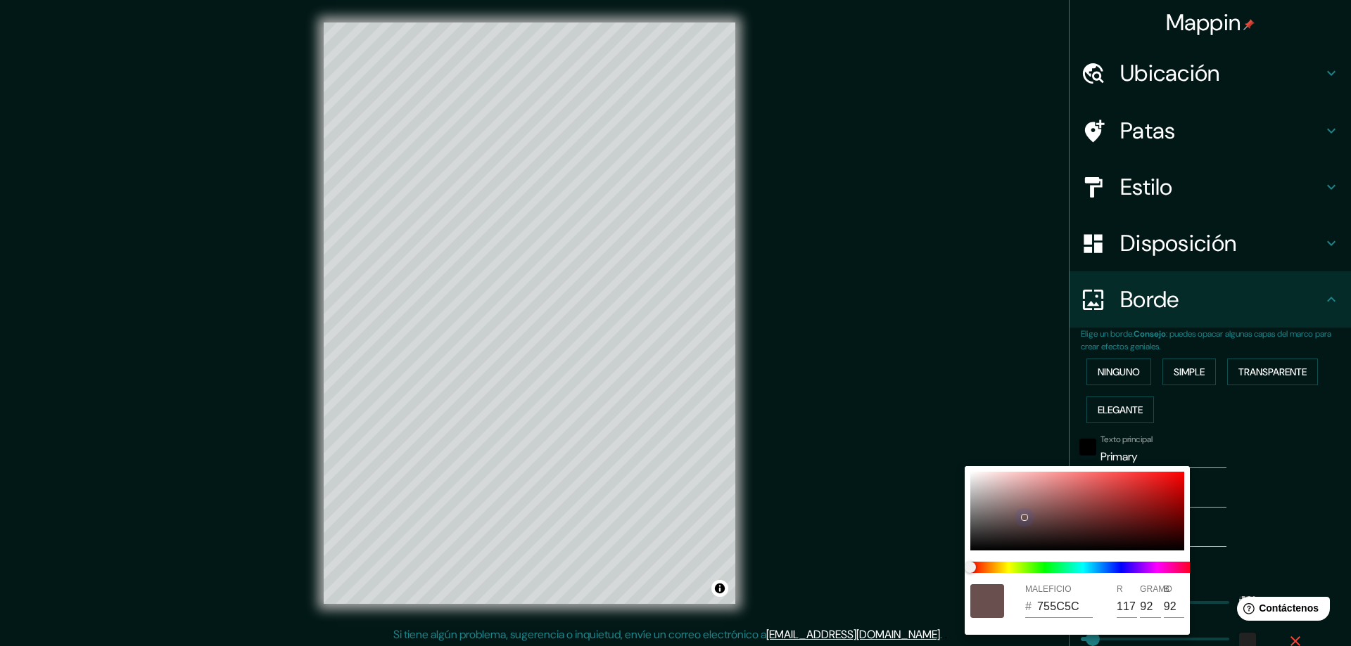
type input "93"
type input "281"
type input "47"
type input "775F5F"
type input "119"
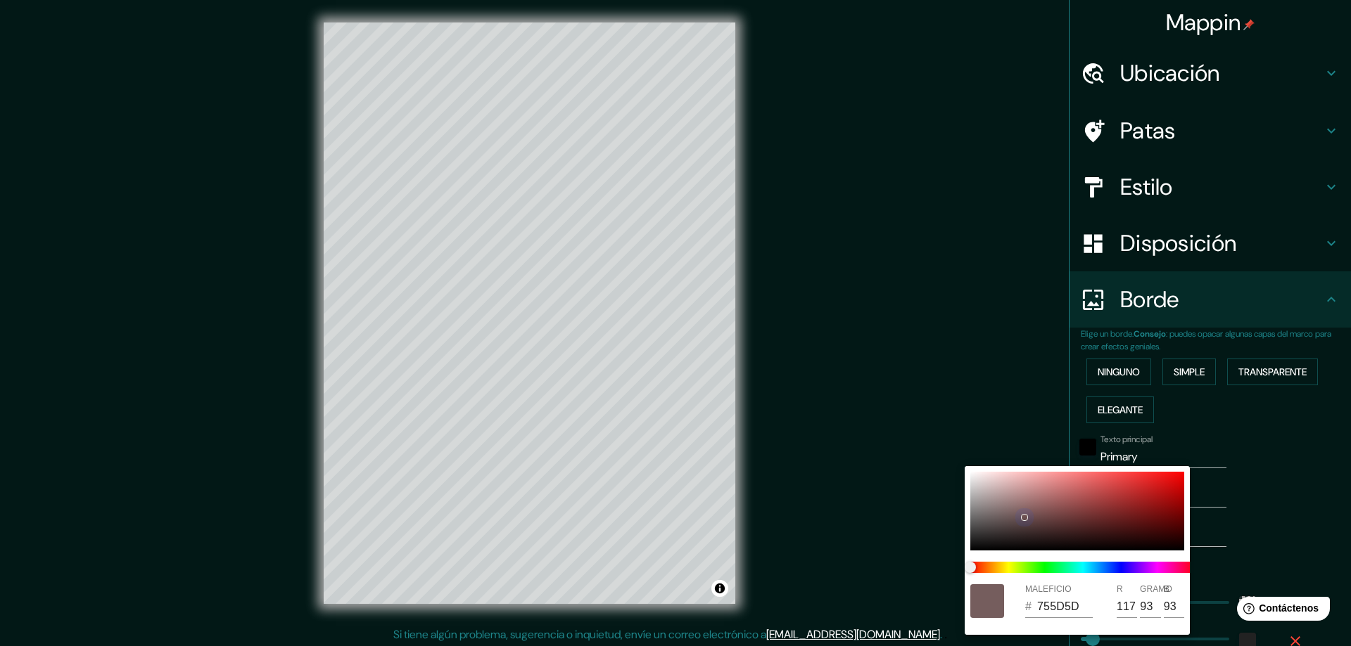
type input "95"
type input "281"
type input "47"
type input "776161"
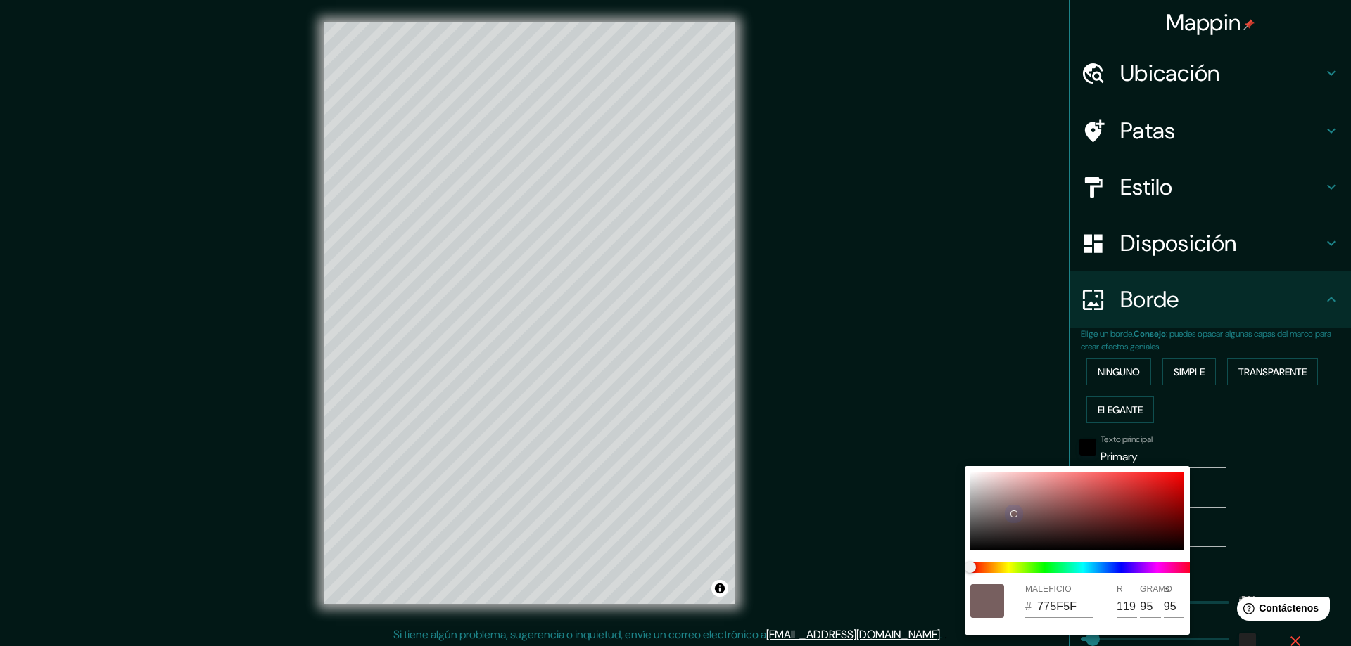
type input "97"
type input "281"
type input "47"
type input "735E5E"
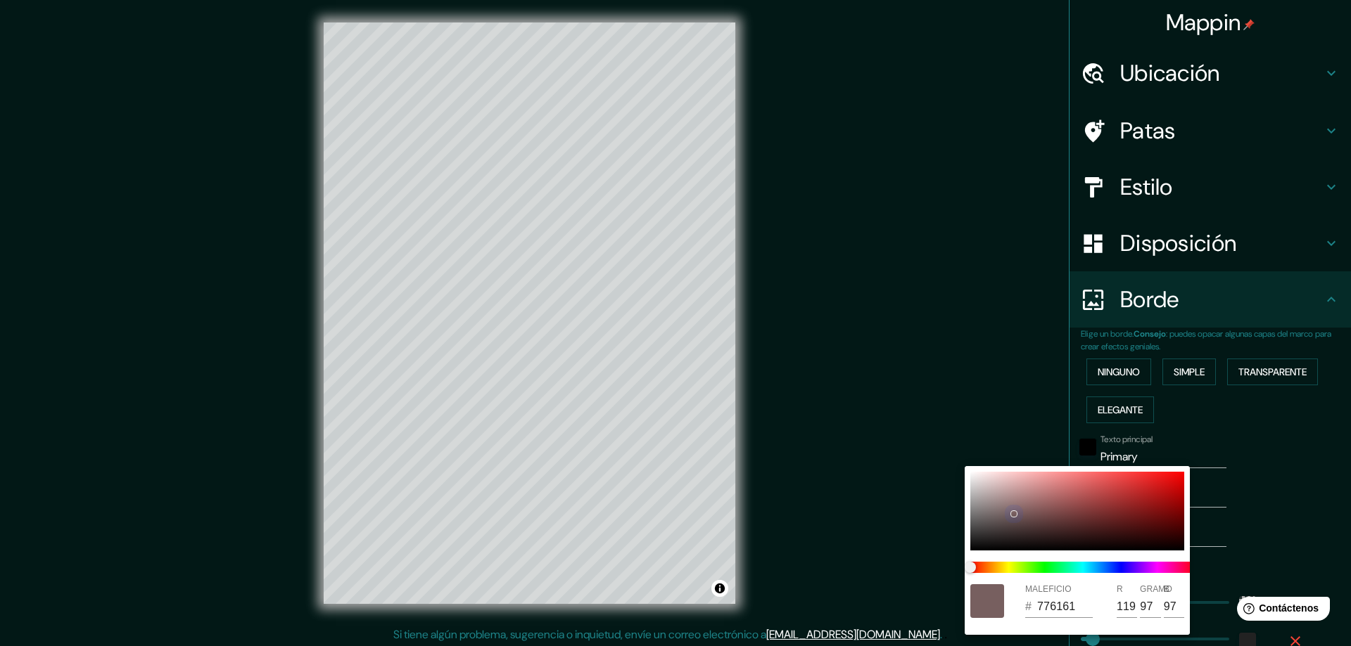
type input "115"
type input "94"
type input "281"
type input "47"
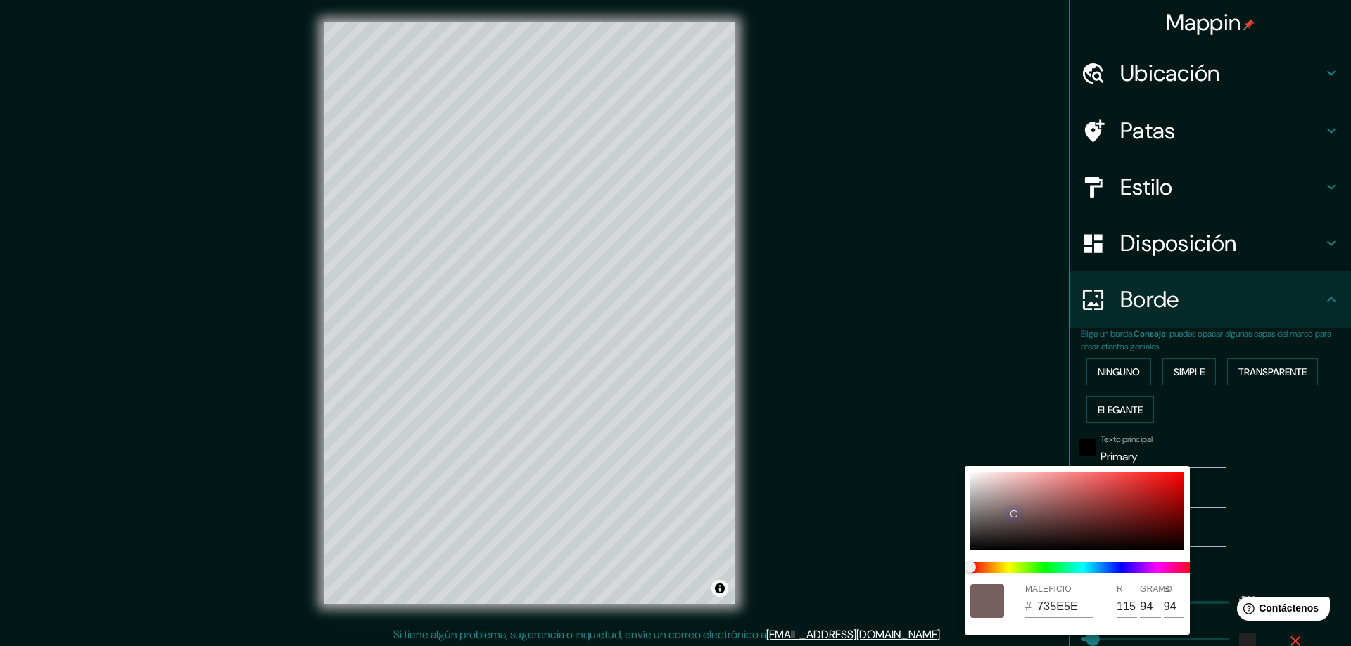
type input "6E5C5C"
type input "110"
type input "92"
type input "281"
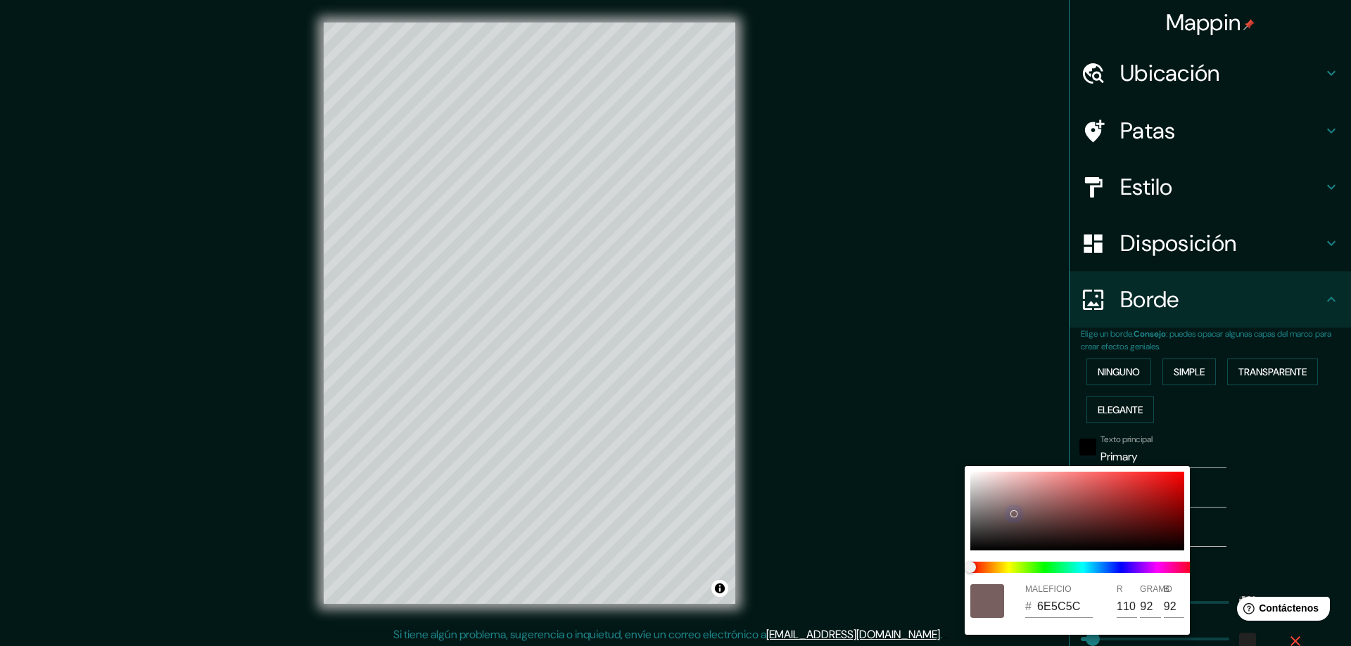
type input "47"
type input "675757"
type input "103"
type input "87"
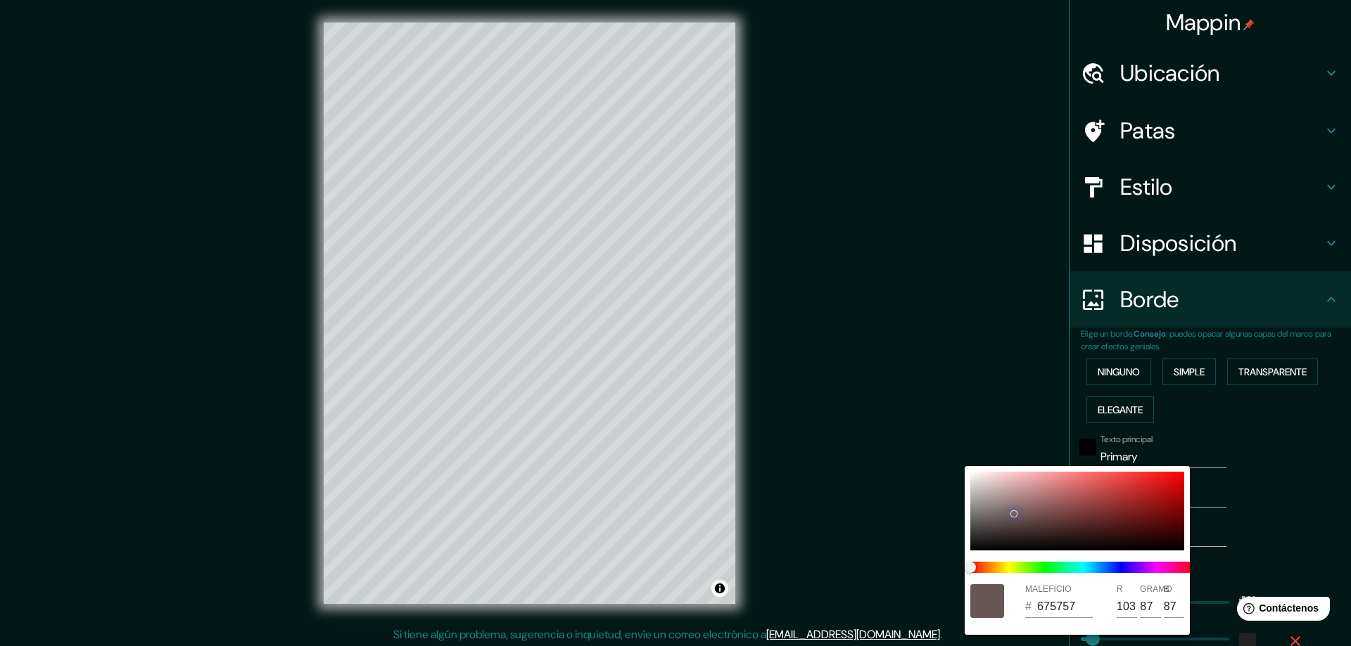
type input "281"
type input "47"
type input "635555"
type input "99"
type input "85"
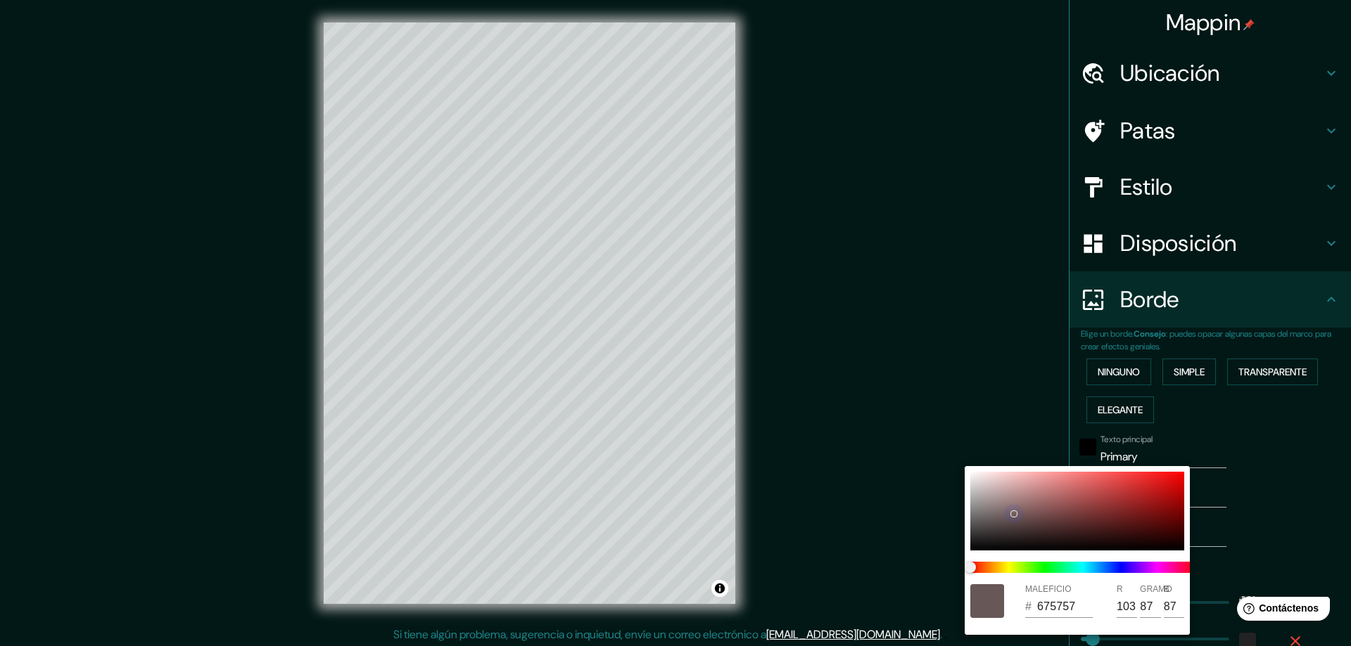
type input "85"
type input "281"
type input "47"
type input "605353"
type input "96"
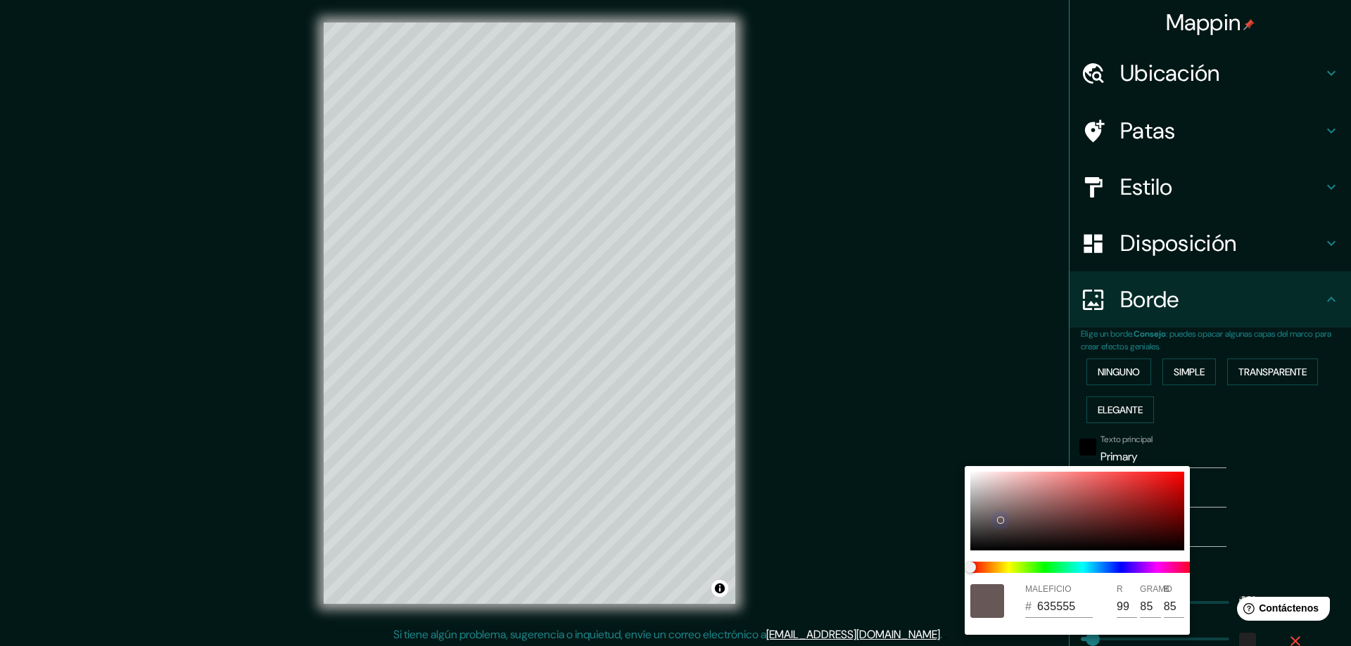
type input "83"
type input "281"
type input "47"
type input "281"
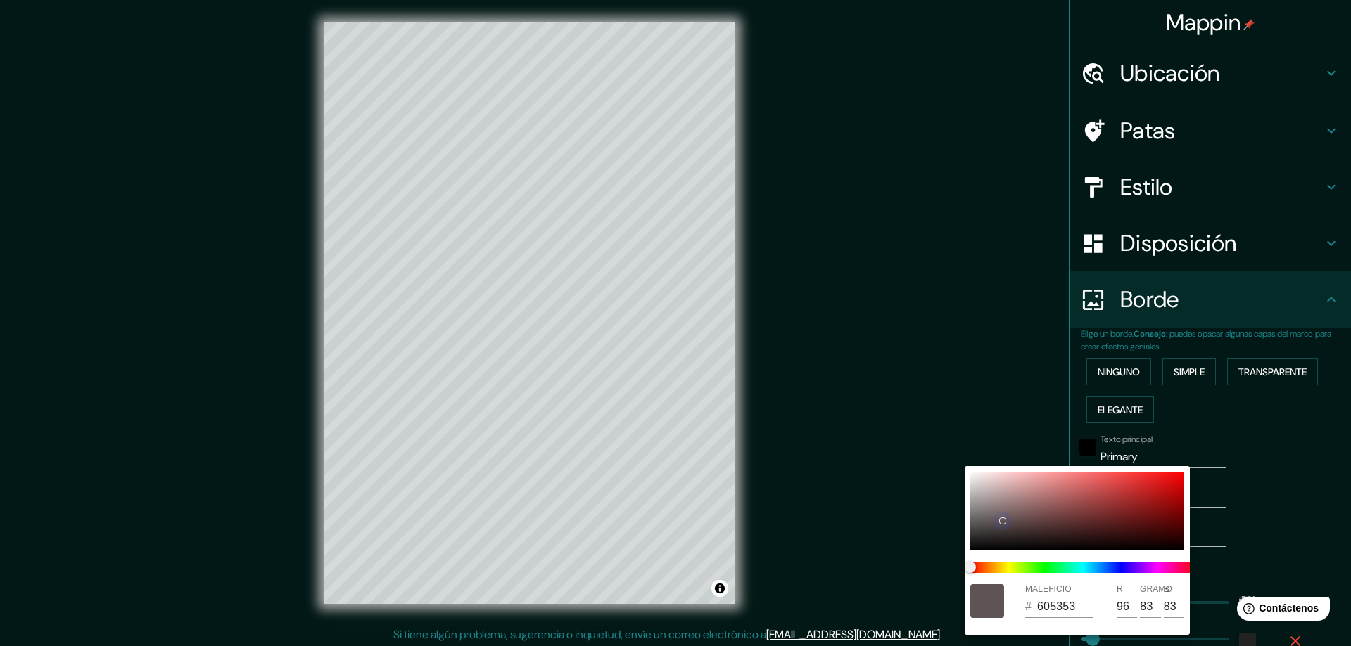
type input "47"
type input "605252"
type input "82"
type input "281"
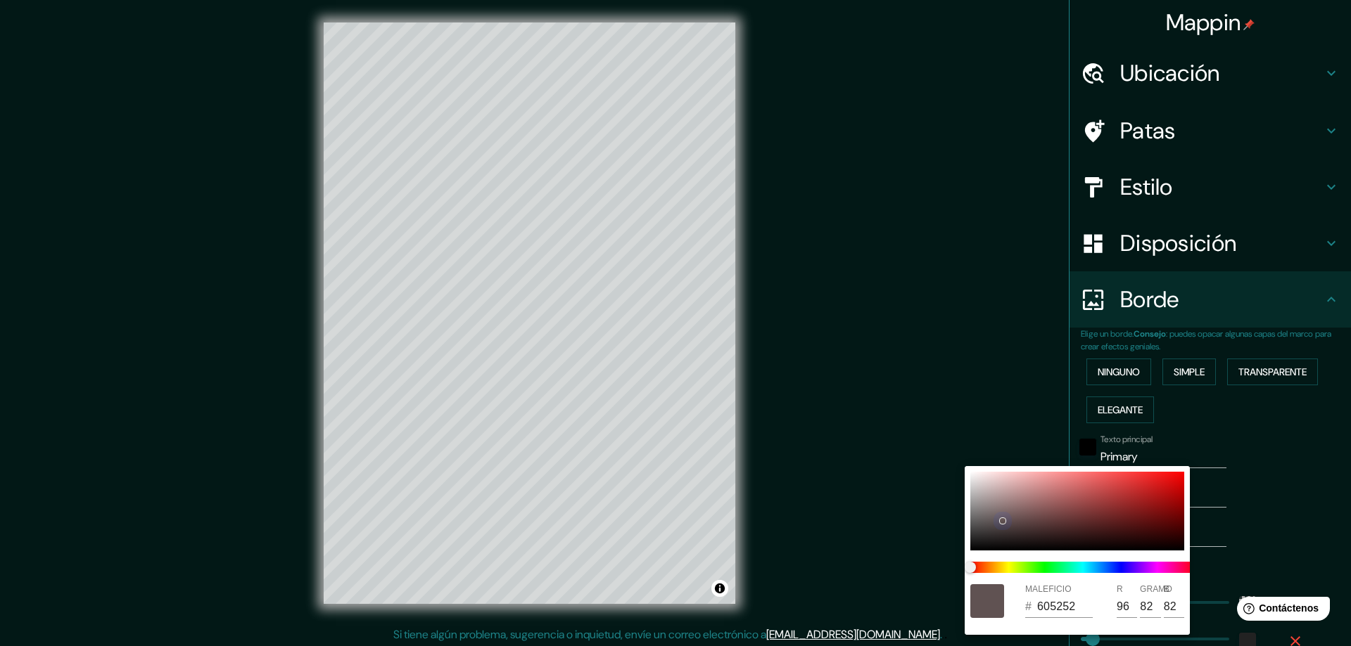
type input "47"
type input "281"
type input "47"
drag, startPoint x: 1064, startPoint y: 521, endPoint x: 1003, endPoint y: 536, distance: 63.1
click at [1003, 536] on div at bounding box center [1077, 511] width 214 height 79
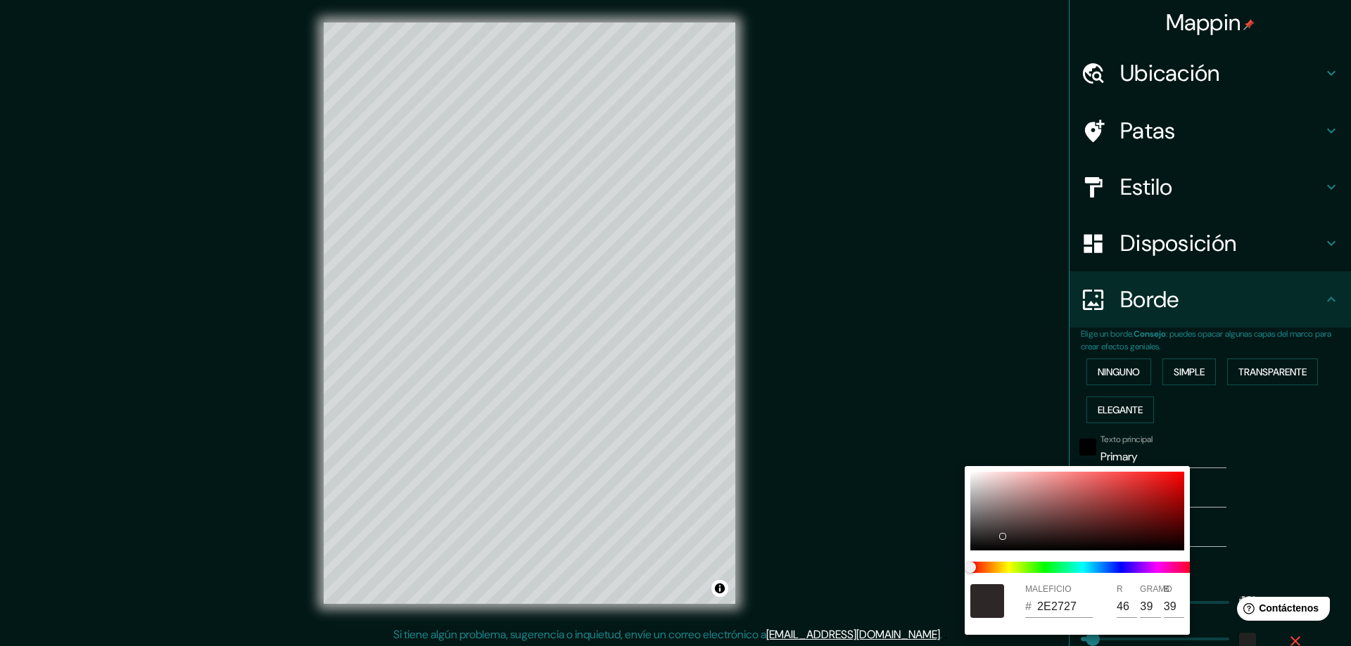
click at [1330, 466] on div at bounding box center [675, 323] width 1351 height 646
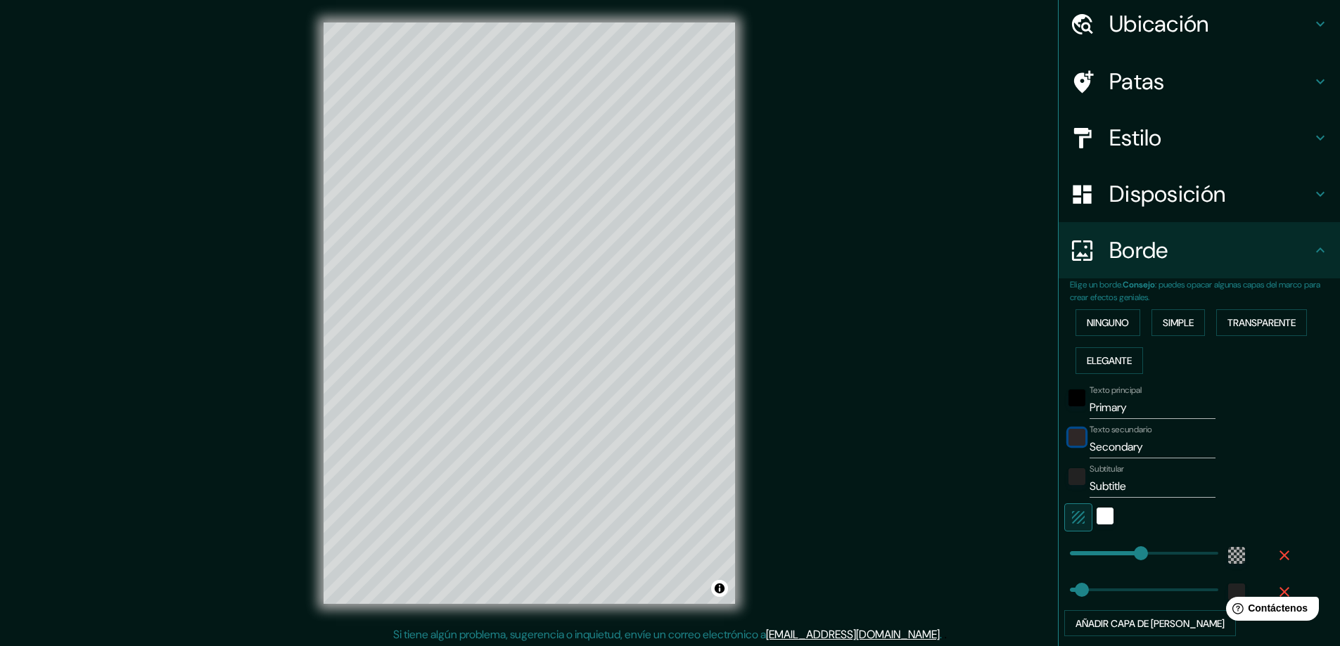
scroll to position [70, 0]
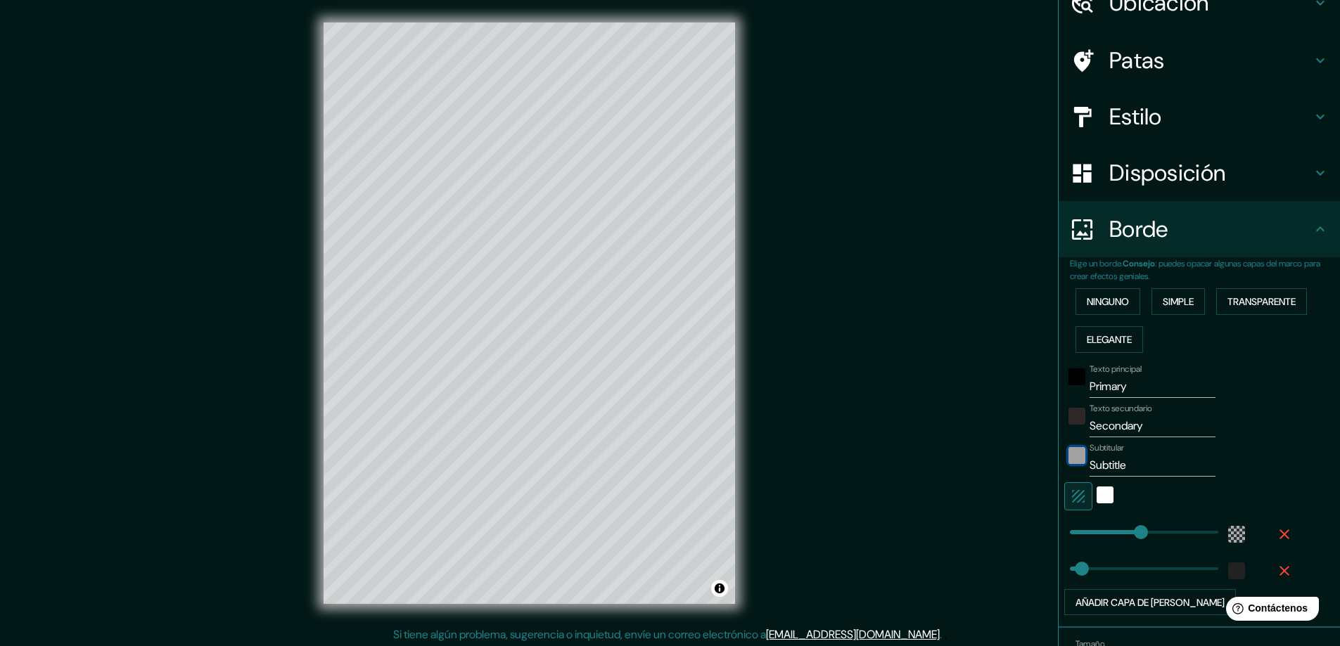
click at [1069, 453] on div "color-222222" at bounding box center [1077, 455] width 17 height 17
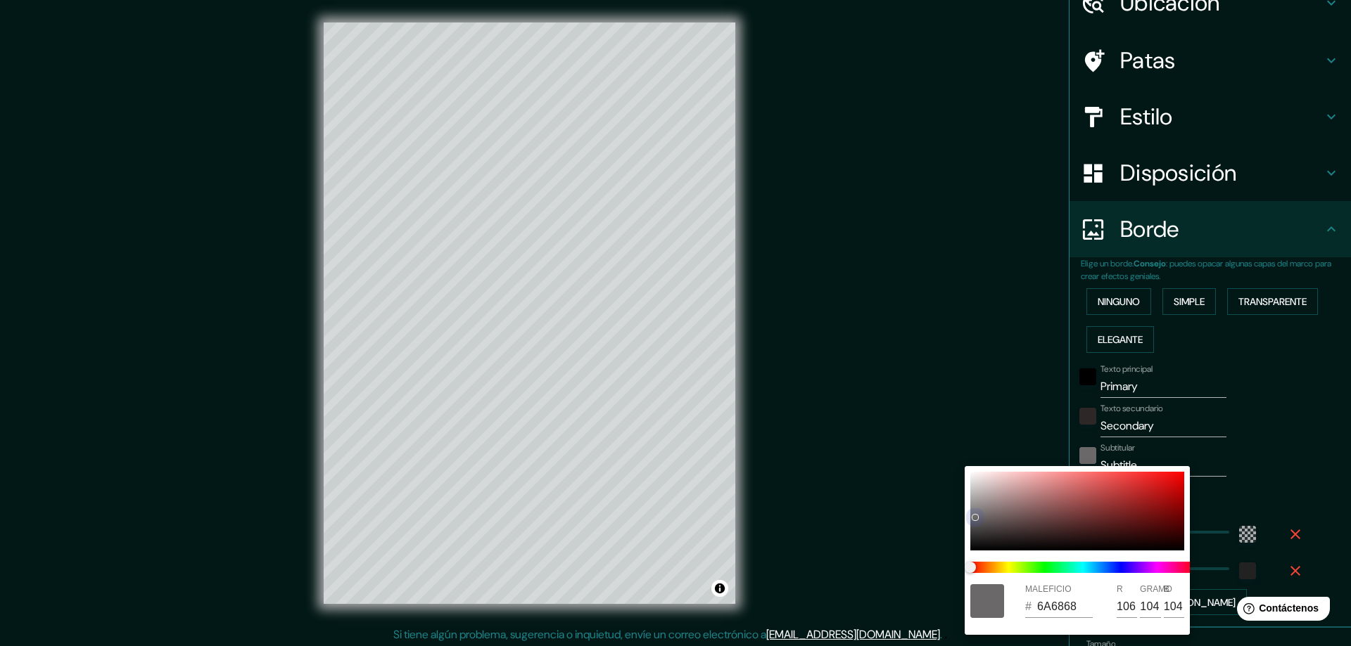
drag, startPoint x: 986, startPoint y: 517, endPoint x: 974, endPoint y: 518, distance: 12.0
click at [974, 518] on div at bounding box center [1077, 511] width 214 height 79
click at [1291, 447] on div at bounding box center [675, 323] width 1351 height 646
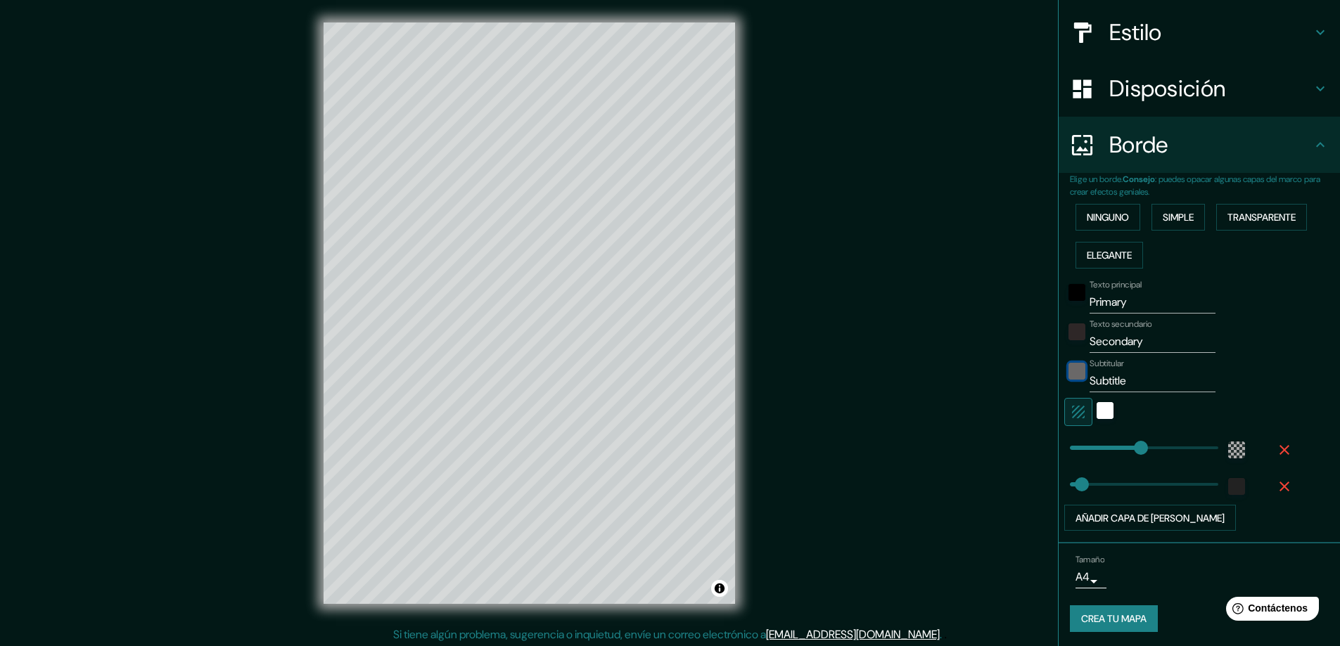
scroll to position [158, 0]
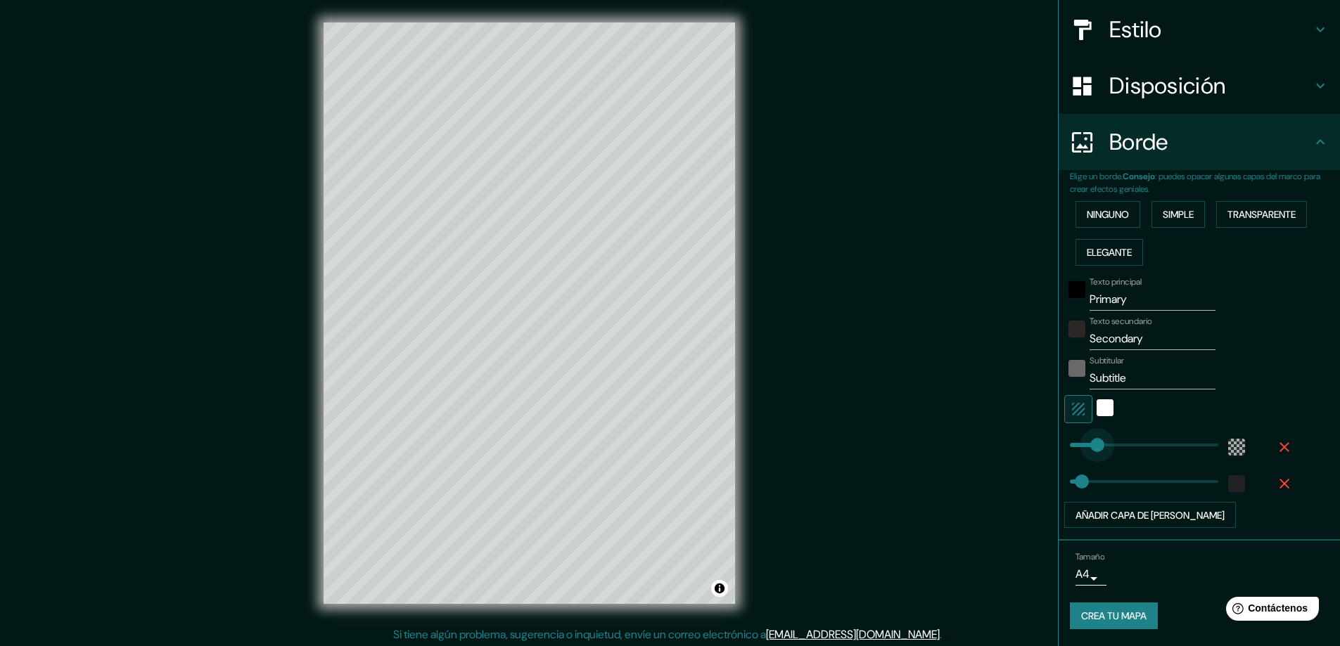
drag, startPoint x: 1126, startPoint y: 450, endPoint x: 1087, endPoint y: 457, distance: 39.3
drag, startPoint x: 1103, startPoint y: 452, endPoint x: 1140, endPoint y: 451, distance: 36.6
drag, startPoint x: 1140, startPoint y: 451, endPoint x: 1149, endPoint y: 451, distance: 9.8
drag, startPoint x: 1149, startPoint y: 451, endPoint x: 1140, endPoint y: 452, distance: 9.9
drag, startPoint x: 1123, startPoint y: 481, endPoint x: 1072, endPoint y: 488, distance: 51.1
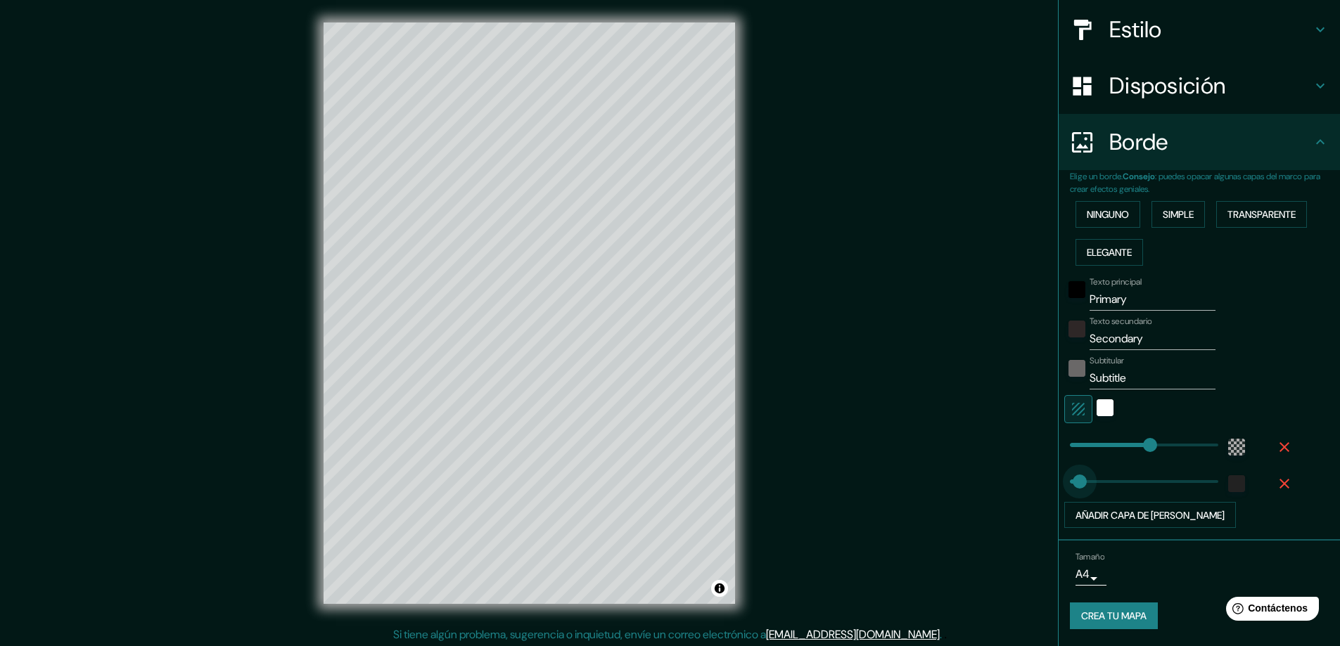
drag, startPoint x: 1069, startPoint y: 487, endPoint x: 1059, endPoint y: 485, distance: 10.1
drag, startPoint x: 1064, startPoint y: 485, endPoint x: 1228, endPoint y: 473, distance: 163.6
drag, startPoint x: 1200, startPoint y: 478, endPoint x: 1048, endPoint y: 488, distance: 152.3
drag, startPoint x: 1132, startPoint y: 447, endPoint x: 1077, endPoint y: 450, distance: 54.9
drag, startPoint x: 1060, startPoint y: 470, endPoint x: 1074, endPoint y: 476, distance: 15.2
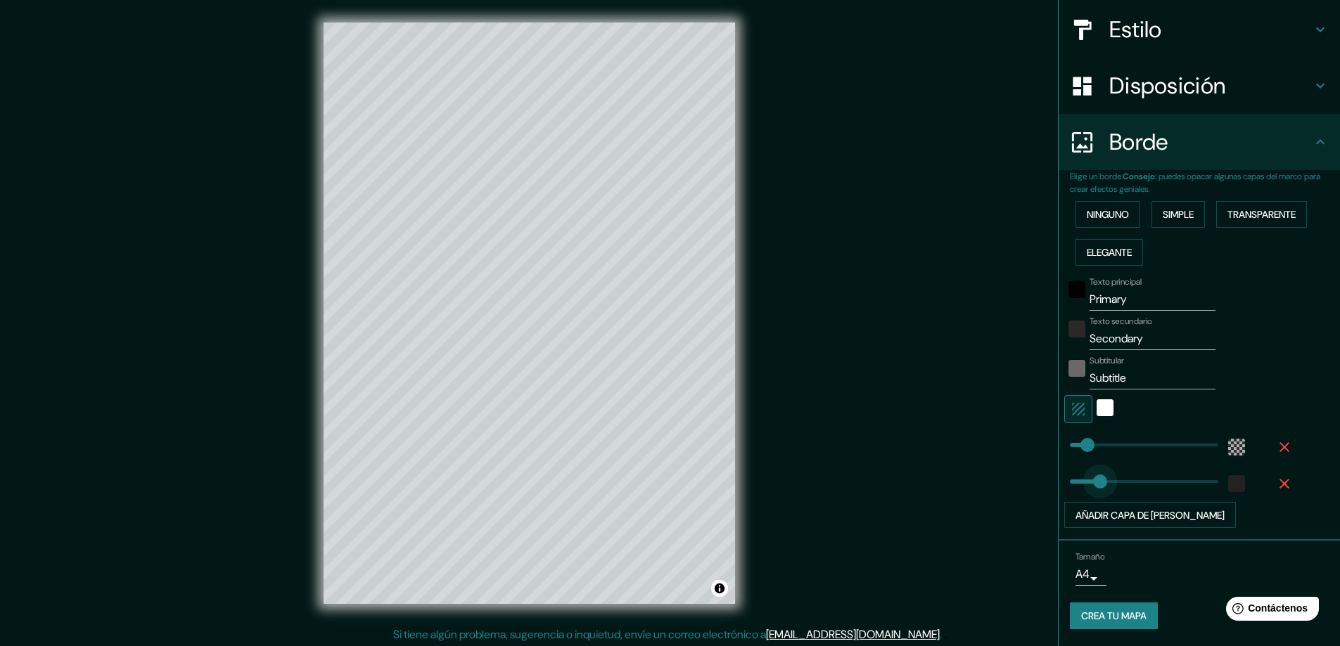
drag, startPoint x: 1074, startPoint y: 476, endPoint x: 1107, endPoint y: 478, distance: 32.4
drag, startPoint x: 1107, startPoint y: 478, endPoint x: 1116, endPoint y: 479, distance: 9.9
drag, startPoint x: 1116, startPoint y: 479, endPoint x: 1137, endPoint y: 483, distance: 20.7
drag, startPoint x: 1085, startPoint y: 440, endPoint x: 1107, endPoint y: 445, distance: 23.0
drag, startPoint x: 1107, startPoint y: 445, endPoint x: 1130, endPoint y: 448, distance: 22.7
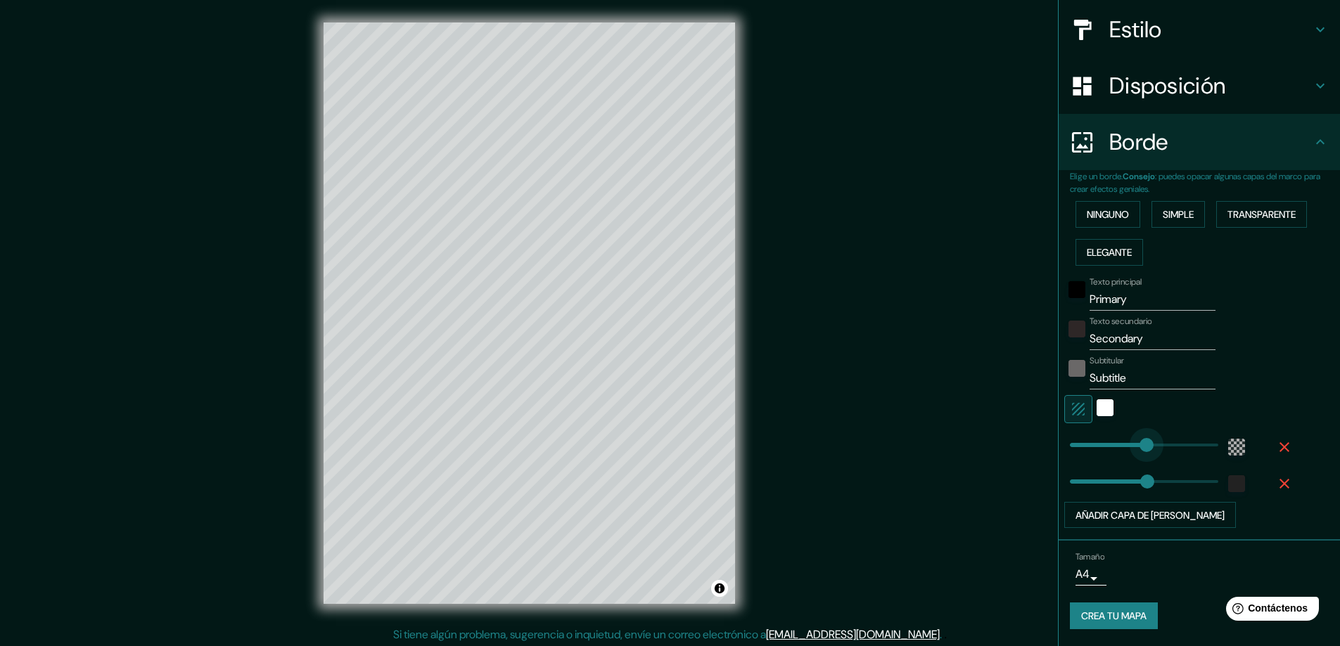
drag, startPoint x: 1129, startPoint y: 448, endPoint x: 1147, endPoint y: 454, distance: 18.7
drag, startPoint x: 1123, startPoint y: 483, endPoint x: 1096, endPoint y: 480, distance: 27.7
drag, startPoint x: 1088, startPoint y: 480, endPoint x: 1080, endPoint y: 479, distance: 7.8
drag, startPoint x: 1069, startPoint y: 481, endPoint x: 1085, endPoint y: 484, distance: 16.4
drag, startPoint x: 1085, startPoint y: 484, endPoint x: 1097, endPoint y: 485, distance: 12.7
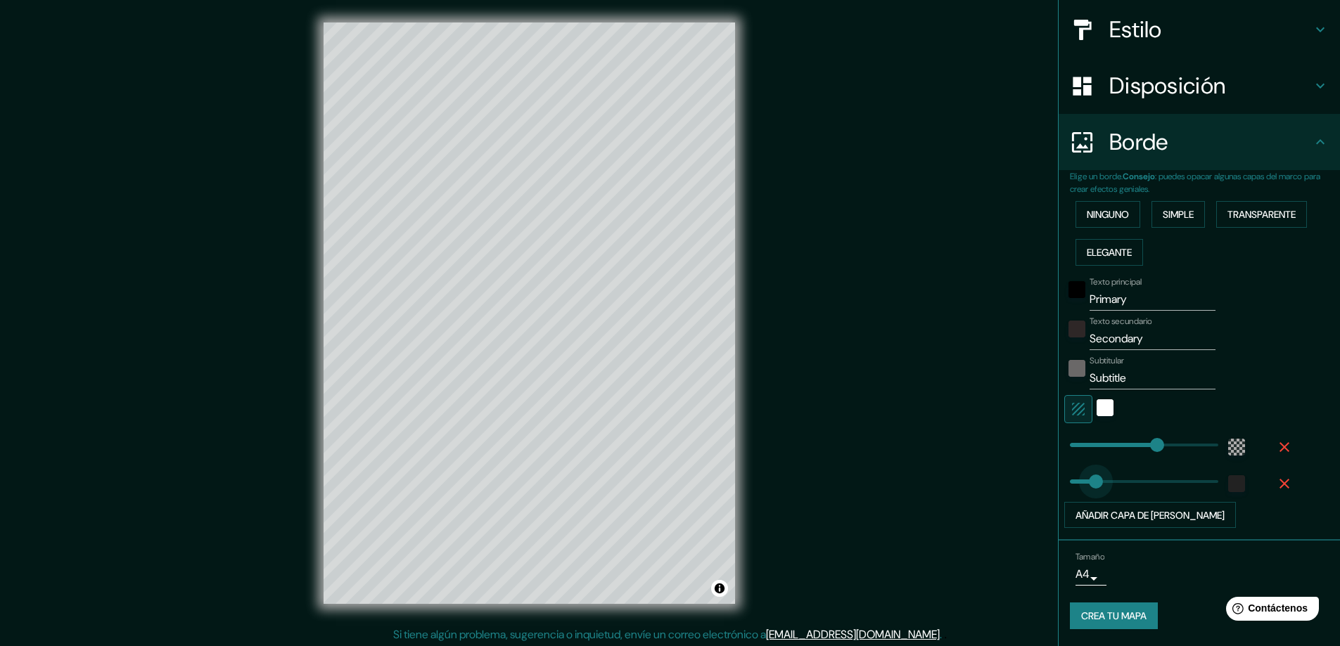
drag, startPoint x: 1097, startPoint y: 485, endPoint x: 1085, endPoint y: 487, distance: 12.1
drag, startPoint x: 1153, startPoint y: 452, endPoint x: 1161, endPoint y: 454, distance: 8.9
click at [1080, 477] on span at bounding box center [1087, 482] width 14 height 14
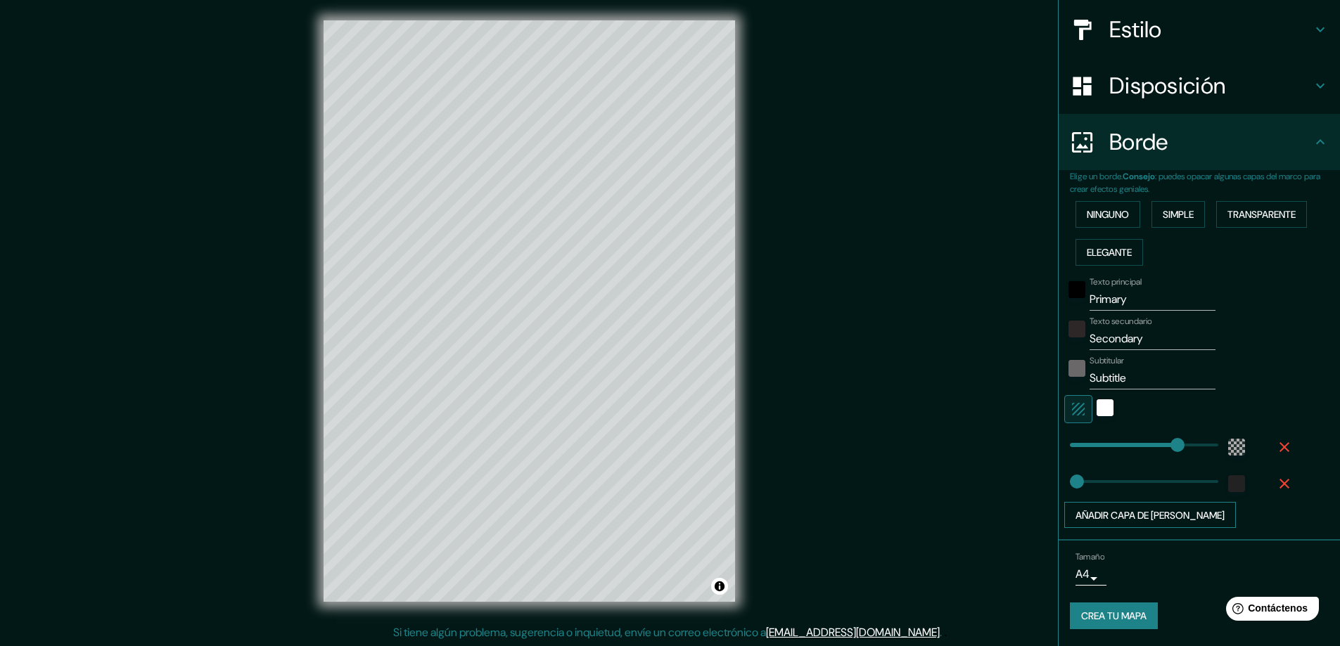
scroll to position [3, 0]
click at [1170, 212] on font "Simple" at bounding box center [1178, 214] width 31 height 13
click at [1240, 209] on font "Transparente" at bounding box center [1262, 214] width 68 height 13
click at [1097, 401] on div "blanco" at bounding box center [1105, 408] width 17 height 17
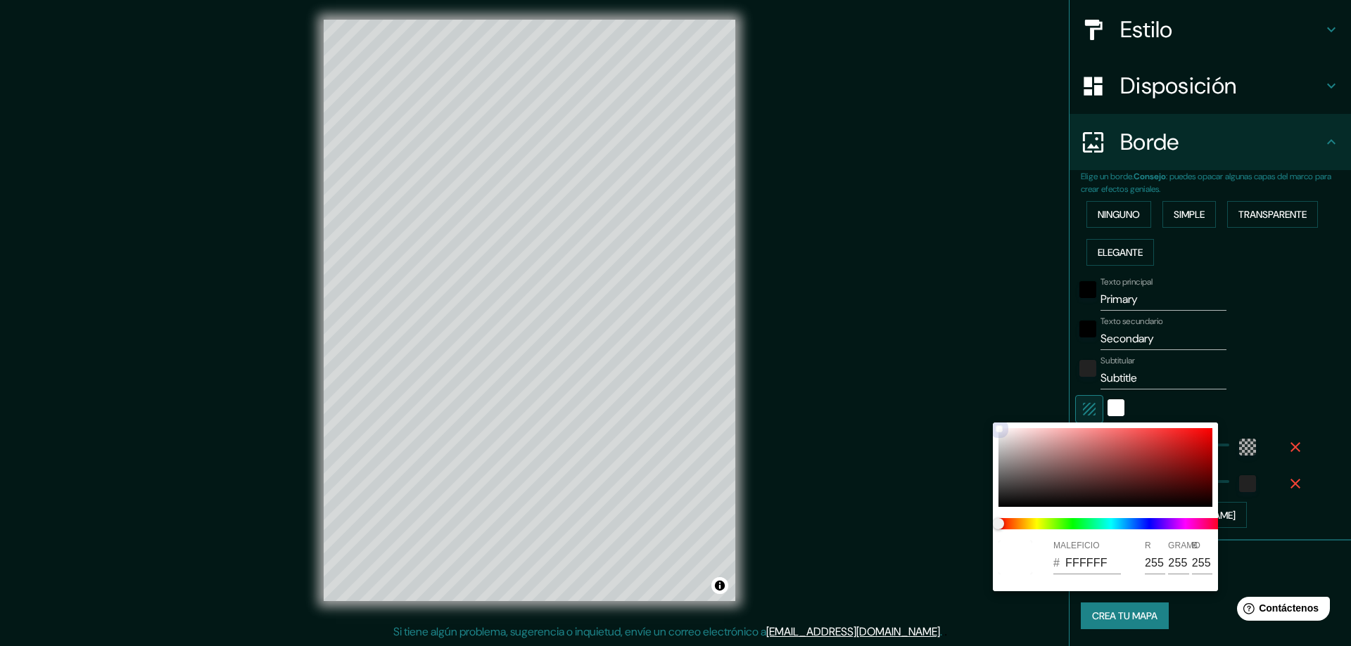
click at [1088, 471] on div at bounding box center [1105, 467] width 214 height 79
drag, startPoint x: 1122, startPoint y: 469, endPoint x: 1066, endPoint y: 450, distance: 58.7
click at [1071, 452] on div at bounding box center [1105, 467] width 214 height 79
drag, startPoint x: 1065, startPoint y: 450, endPoint x: 1028, endPoint y: 447, distance: 36.7
click at [1028, 447] on div at bounding box center [1105, 467] width 214 height 79
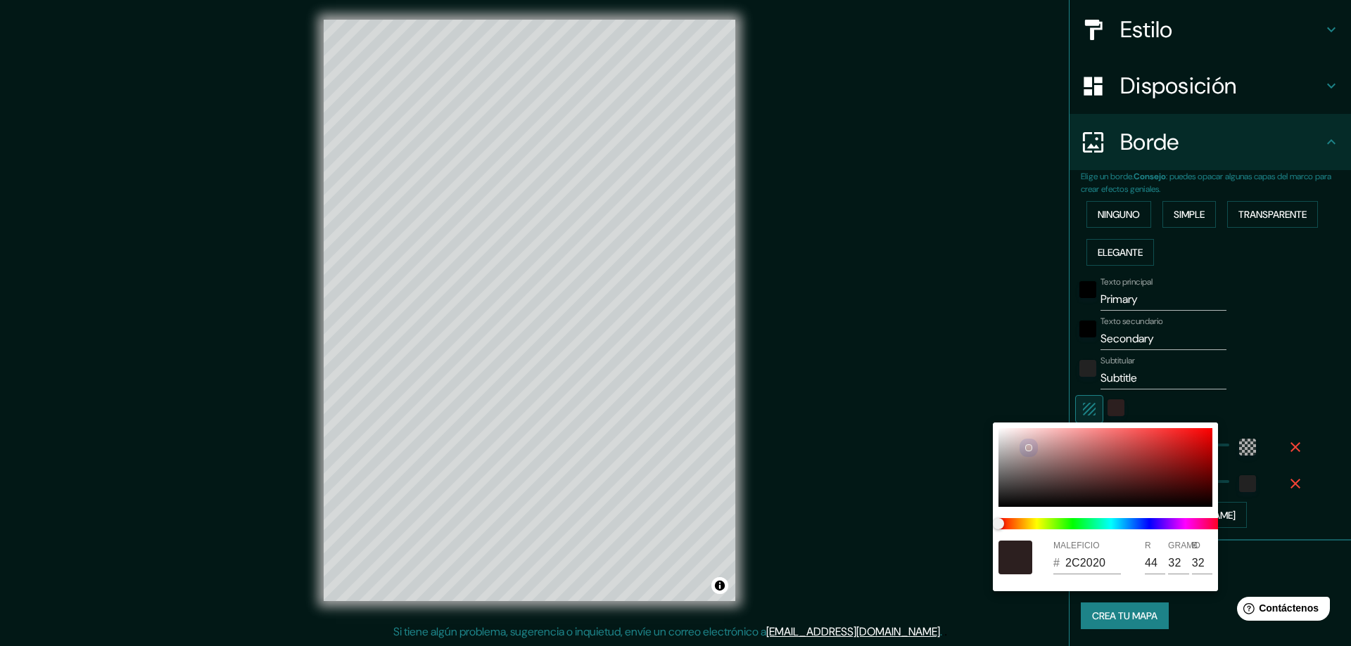
drag, startPoint x: 1080, startPoint y: 488, endPoint x: 1055, endPoint y: 493, distance: 25.1
click at [1055, 493] on div at bounding box center [1105, 467] width 214 height 79
drag, startPoint x: 1040, startPoint y: 486, endPoint x: 1006, endPoint y: 438, distance: 59.0
click at [1012, 430] on div at bounding box center [1105, 467] width 214 height 79
drag, startPoint x: 1006, startPoint y: 438, endPoint x: 1005, endPoint y: 473, distance: 34.5
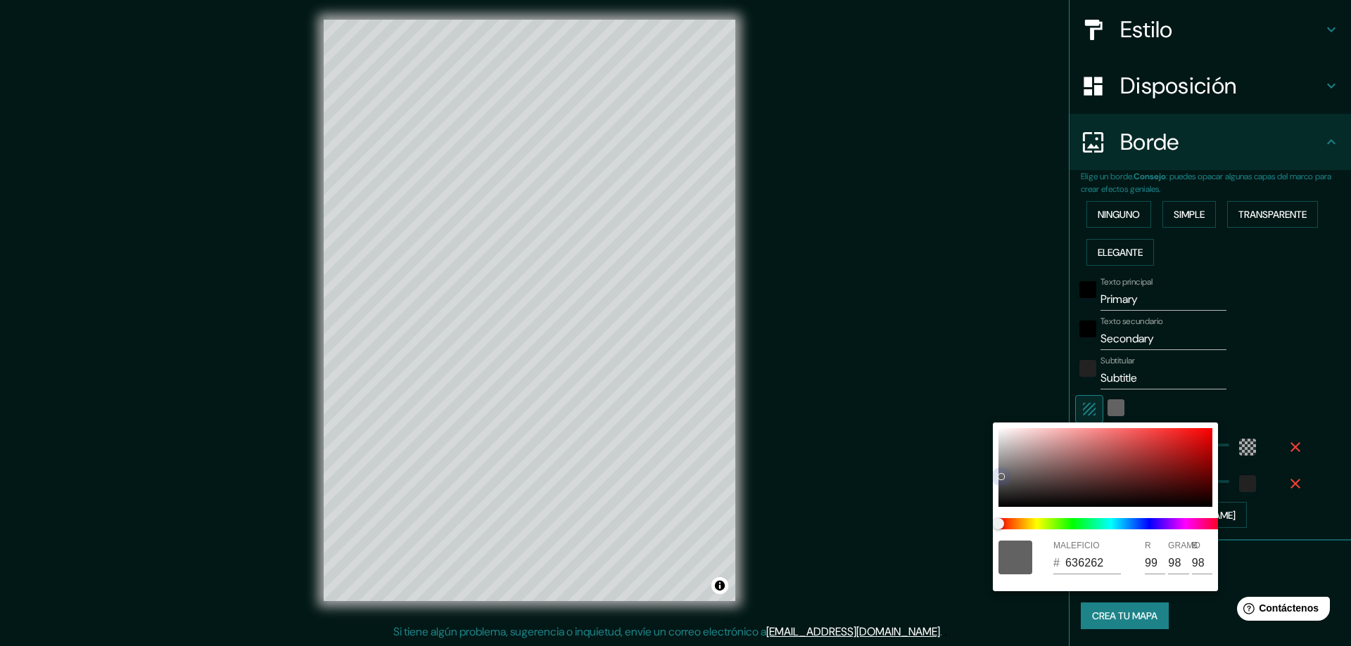
click at [1000, 477] on div at bounding box center [1105, 467] width 214 height 79
click at [1002, 438] on div at bounding box center [1105, 467] width 214 height 79
click at [1000, 438] on div at bounding box center [1001, 438] width 6 height 6
click at [1268, 358] on div at bounding box center [675, 323] width 1351 height 646
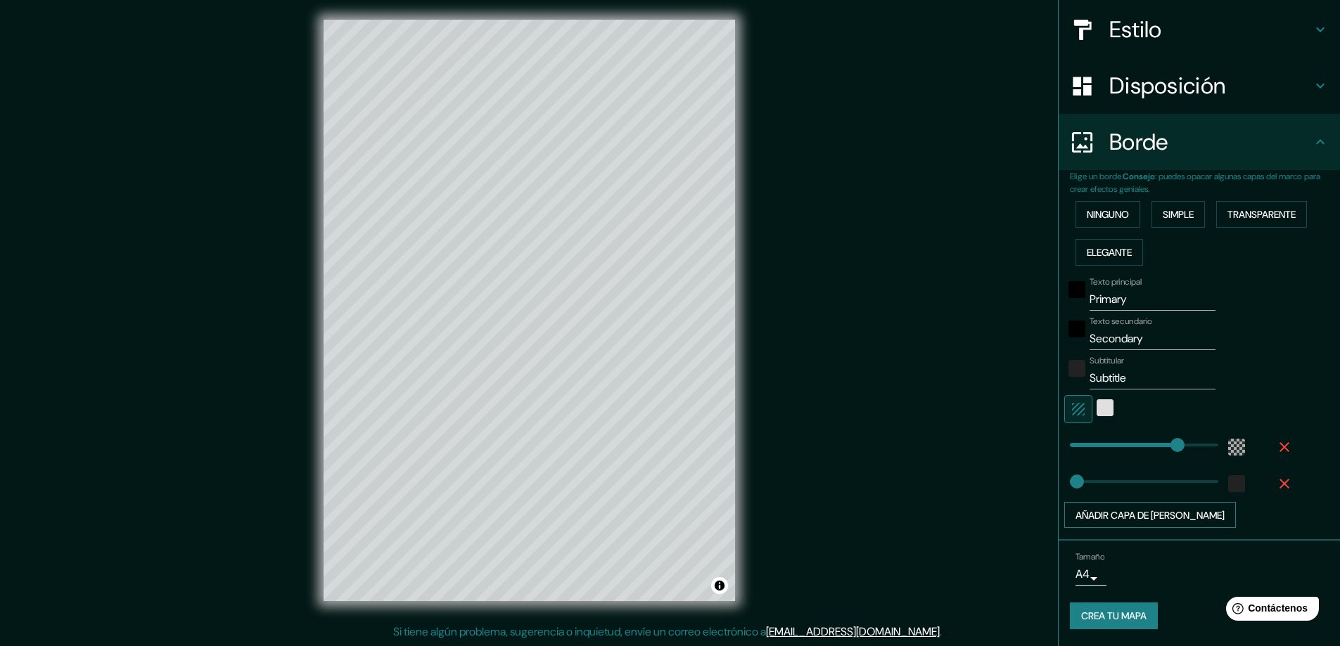
click at [1157, 514] on font "Añadir capa de [PERSON_NAME]" at bounding box center [1150, 515] width 149 height 13
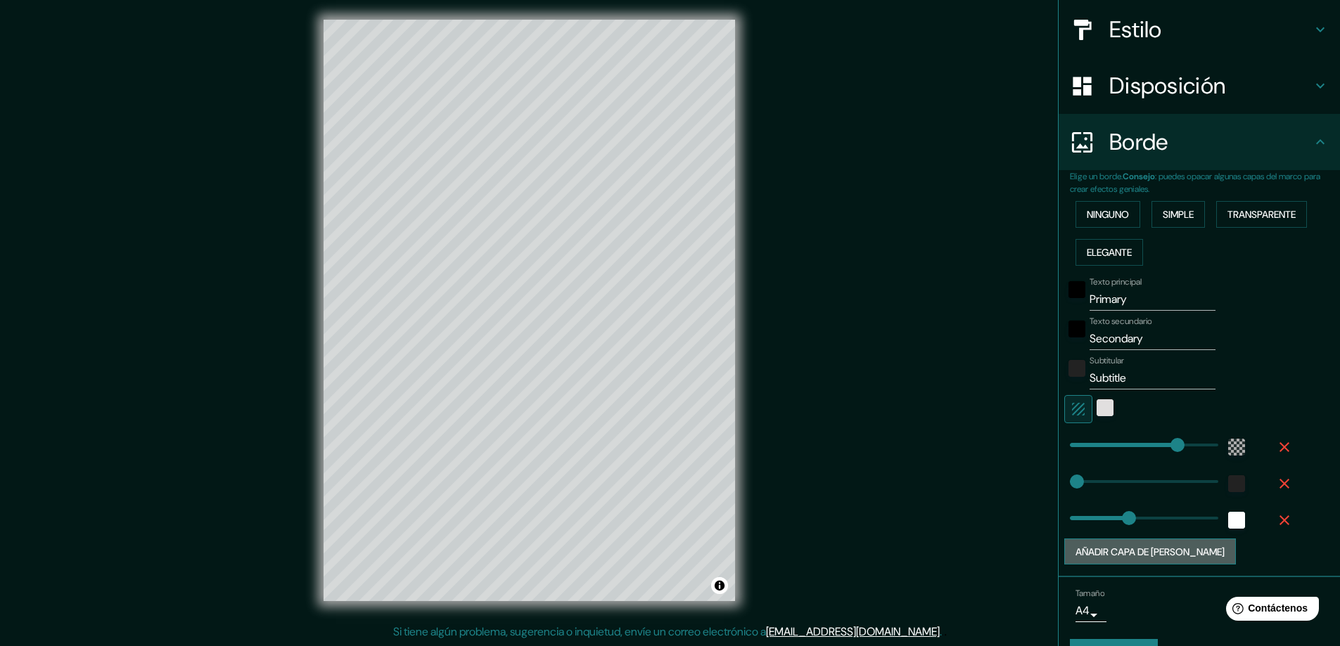
click at [1163, 544] on font "Añadir capa de [PERSON_NAME]" at bounding box center [1150, 552] width 149 height 18
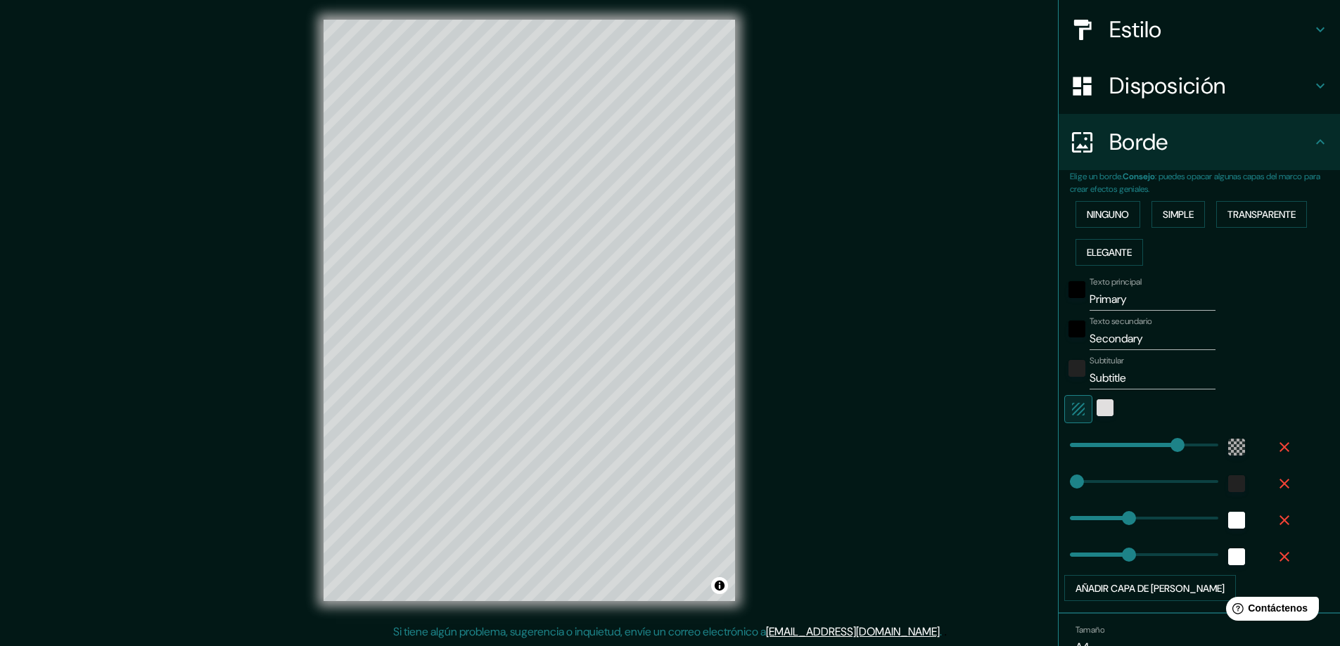
click at [1280, 559] on icon "button" at bounding box center [1285, 557] width 10 height 10
click at [1276, 523] on icon "button" at bounding box center [1284, 520] width 17 height 17
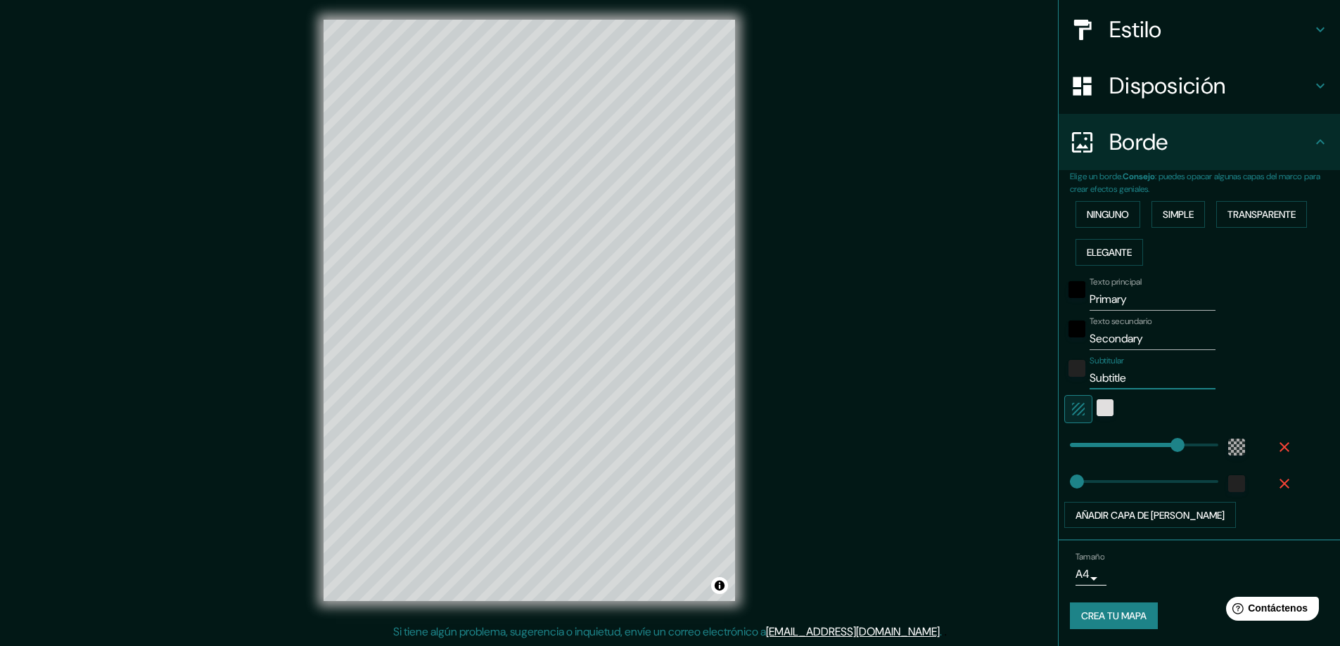
click at [1092, 376] on input "Subtitle" at bounding box center [1153, 378] width 126 height 23
click at [1109, 301] on input "Primary" at bounding box center [1153, 299] width 126 height 23
drag, startPoint x: 1126, startPoint y: 303, endPoint x: 1051, endPoint y: 305, distance: 74.6
click at [1059, 305] on div "Elige un borde. Consejo : puedes opacar algunas capas del marco para crear efec…" at bounding box center [1199, 355] width 281 height 371
drag, startPoint x: 1131, startPoint y: 334, endPoint x: 1021, endPoint y: 336, distance: 110.5
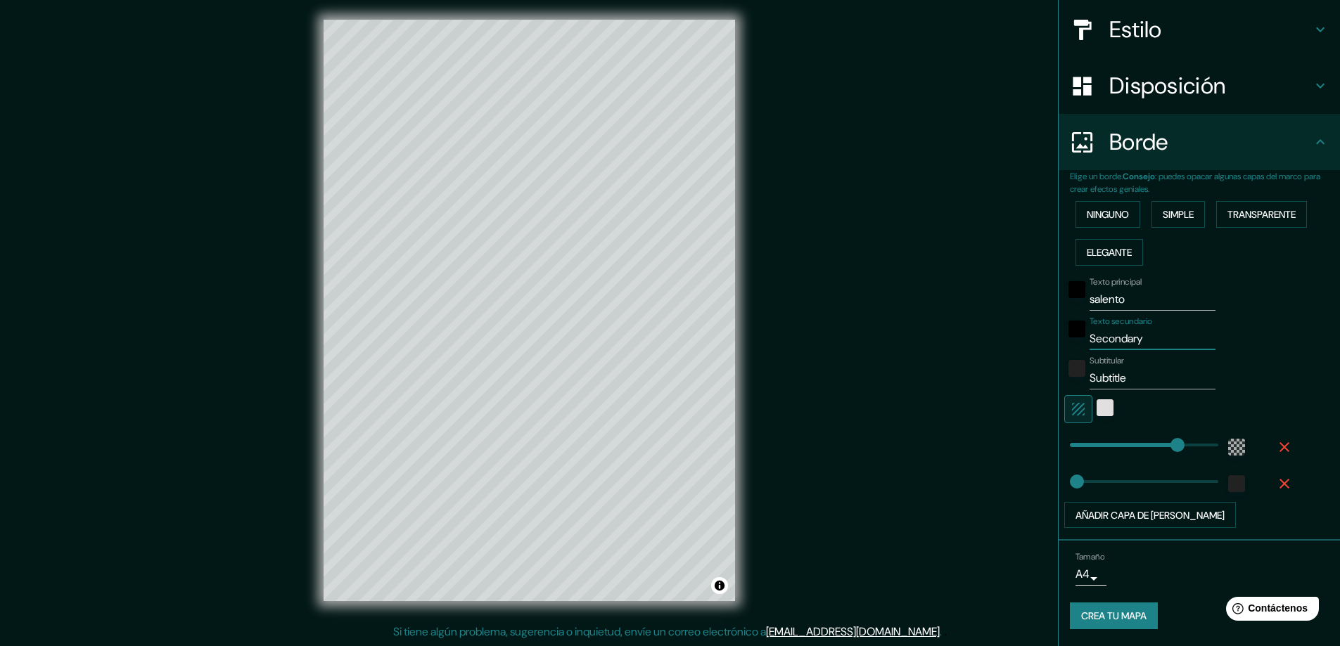
click at [1021, 336] on div "Mappin Ubicación Salento, [GEOGRAPHIC_DATA], [GEOGRAPHIC_DATA] Patas Estilo Dis…" at bounding box center [670, 321] width 1340 height 649
click at [1111, 378] on input "Subtitle" at bounding box center [1153, 378] width 126 height 23
drag, startPoint x: 1123, startPoint y: 378, endPoint x: 1006, endPoint y: 381, distance: 116.8
click at [1006, 381] on div "Mappin Ubicación Salento, [GEOGRAPHIC_DATA], [GEOGRAPHIC_DATA] Patas Estilo Dis…" at bounding box center [670, 321] width 1340 height 649
click at [1292, 391] on div "Texto principal salento Texto secundario calle real Subtitular Añadir capa de m…" at bounding box center [1205, 400] width 270 height 257
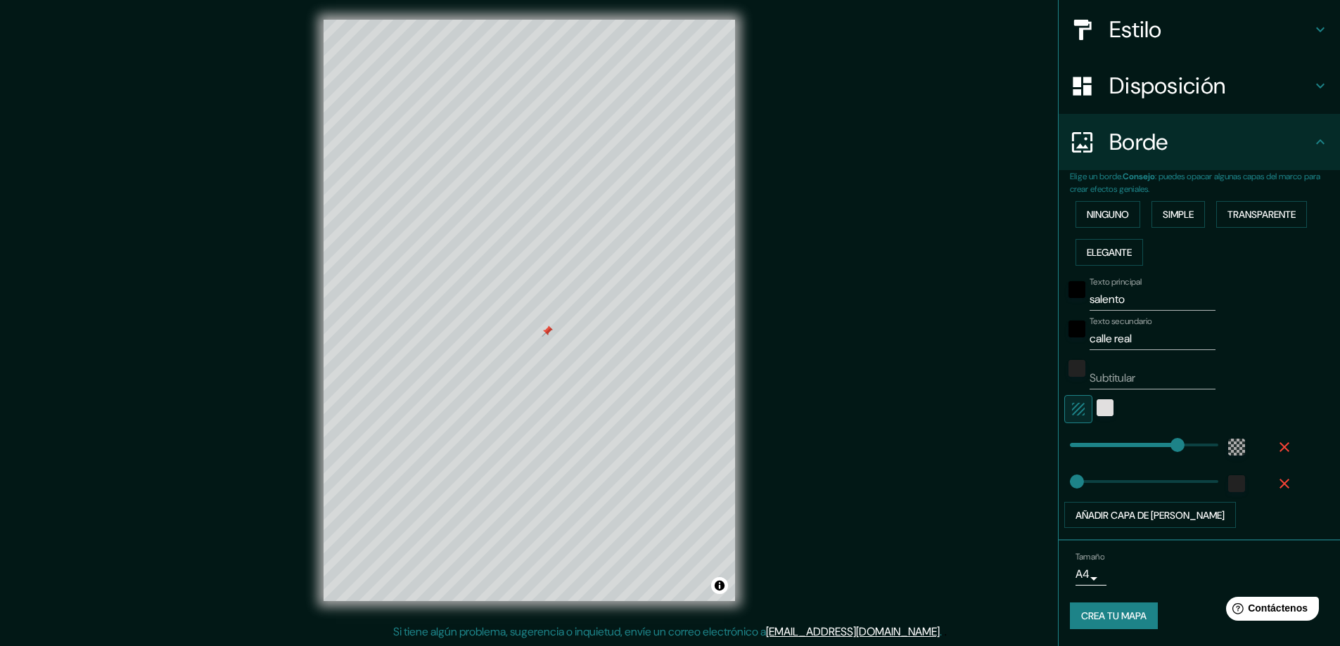
click at [812, 514] on div "Mappin Ubicación Salento, [GEOGRAPHIC_DATA], [GEOGRAPHIC_DATA] Patas Estilo Dis…" at bounding box center [670, 321] width 1340 height 649
click at [547, 333] on div at bounding box center [547, 331] width 11 height 11
click at [549, 321] on div at bounding box center [552, 325] width 11 height 11
click at [1267, 87] on h4 "Disposición" at bounding box center [1210, 86] width 203 height 28
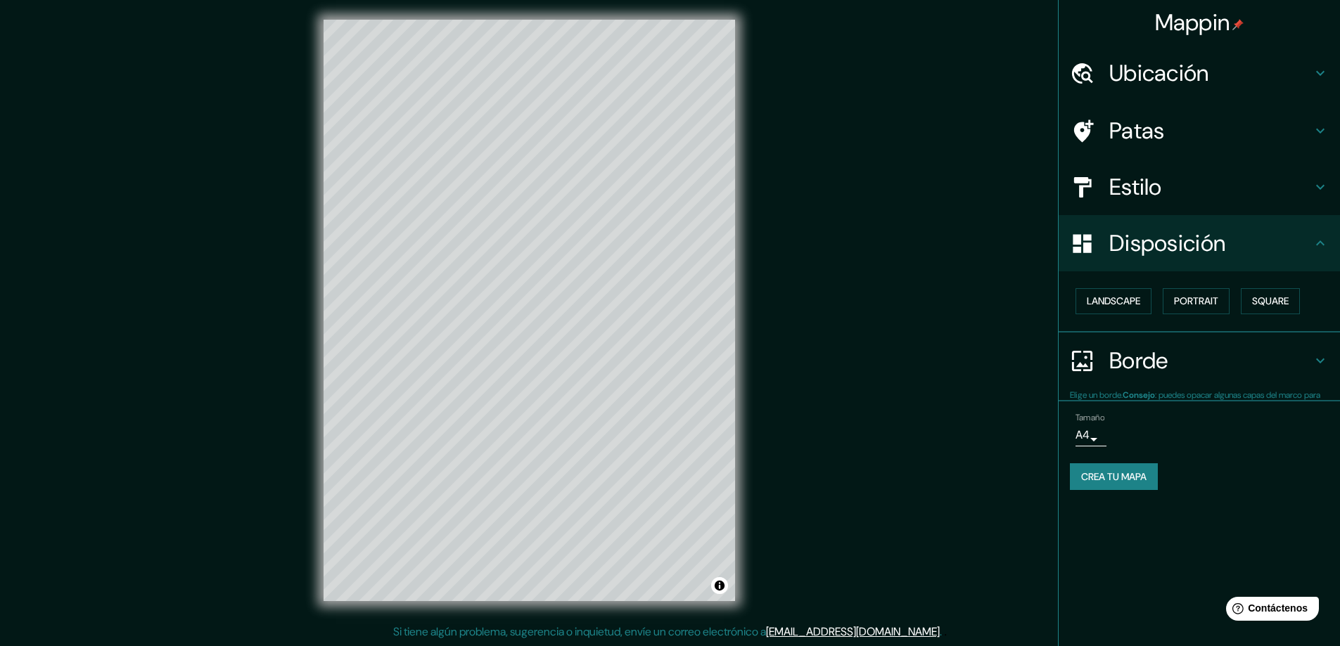
scroll to position [0, 0]
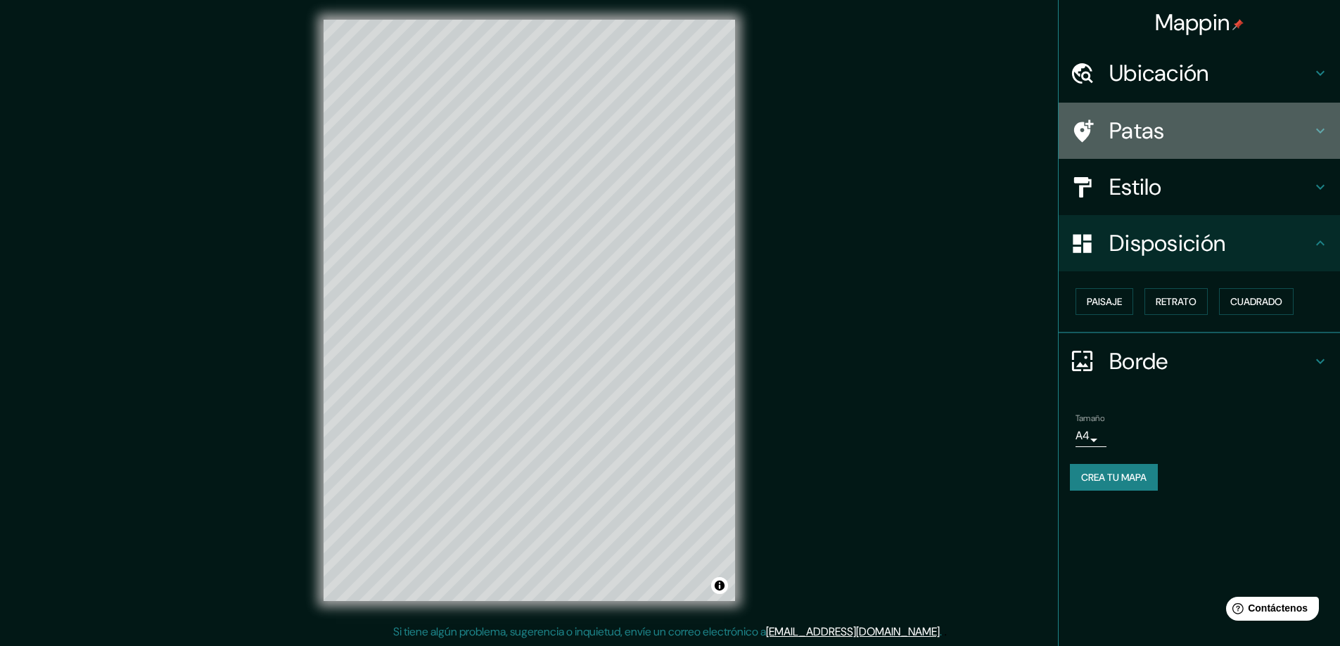
click at [1252, 127] on h4 "Patas" at bounding box center [1210, 131] width 203 height 28
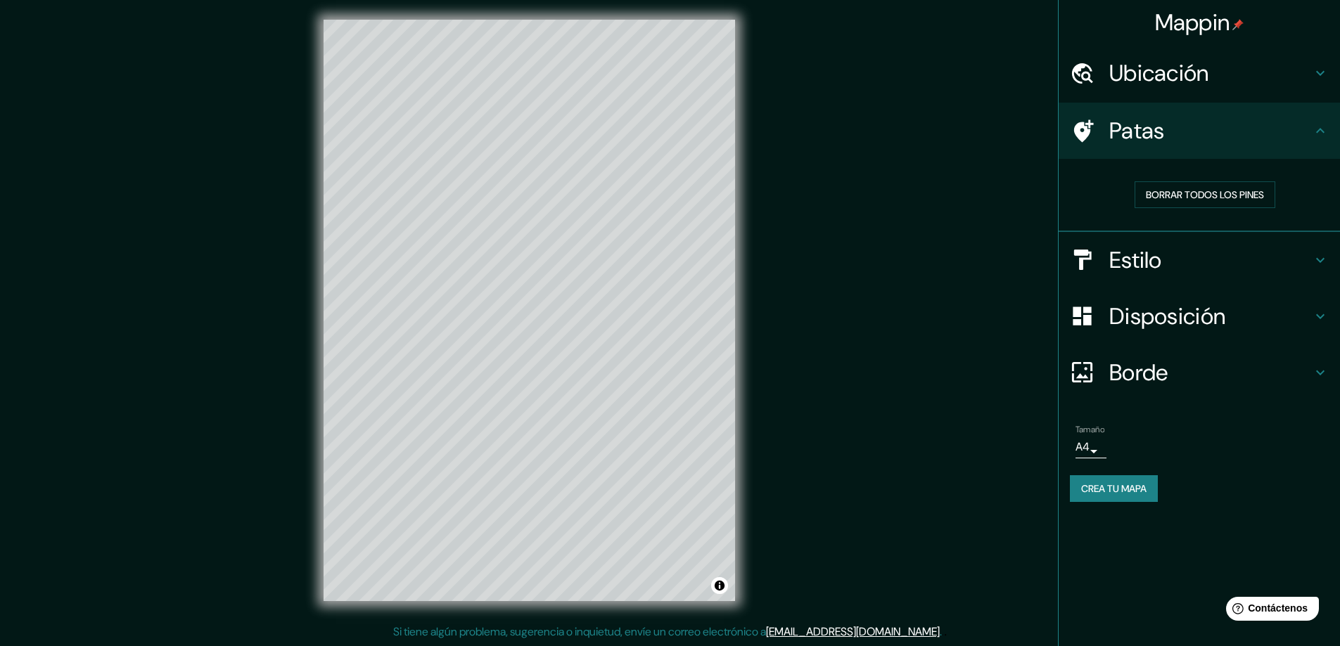
click at [1236, 261] on h4 "Estilo" at bounding box center [1210, 260] width 203 height 28
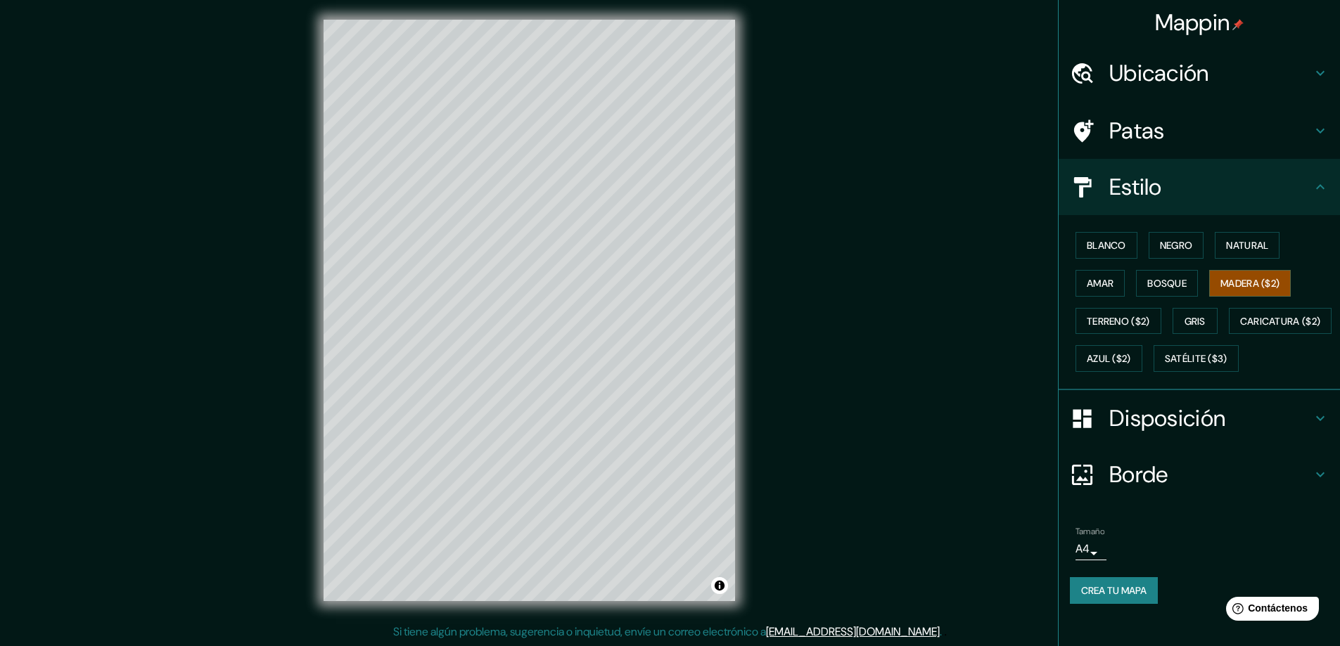
scroll to position [12, 0]
click at [970, 468] on div "Mappin Ubicación Salento, [GEOGRAPHIC_DATA], [GEOGRAPHIC_DATA] Patas Estilo Bla…" at bounding box center [670, 321] width 1340 height 649
click at [1239, 239] on font "Natural" at bounding box center [1247, 245] width 42 height 13
click at [1171, 277] on font "Bosque" at bounding box center [1166, 283] width 39 height 13
click at [1157, 307] on div "Blanco Negro Natural Amar Bosque Madera ($2) Terreno ($2) Gris Caricatura ($2) …" at bounding box center [1205, 302] width 270 height 151
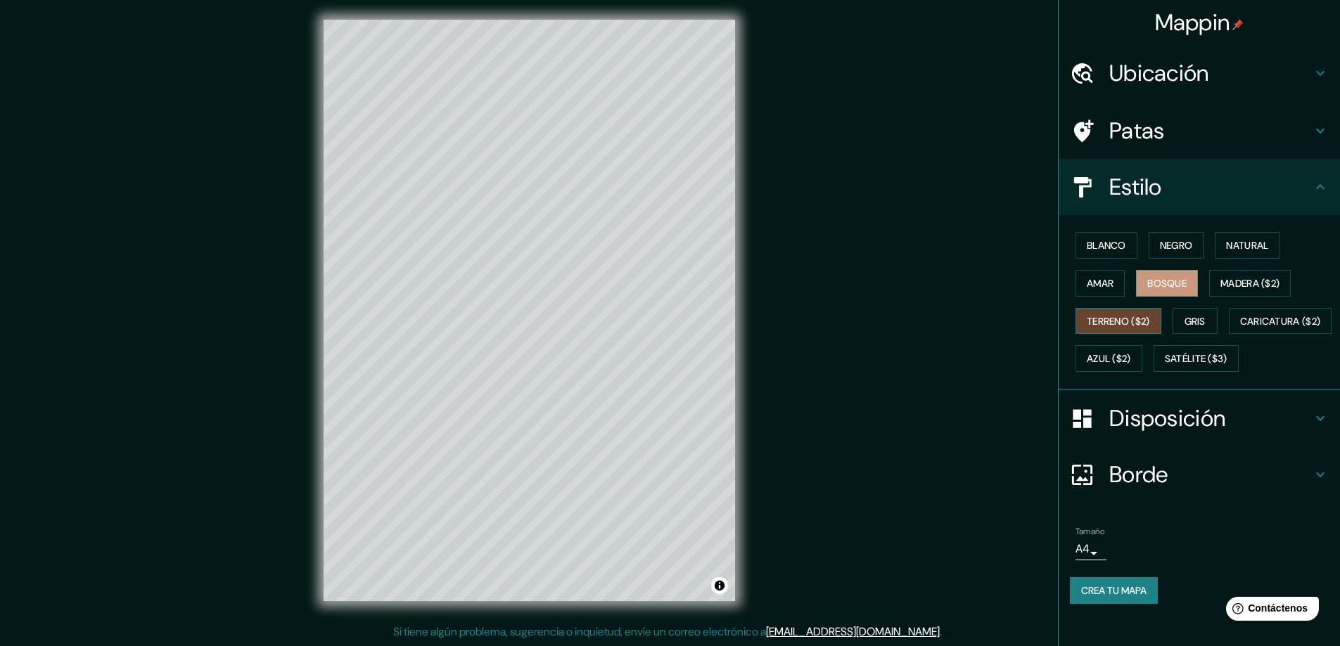
click at [1148, 319] on button "Terreno ($2)" at bounding box center [1119, 321] width 86 height 27
click at [1175, 314] on button "Gris" at bounding box center [1195, 321] width 45 height 27
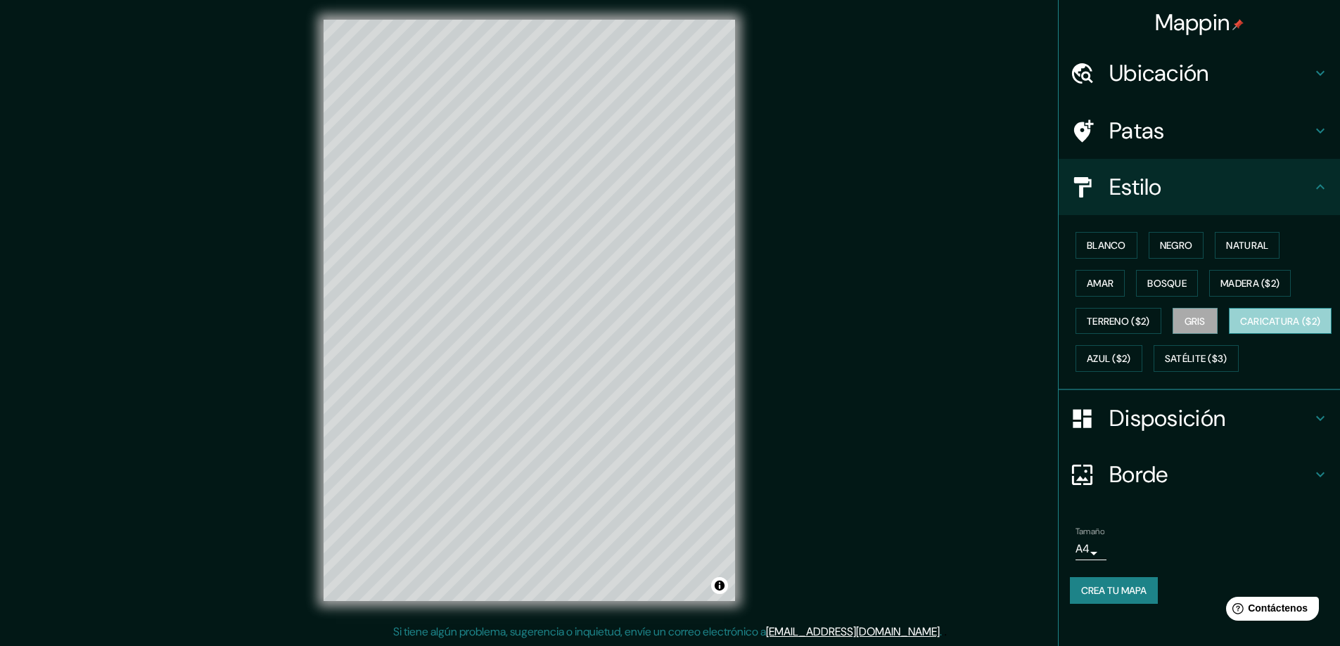
click at [1240, 328] on font "Caricatura ($2)" at bounding box center [1280, 321] width 81 height 13
click at [1142, 355] on button "Azul ($2)" at bounding box center [1109, 358] width 67 height 27
click at [1240, 331] on font "Caricatura ($2)" at bounding box center [1280, 321] width 81 height 18
click at [1165, 366] on font "Satélite ($3)" at bounding box center [1196, 359] width 63 height 13
click at [1240, 328] on font "Caricatura ($2)" at bounding box center [1280, 321] width 81 height 13
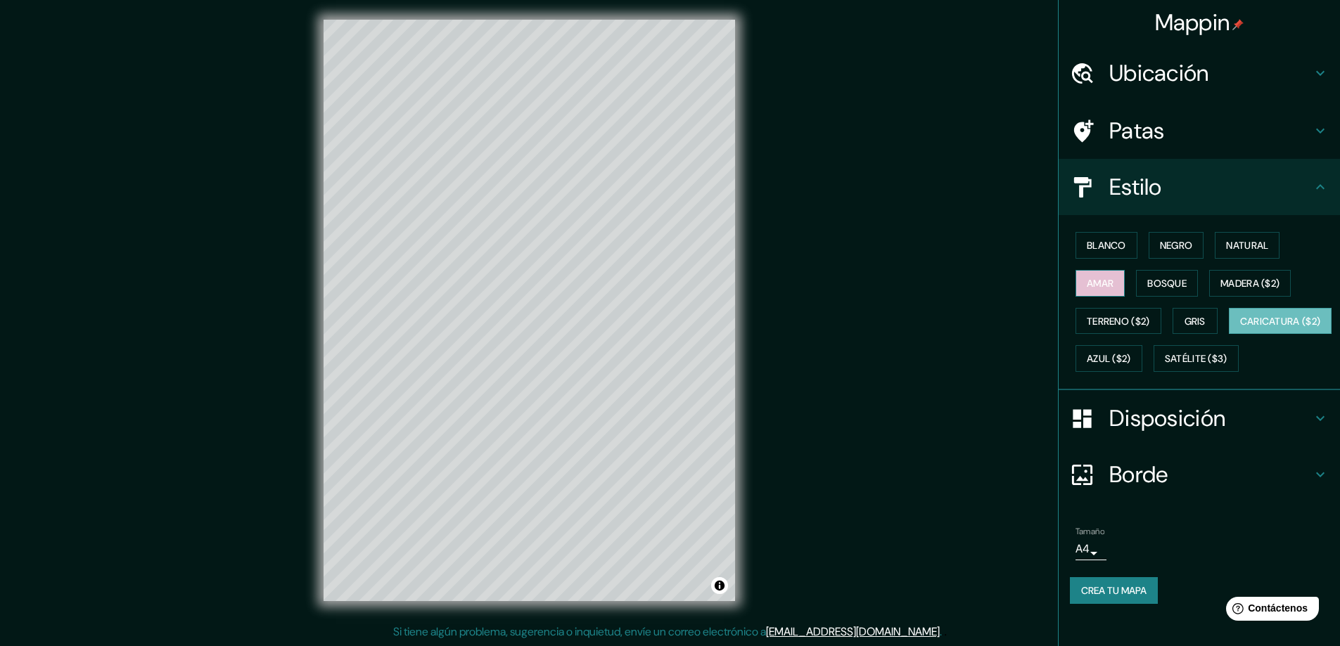
click at [1091, 277] on font "Amar" at bounding box center [1100, 283] width 27 height 13
click at [1087, 239] on font "Blanco" at bounding box center [1106, 245] width 39 height 13
click at [1160, 239] on font "Negro" at bounding box center [1176, 245] width 33 height 13
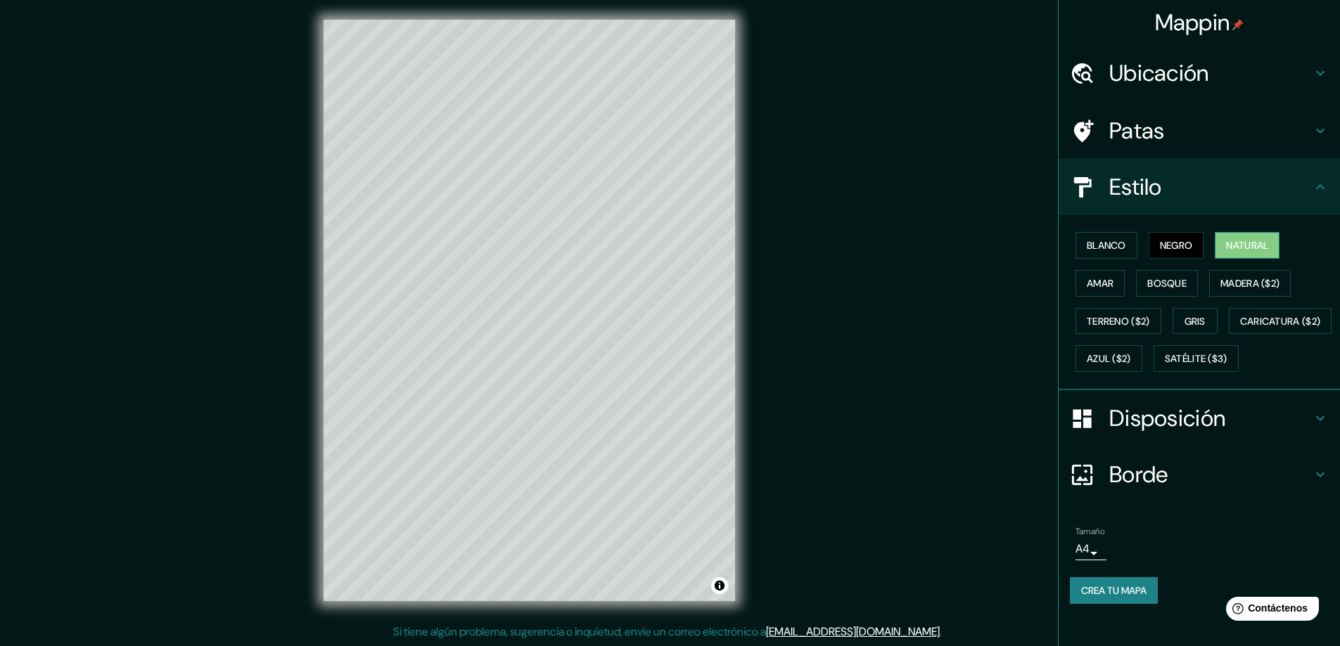
click at [1256, 239] on font "Natural" at bounding box center [1247, 245] width 42 height 13
click at [1249, 277] on font "Madera ($2)" at bounding box center [1249, 283] width 59 height 13
click at [924, 257] on div "Mappin Ubicación Salento, [GEOGRAPHIC_DATA], [GEOGRAPHIC_DATA] Patas Estilo Bla…" at bounding box center [670, 321] width 1340 height 649
click at [1110, 597] on font "Crea tu mapa" at bounding box center [1113, 591] width 65 height 13
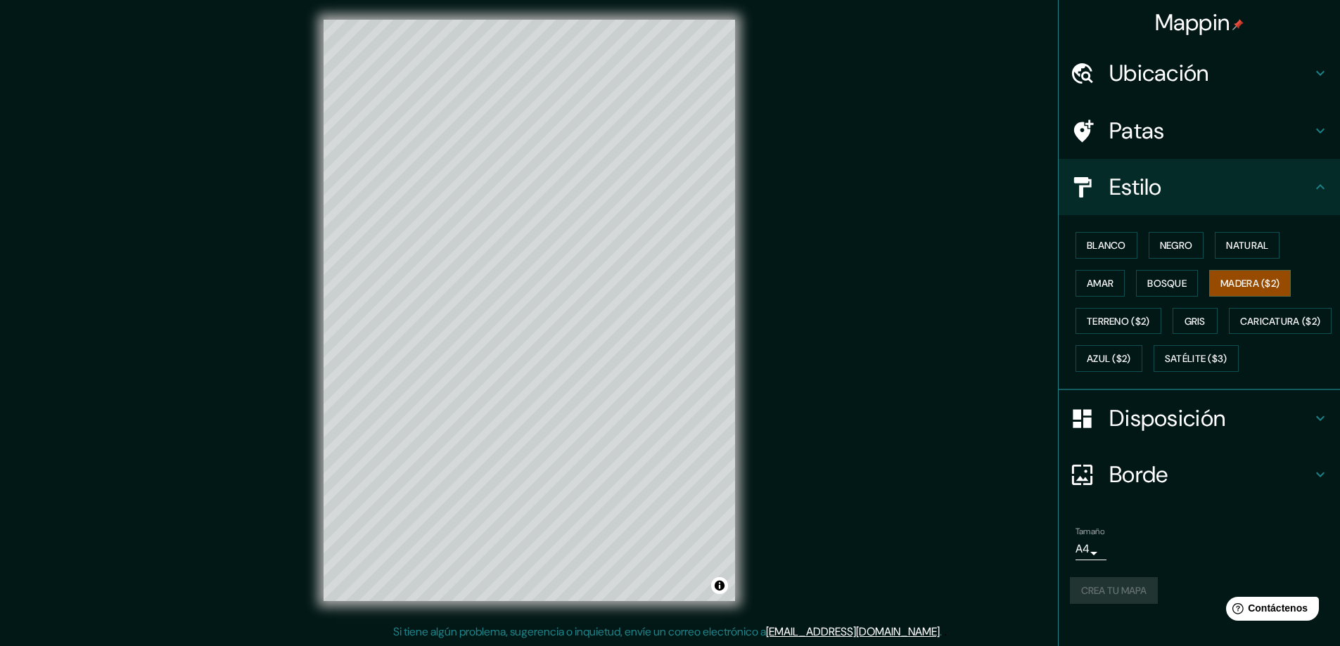
click at [1115, 604] on div "Crea tu mapa" at bounding box center [1199, 591] width 259 height 27
click at [719, 584] on button "Activar o desactivar atribución" at bounding box center [719, 586] width 17 height 17
click at [1311, 491] on div "Borde" at bounding box center [1199, 475] width 281 height 56
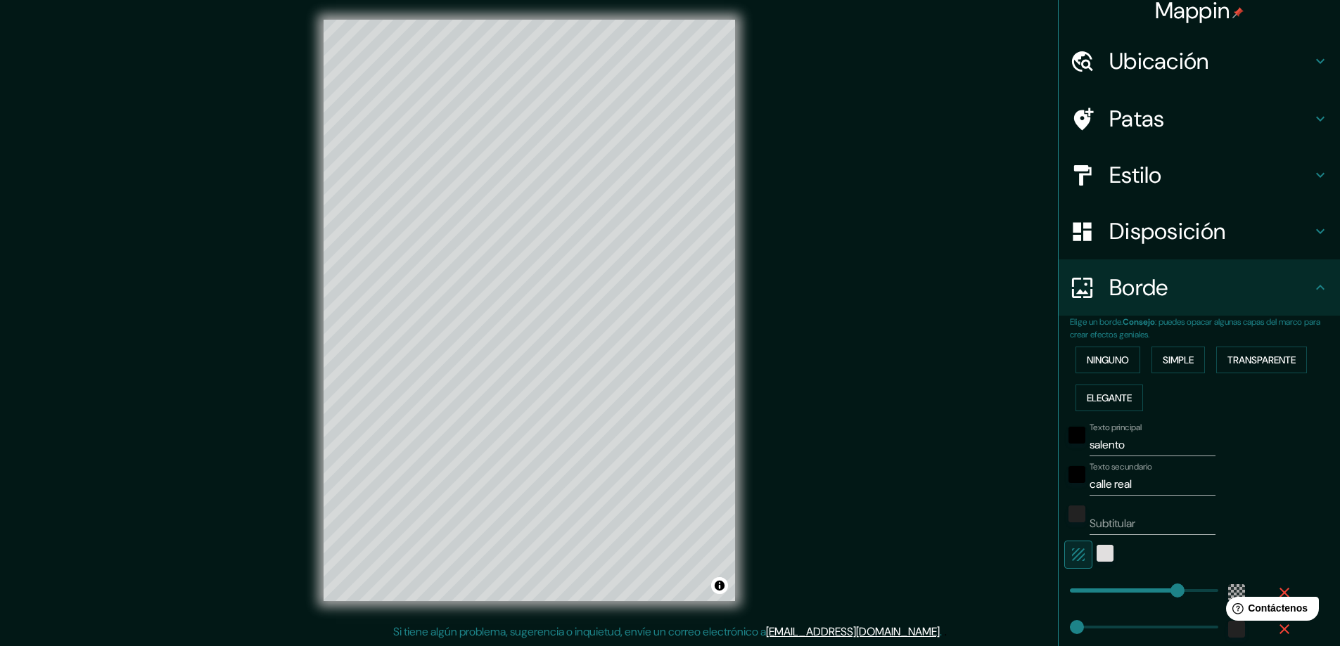
click at [1314, 276] on div "Borde" at bounding box center [1199, 288] width 281 height 56
click at [1312, 283] on icon at bounding box center [1320, 287] width 17 height 17
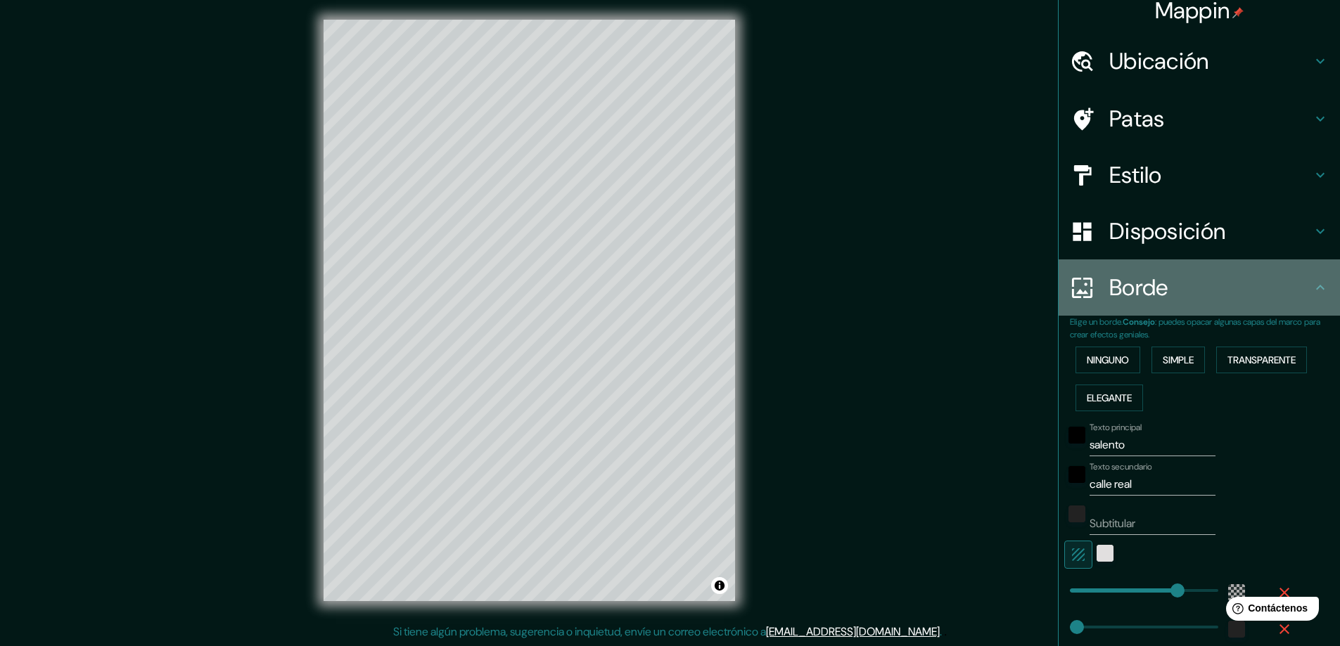
click at [1299, 291] on h4 "Borde" at bounding box center [1210, 288] width 203 height 28
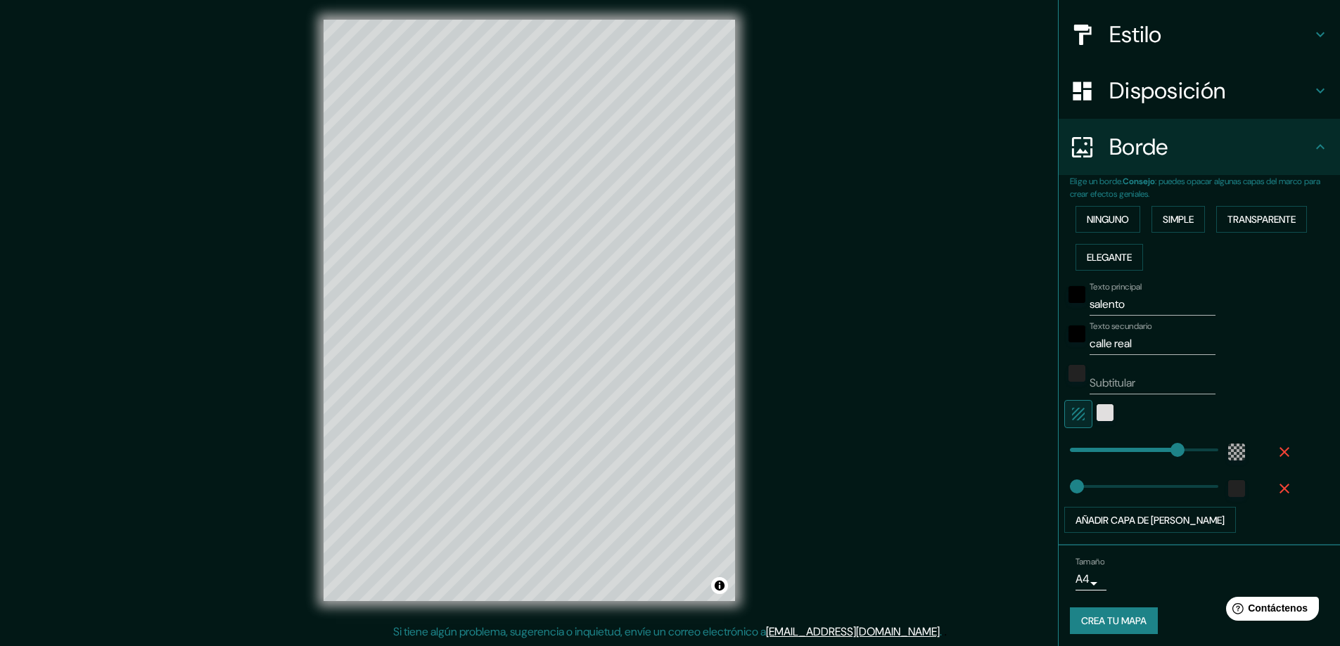
scroll to position [158, 0]
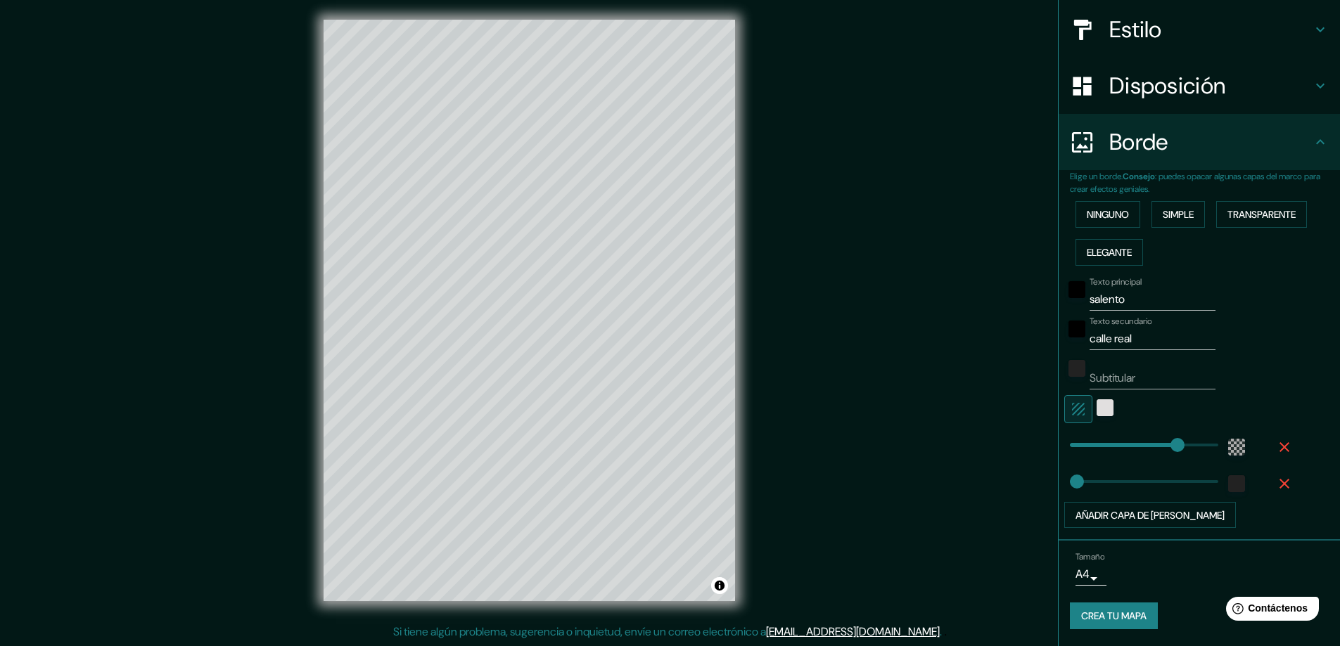
click at [1123, 620] on font "Crea tu mapa" at bounding box center [1113, 617] width 65 height 13
click at [1123, 616] on div "Crea tu mapa" at bounding box center [1199, 616] width 259 height 27
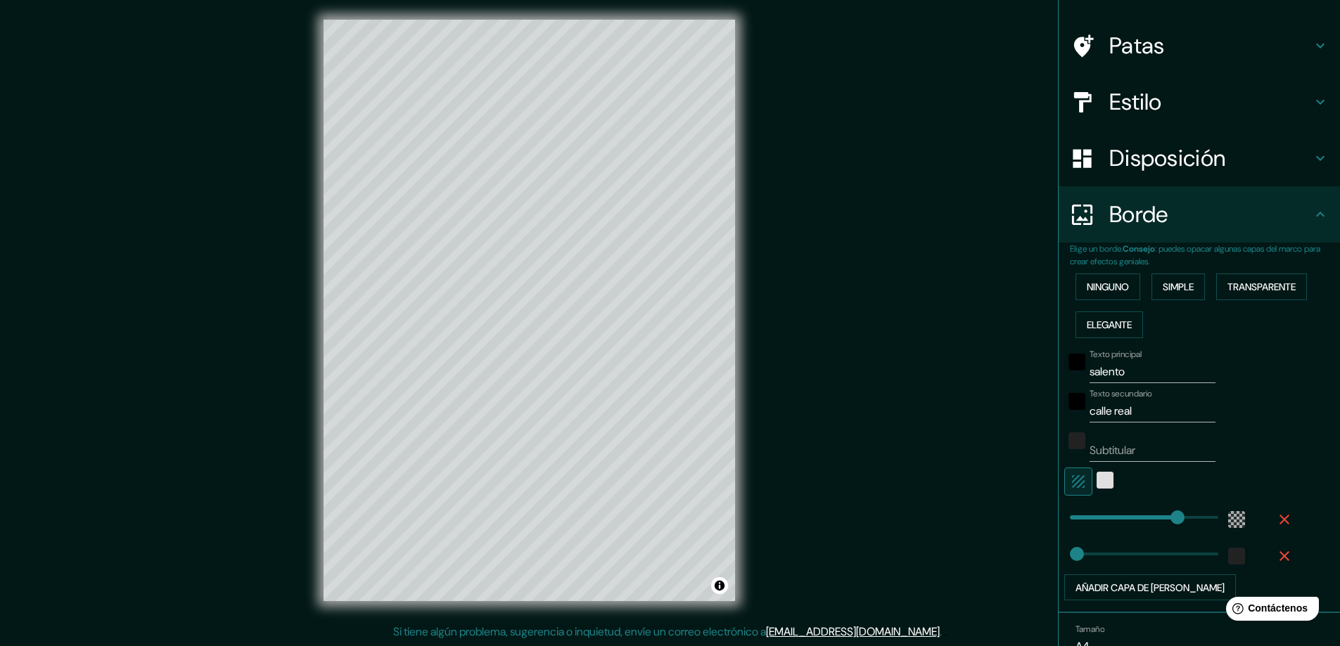
scroll to position [0, 0]
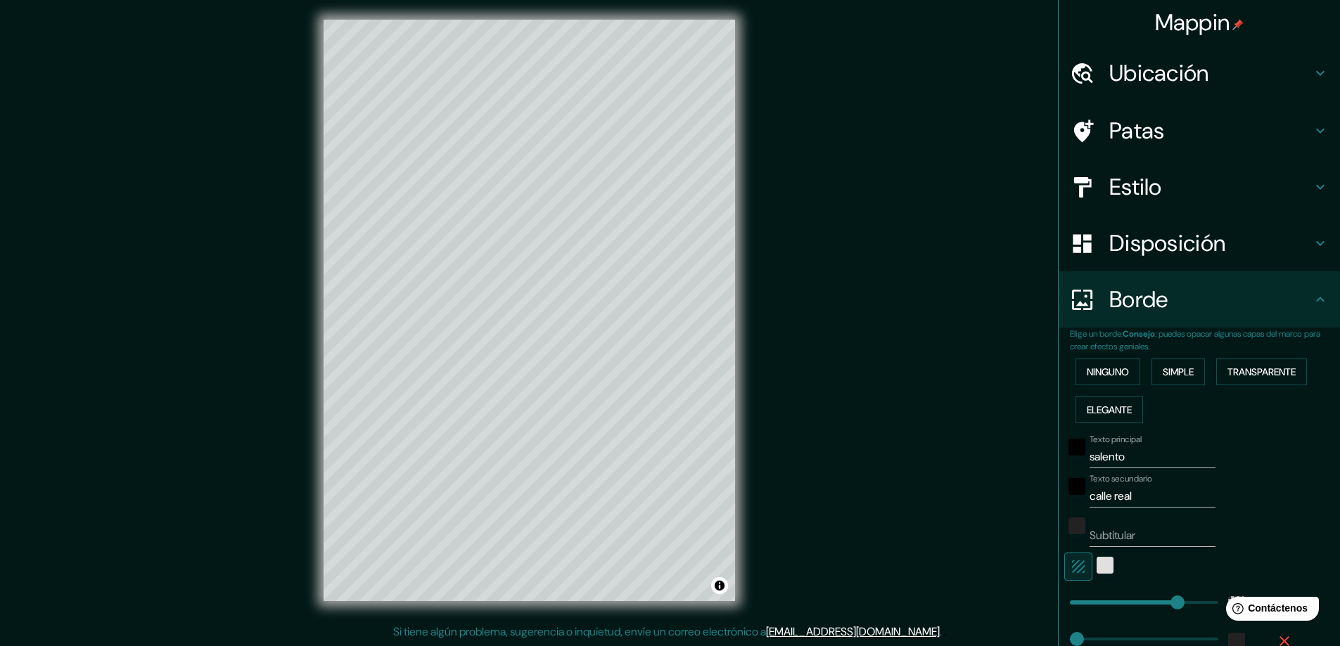
click at [1197, 33] on font "Mappin" at bounding box center [1192, 23] width 75 height 30
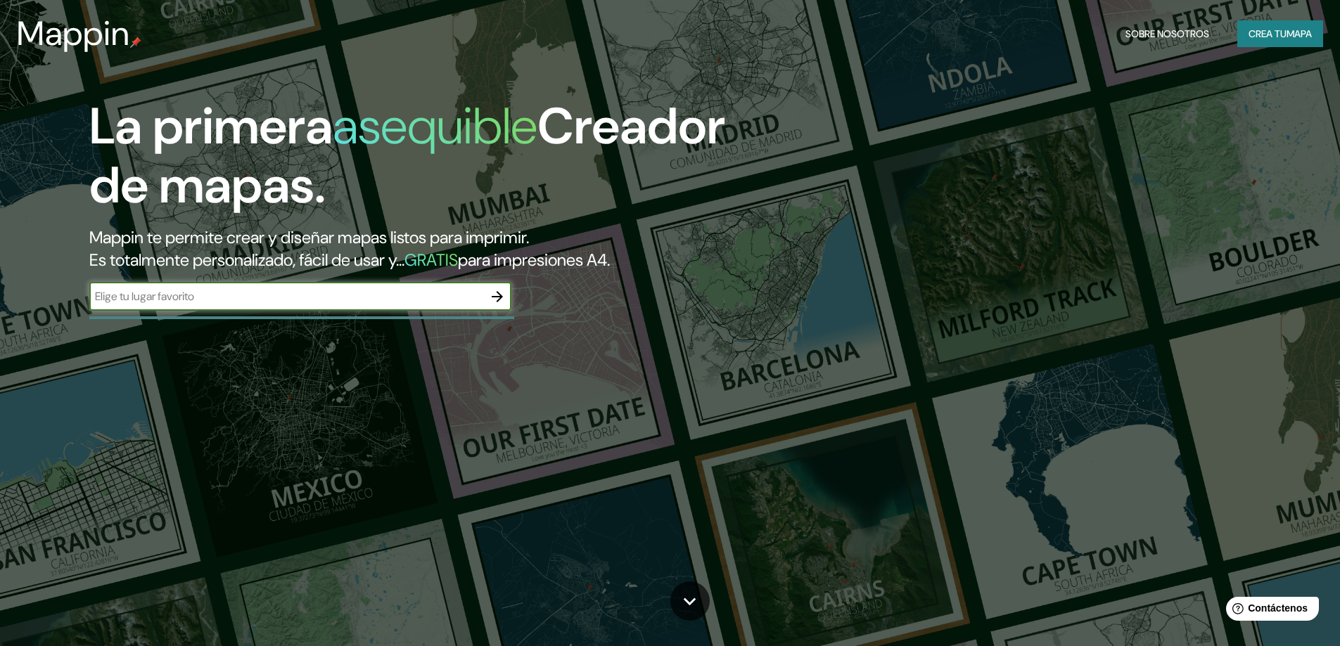
click at [496, 301] on icon "button" at bounding box center [497, 296] width 17 height 17
click at [1267, 23] on button "Crea tu mapa" at bounding box center [1280, 33] width 86 height 27
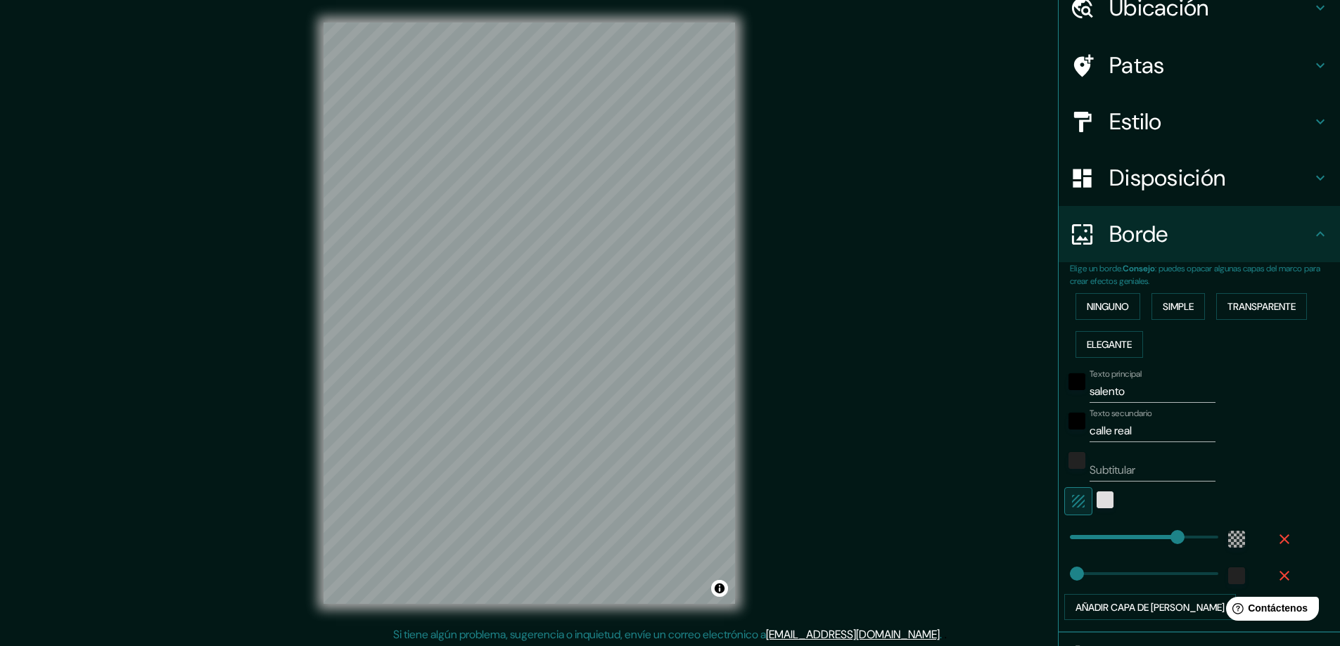
scroll to position [158, 0]
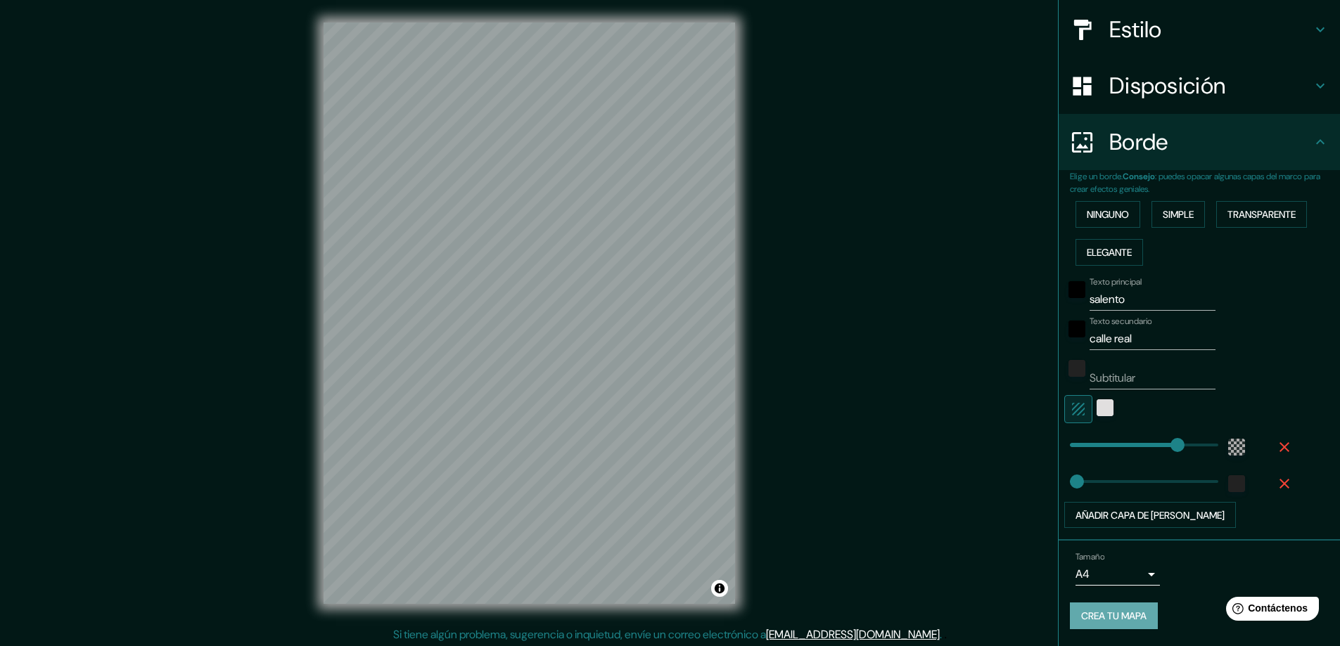
click at [1103, 618] on font "Crea tu mapa" at bounding box center [1113, 617] width 65 height 13
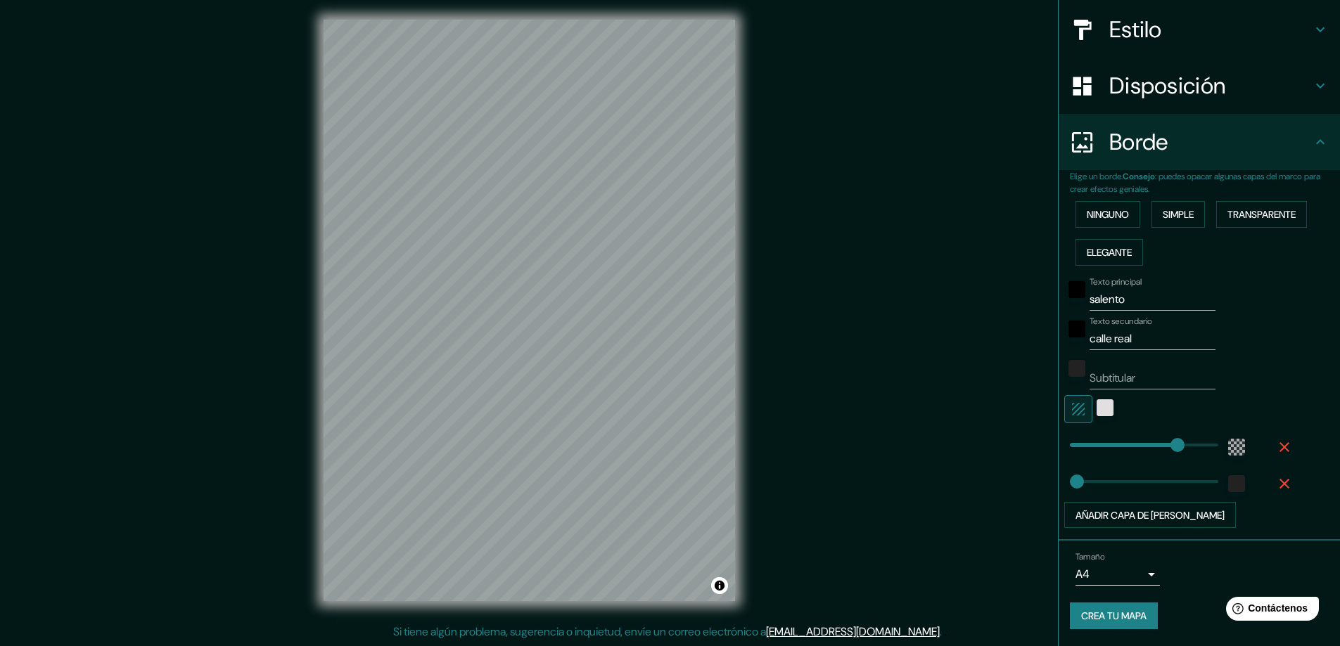
scroll to position [0, 0]
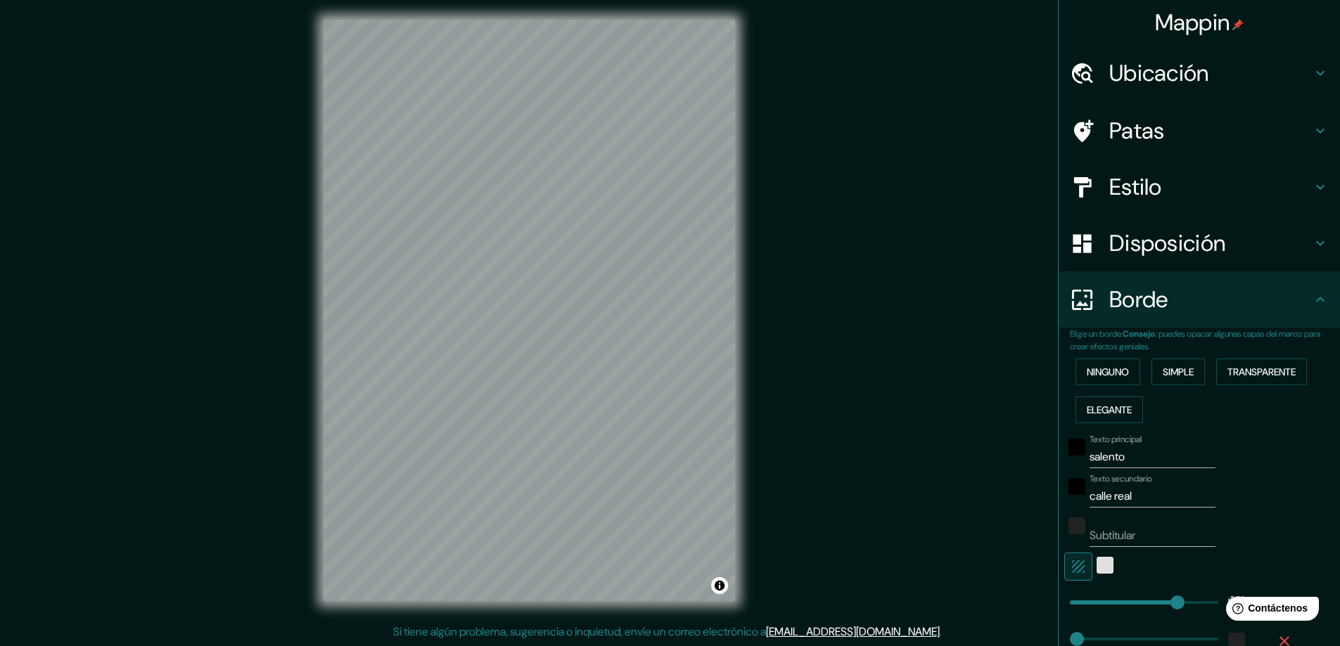
drag, startPoint x: 1203, startPoint y: 1, endPoint x: 1248, endPoint y: 23, distance: 50.0
click at [1248, 23] on div "Mappin" at bounding box center [1199, 22] width 281 height 45
click at [1232, 25] on img at bounding box center [1237, 24] width 11 height 11
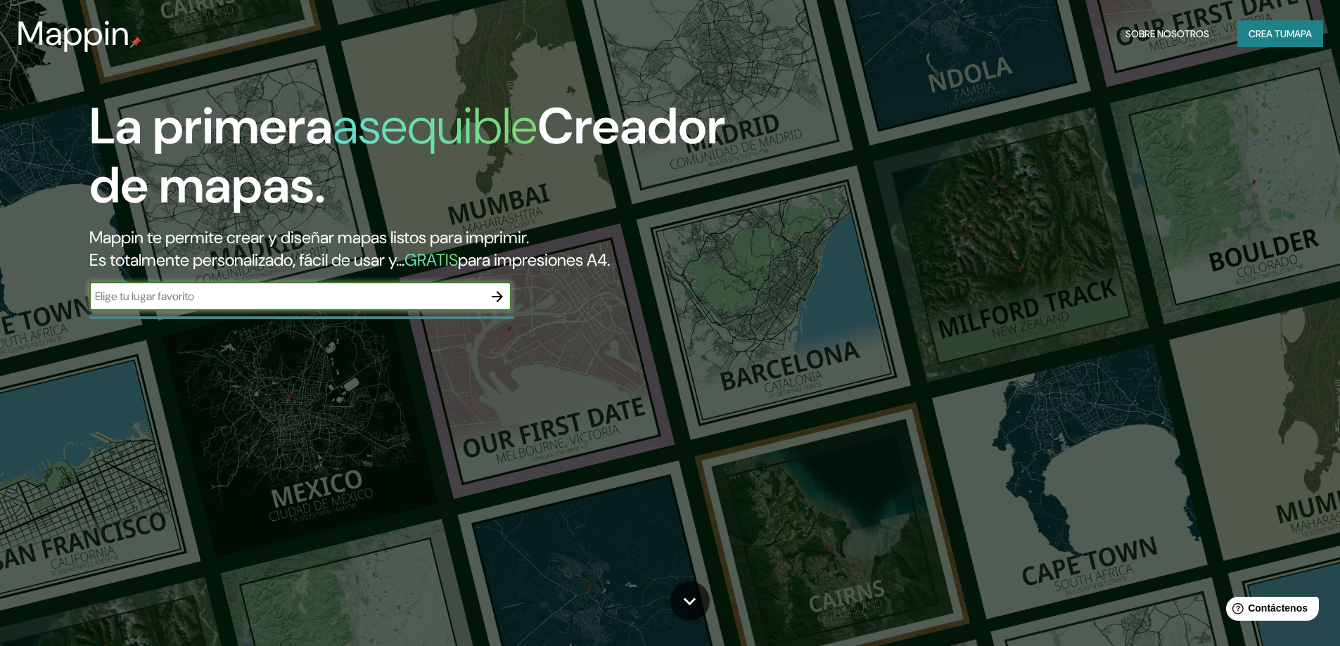
click at [534, 136] on font "Creador de mapas." at bounding box center [407, 156] width 636 height 125
click at [106, 34] on font "Mappin" at bounding box center [73, 33] width 113 height 44
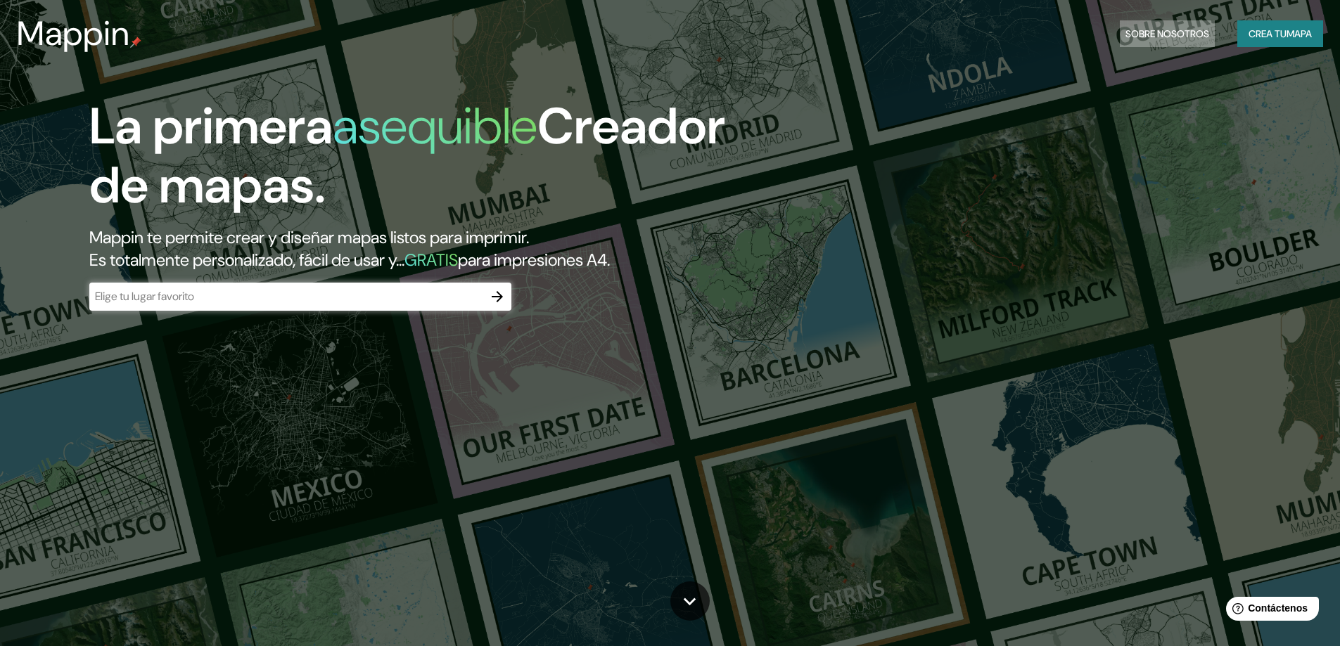
click at [1175, 27] on font "Sobre nosotros" at bounding box center [1168, 34] width 84 height 18
click at [503, 288] on icon "button" at bounding box center [497, 296] width 17 height 17
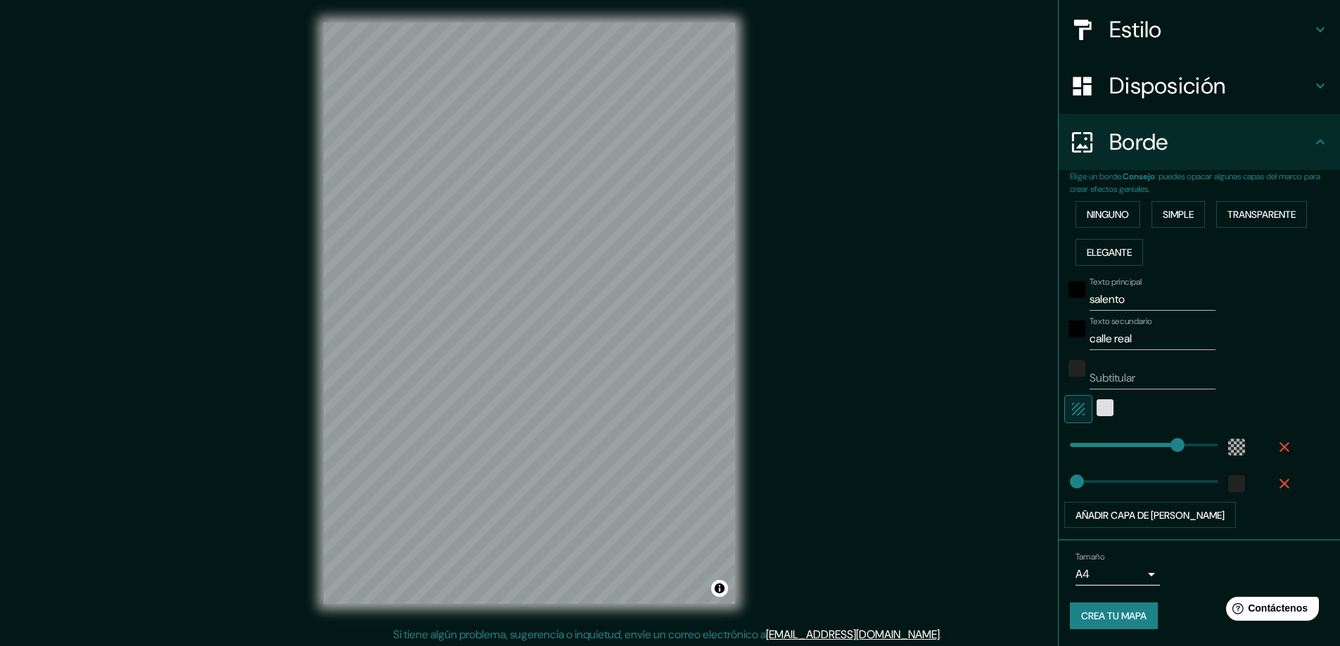
scroll to position [3, 0]
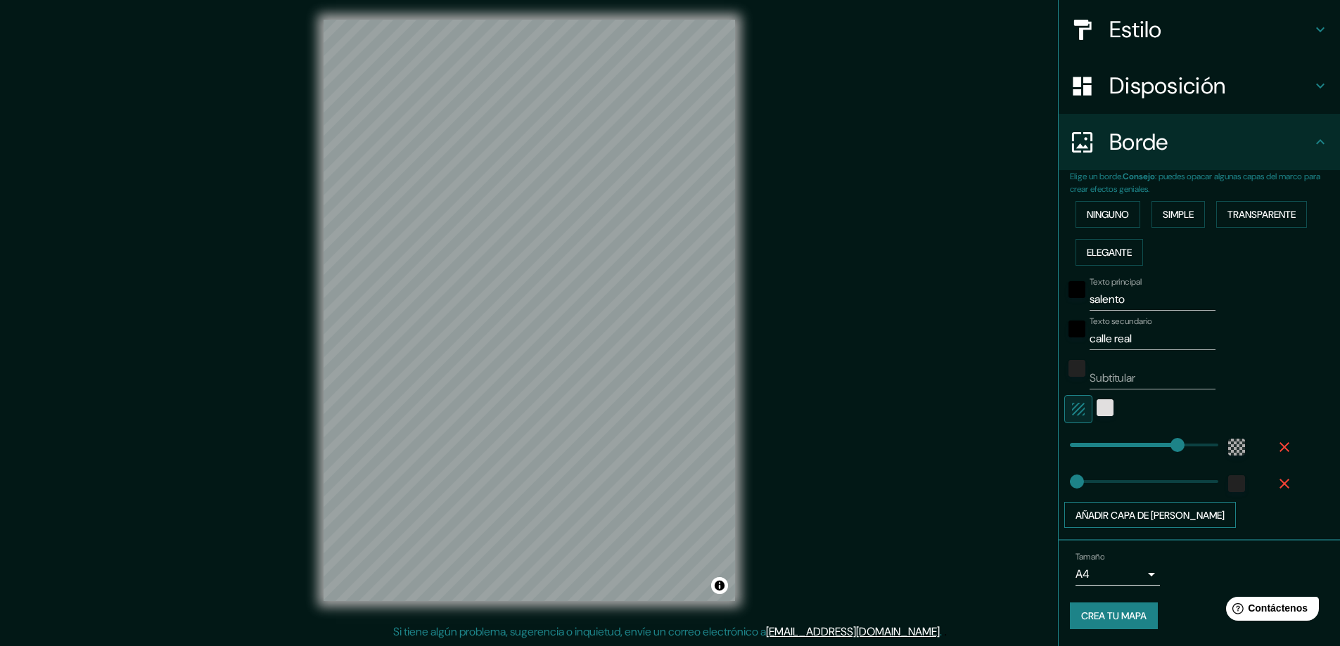
click at [1134, 509] on font "Añadir capa de [PERSON_NAME]" at bounding box center [1150, 515] width 149 height 13
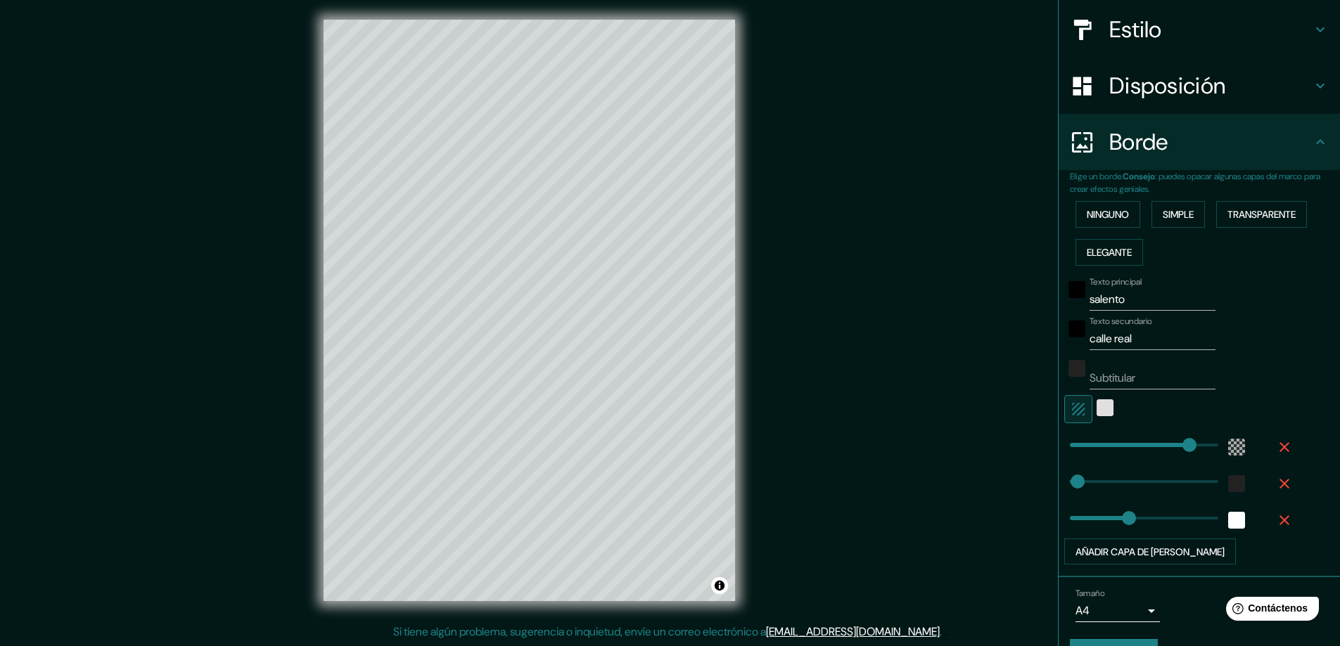
click at [1276, 518] on icon "button" at bounding box center [1284, 520] width 17 height 17
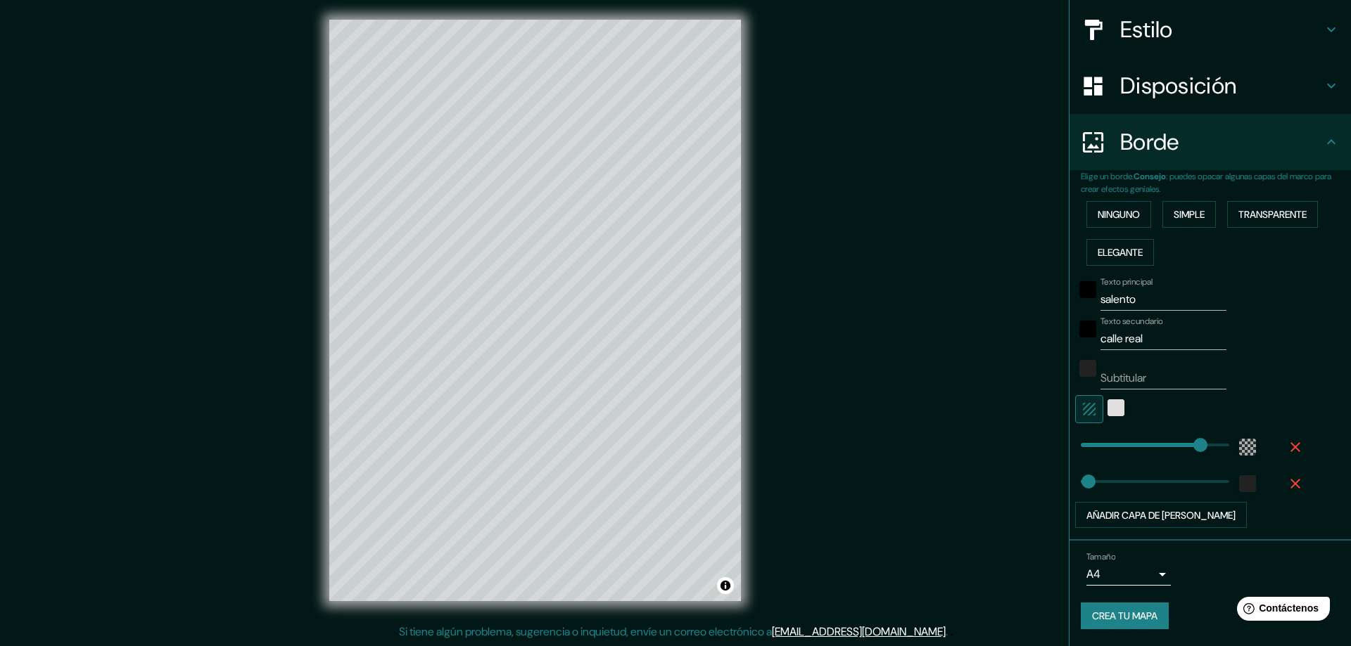
click at [1136, 568] on body "Mappin Ubicación Patas Estilo Disposición Borde Elige un borde. Consejo : puede…" at bounding box center [675, 320] width 1351 height 646
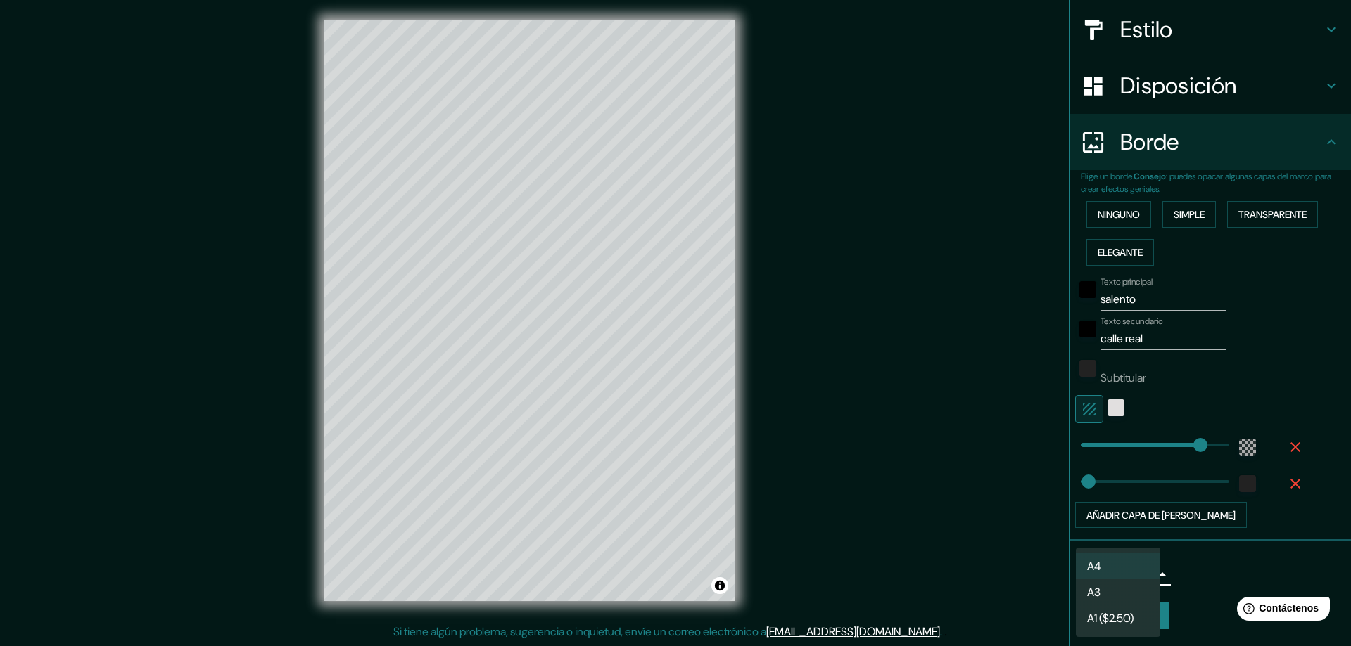
click at [1130, 585] on li "A3" at bounding box center [1118, 593] width 84 height 26
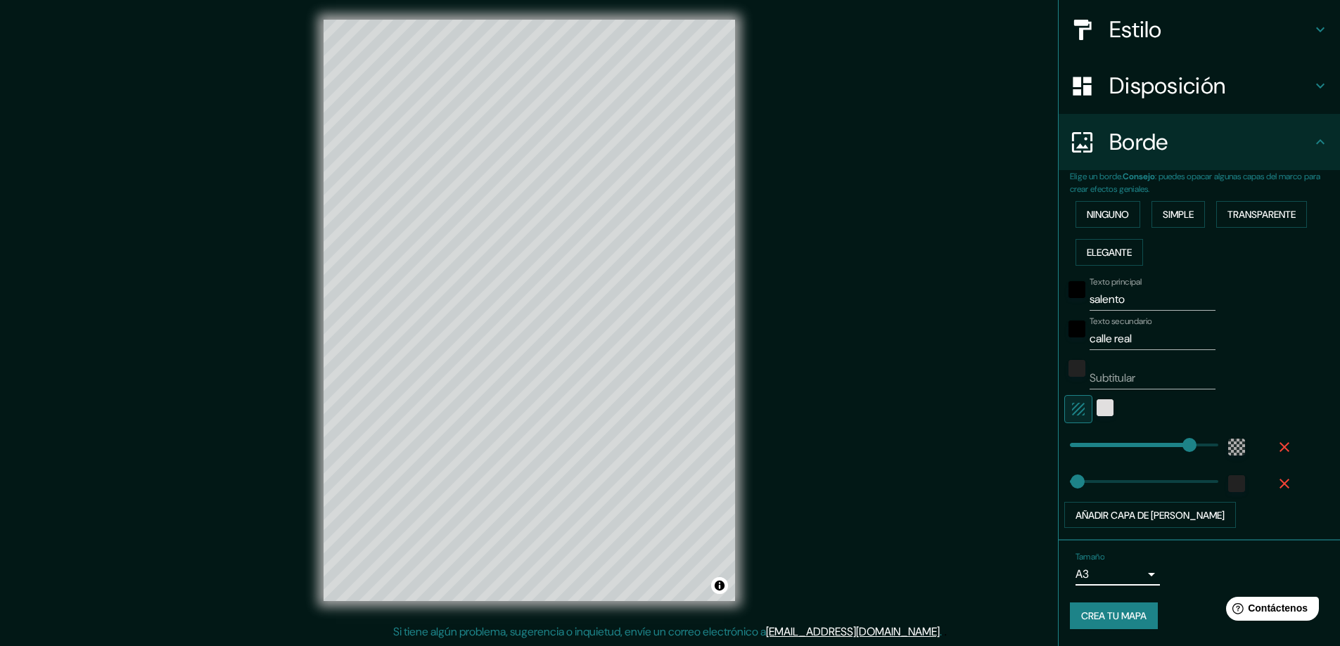
click at [1126, 571] on body "Mappin Ubicación Patas Estilo Disposición Borde Elige un borde. Consejo : puede…" at bounding box center [670, 320] width 1340 height 646
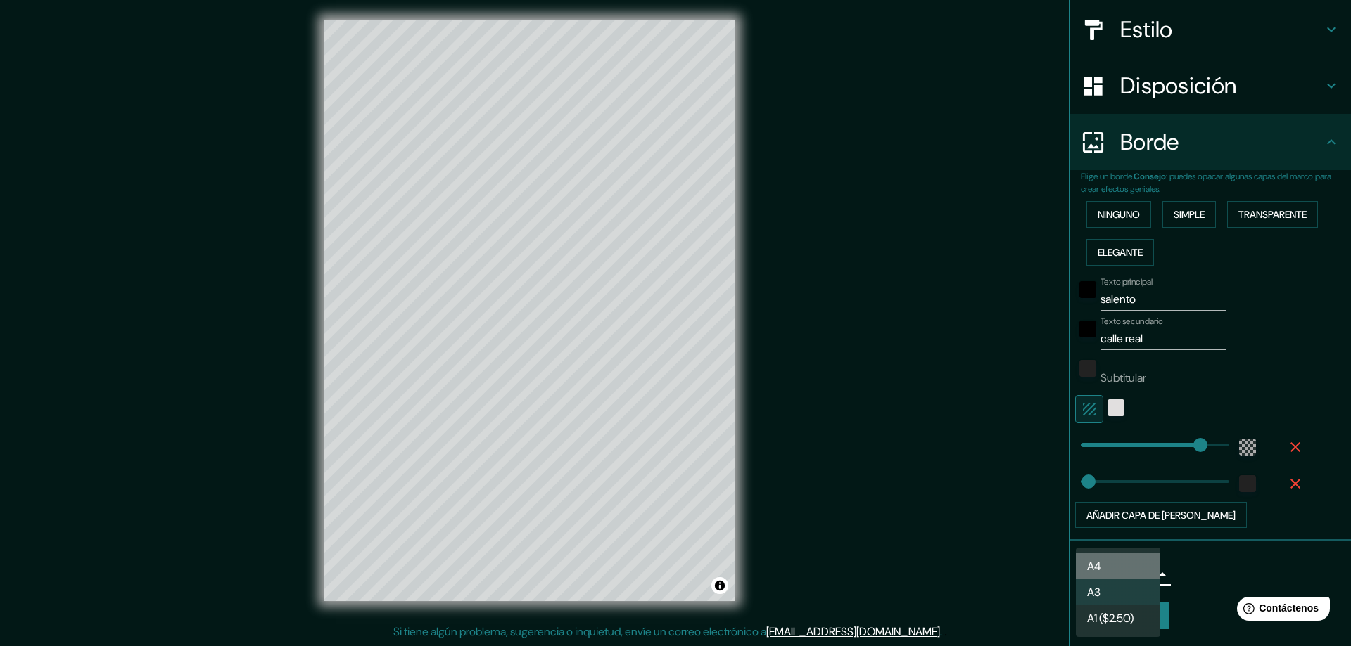
click at [1133, 555] on li "A4" at bounding box center [1118, 567] width 84 height 26
click at [1142, 575] on body "Mappin Ubicación Patas Estilo Disposición Borde Elige un borde. Consejo : puede…" at bounding box center [675, 320] width 1351 height 646
click at [1123, 611] on font "A1 ($2.50)" at bounding box center [1110, 618] width 46 height 15
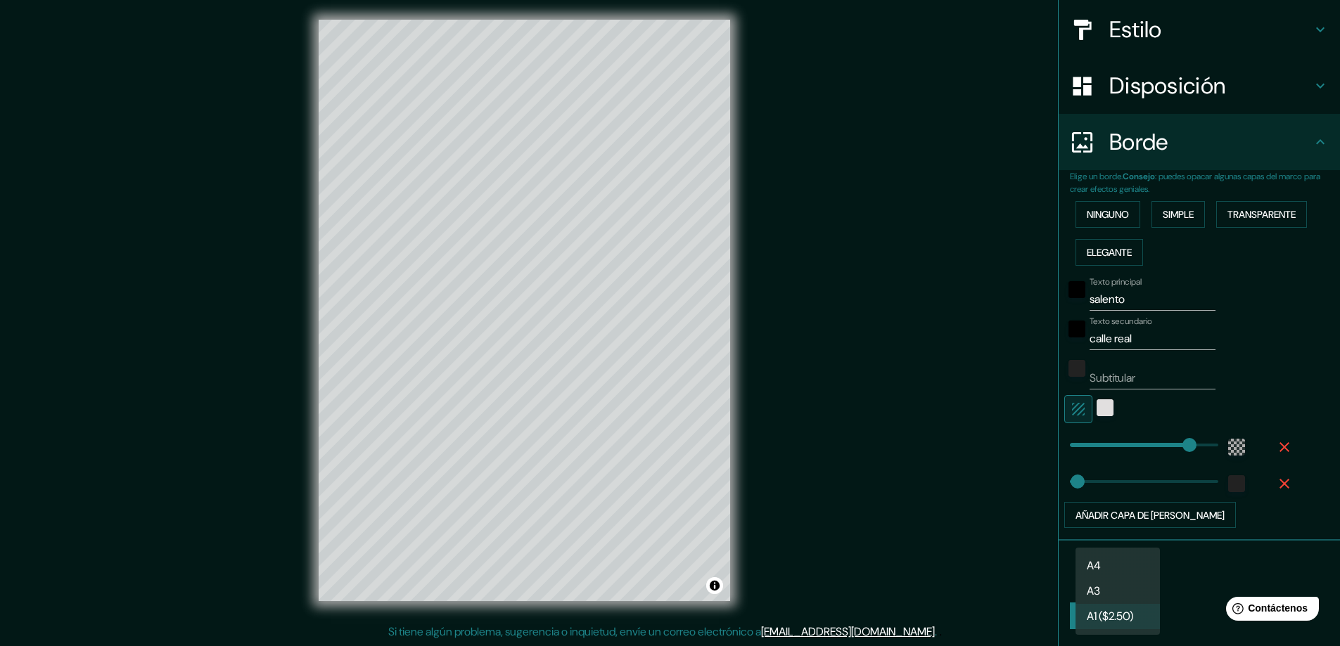
click at [1130, 578] on body "Mappin Ubicación Patas Estilo Disposición Borde Elige un borde. Consejo : puede…" at bounding box center [670, 320] width 1340 height 646
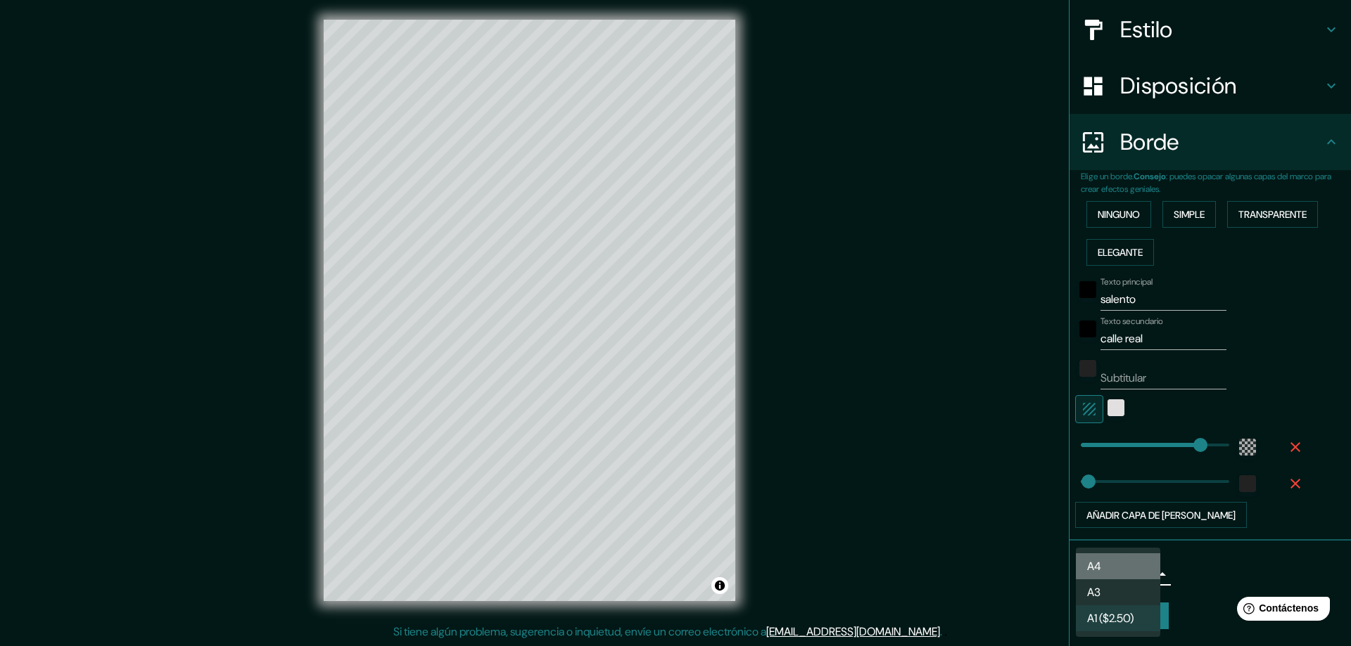
click at [1129, 561] on li "A4" at bounding box center [1118, 567] width 84 height 26
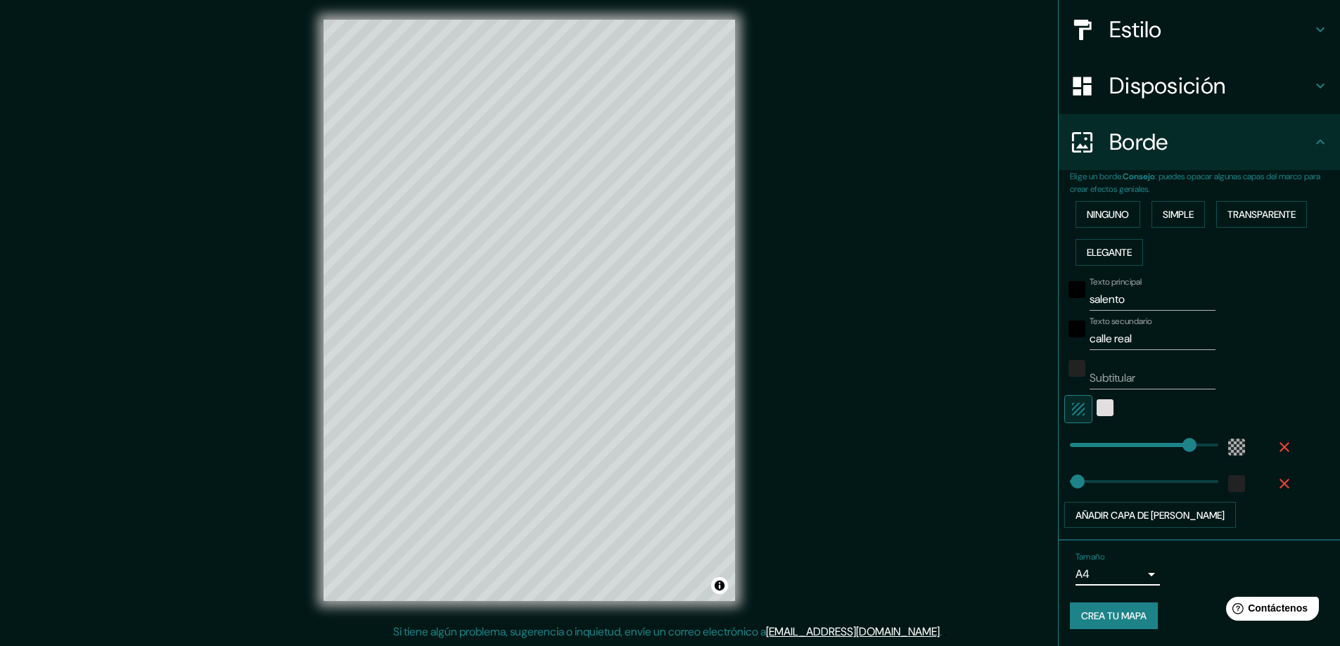
click at [1183, 37] on h4 "Estilo" at bounding box center [1210, 29] width 203 height 28
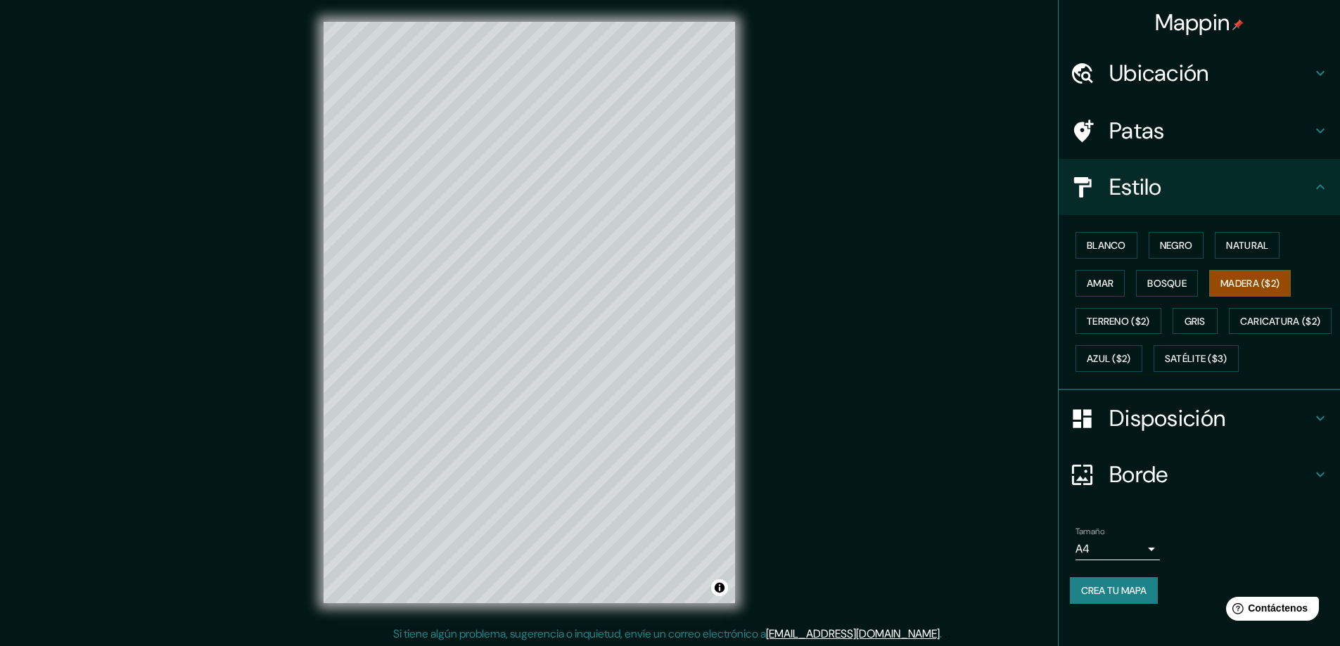
scroll to position [0, 0]
click at [1207, 63] on h4 "Ubicación" at bounding box center [1210, 73] width 203 height 28
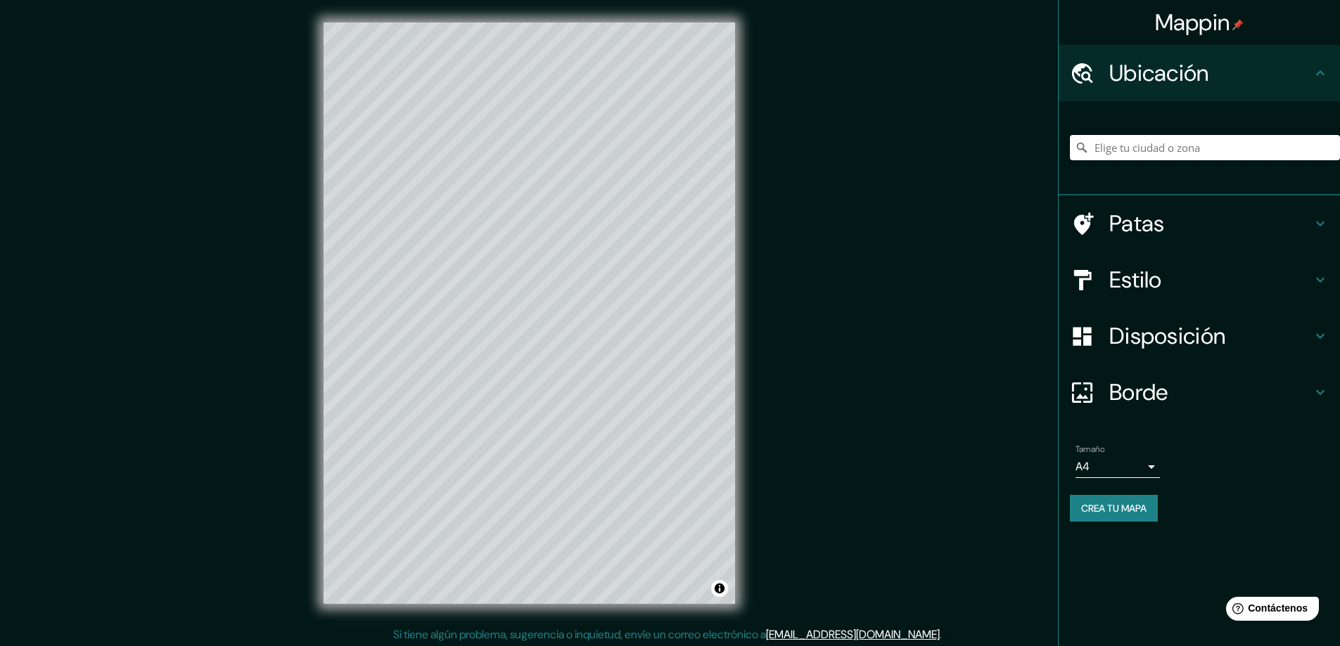
click at [1190, 149] on input "Elige tu ciudad o zona" at bounding box center [1205, 147] width 270 height 25
click at [830, 210] on div "Mappin Ubicación Salento, [GEOGRAPHIC_DATA], [GEOGRAPHIC_DATA] Patas Estilo Dis…" at bounding box center [670, 324] width 1340 height 649
